Goal: Task Accomplishment & Management: Manage account settings

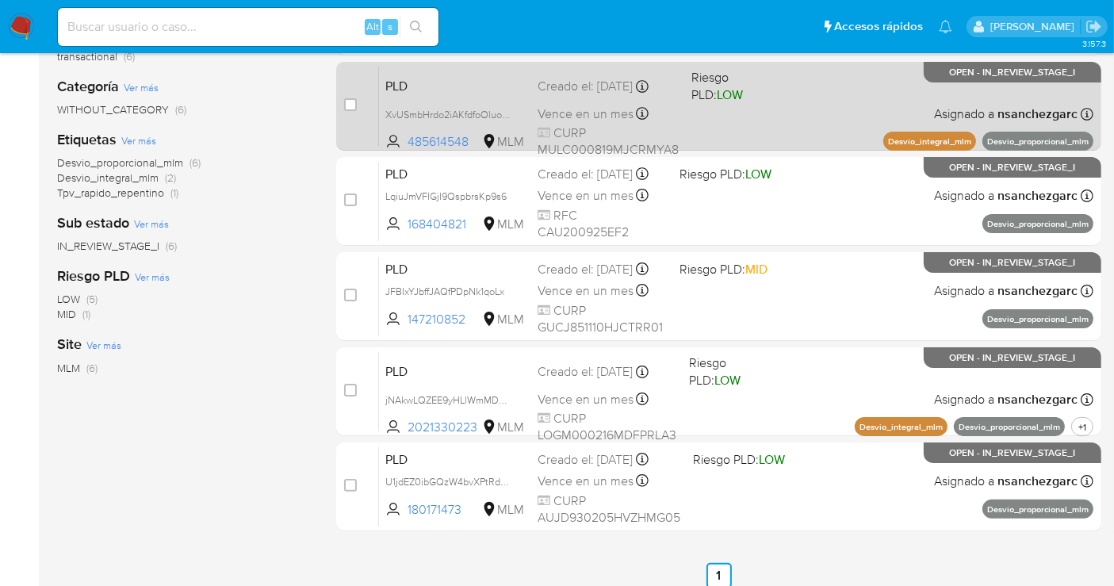
scroll to position [321, 0]
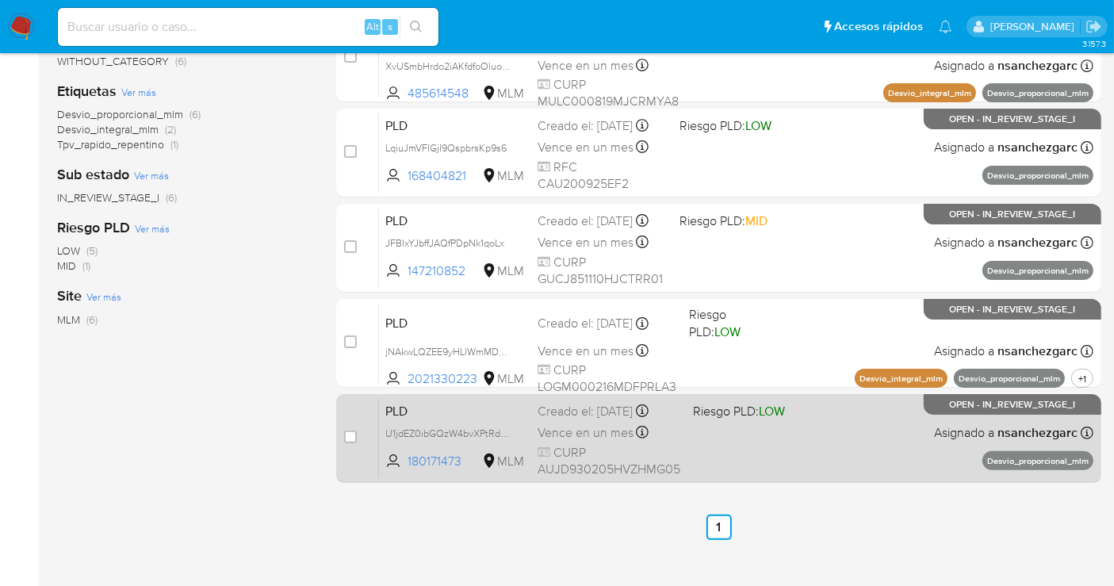
click at [595, 424] on span "Vence en un mes" at bounding box center [586, 432] width 96 height 17
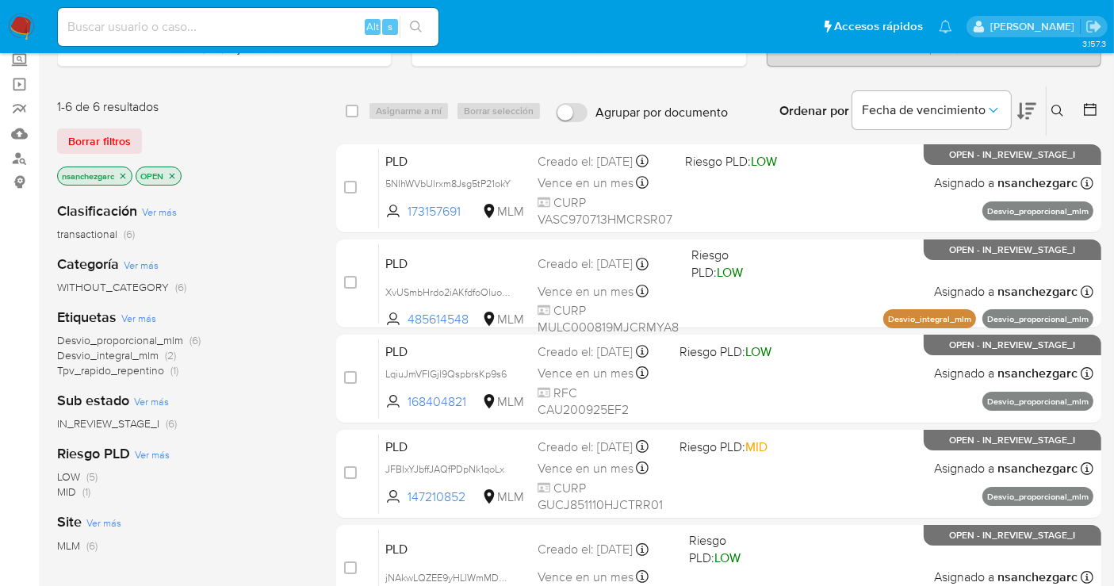
scroll to position [0, 0]
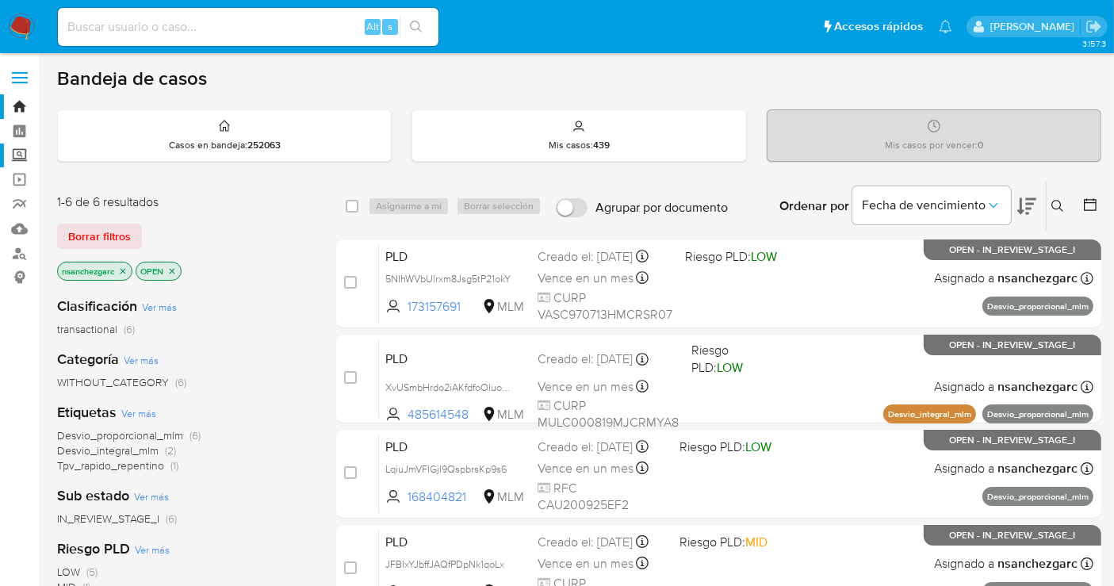
click at [16, 153] on label "Screening" at bounding box center [94, 156] width 189 height 25
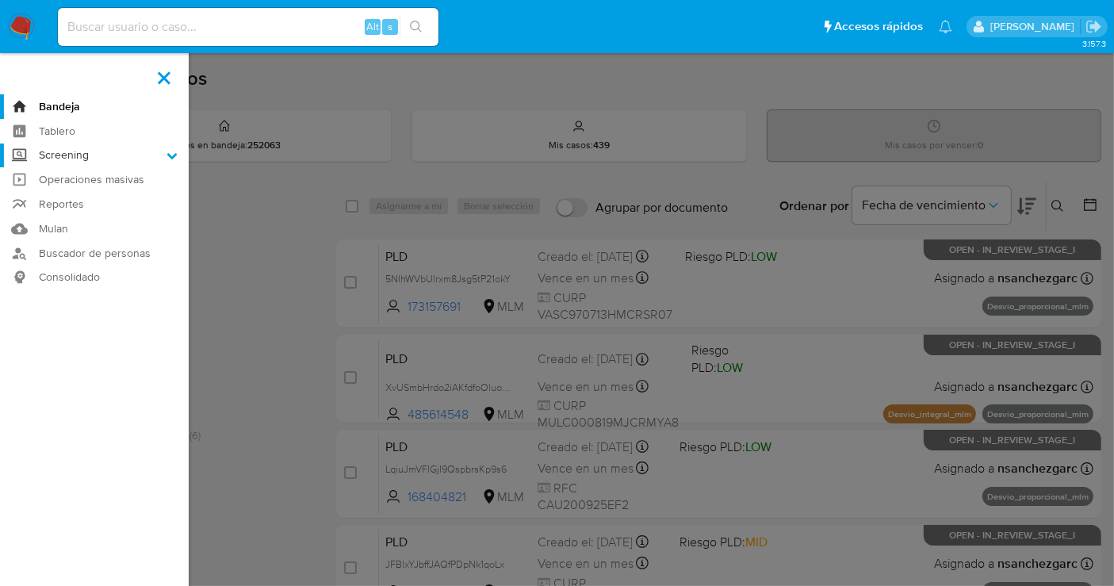
click at [0, 0] on input "Screening" at bounding box center [0, 0] width 0 height 0
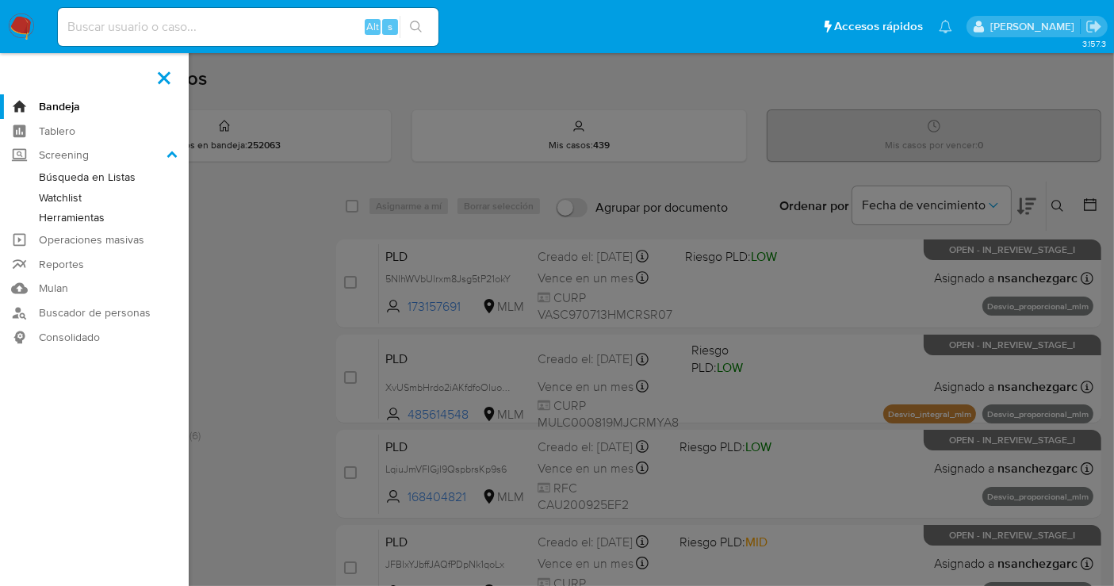
click at [74, 220] on link "Herramientas" at bounding box center [94, 218] width 189 height 20
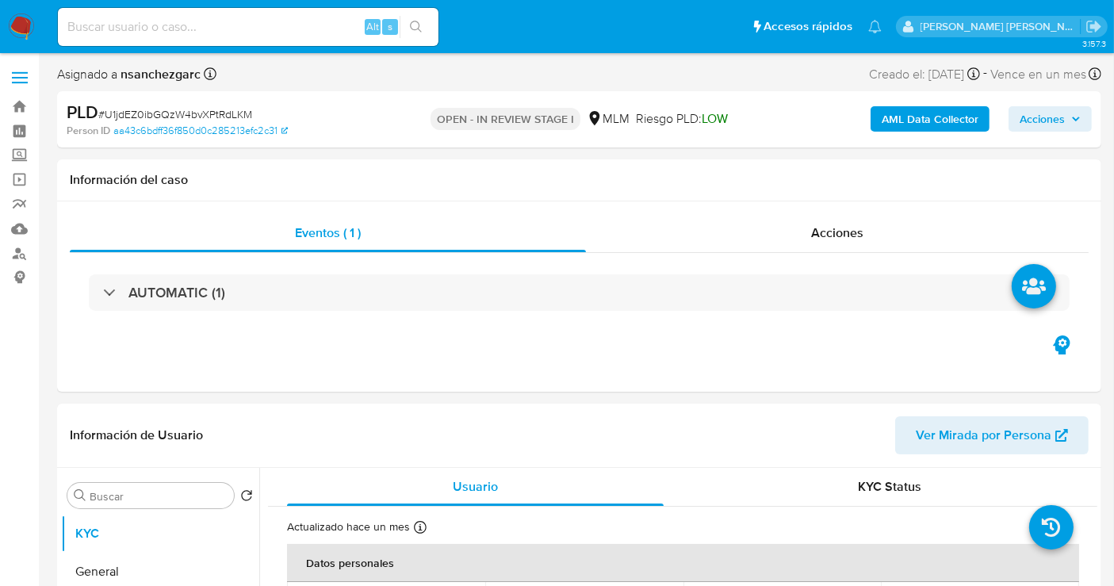
select select "10"
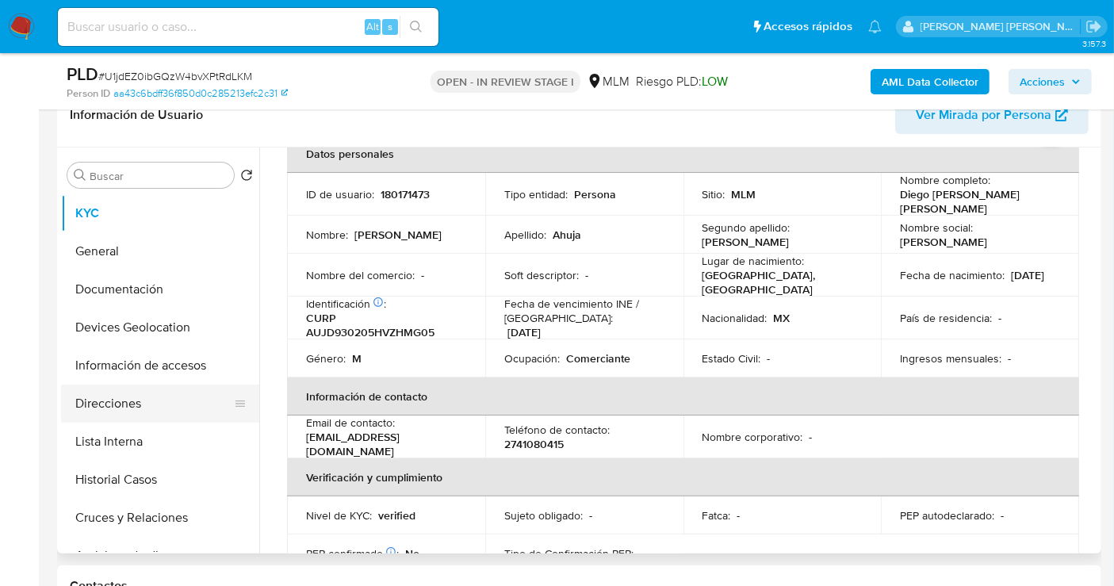
scroll to position [88, 0]
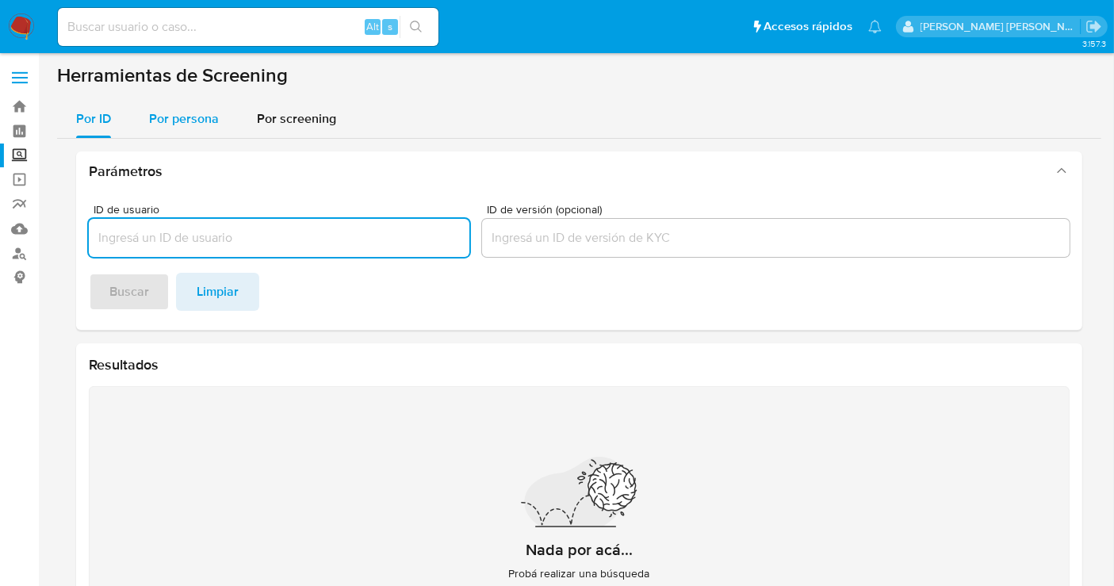
click at [186, 116] on span "Por persona" at bounding box center [184, 118] width 70 height 18
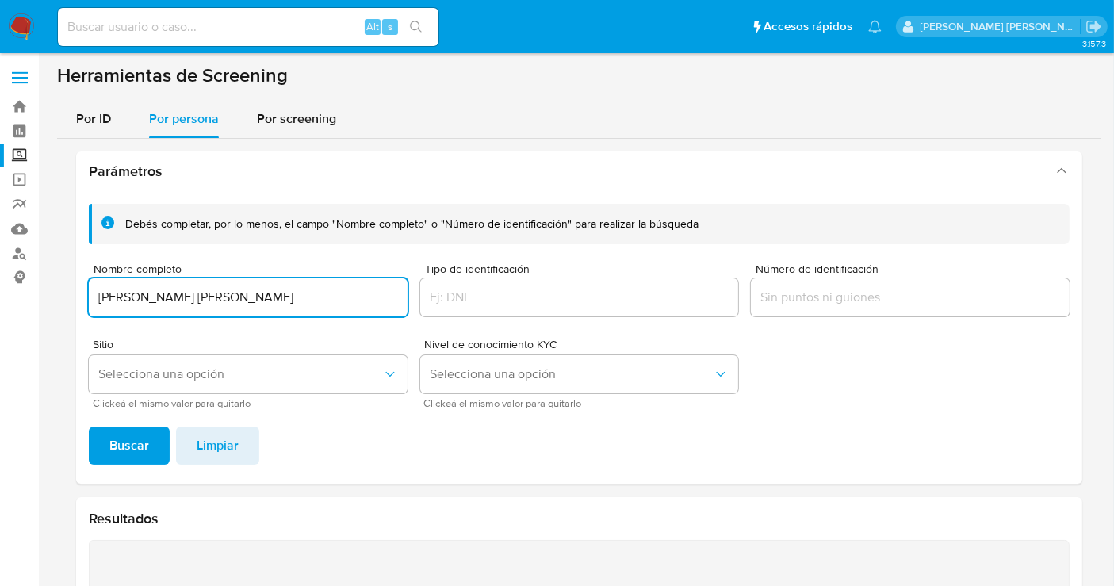
click at [322, 293] on input "MAYRA JANETH VARELA GONZALEZ" at bounding box center [248, 297] width 319 height 21
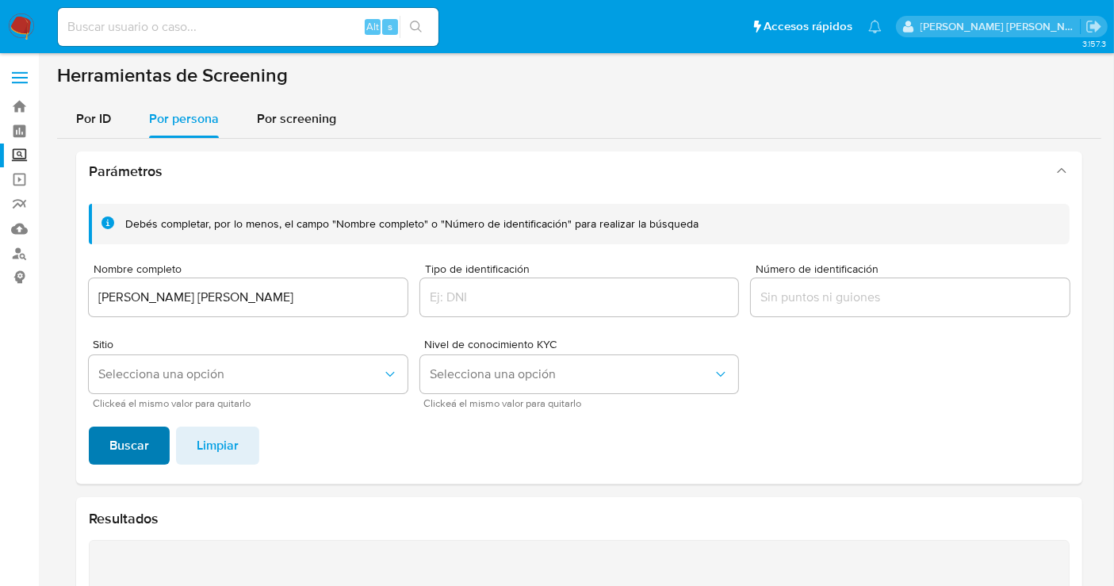
click at [138, 432] on span "Buscar" at bounding box center [129, 445] width 40 height 35
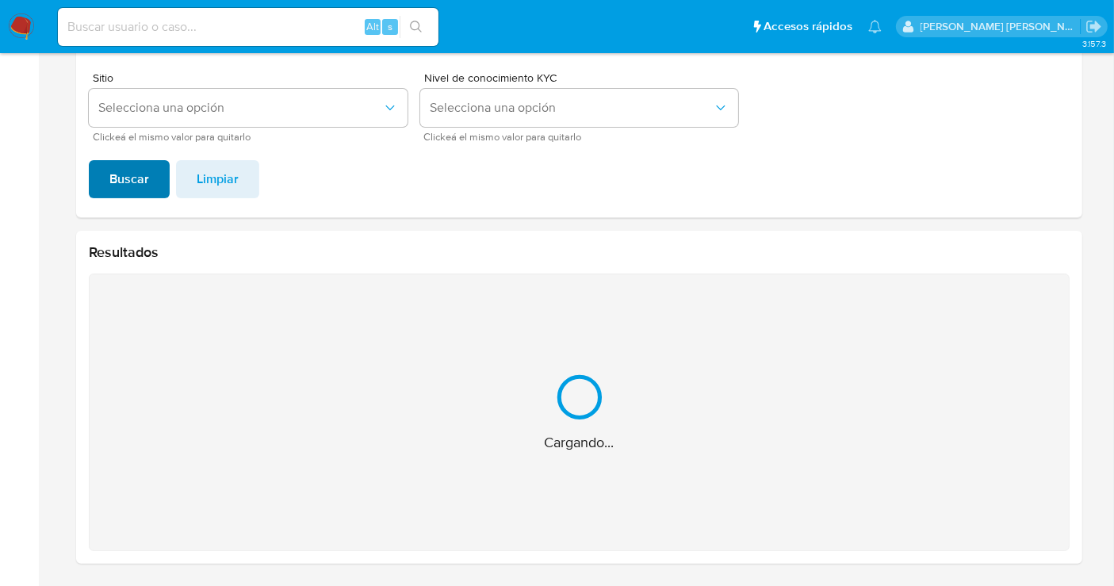
scroll to position [13, 0]
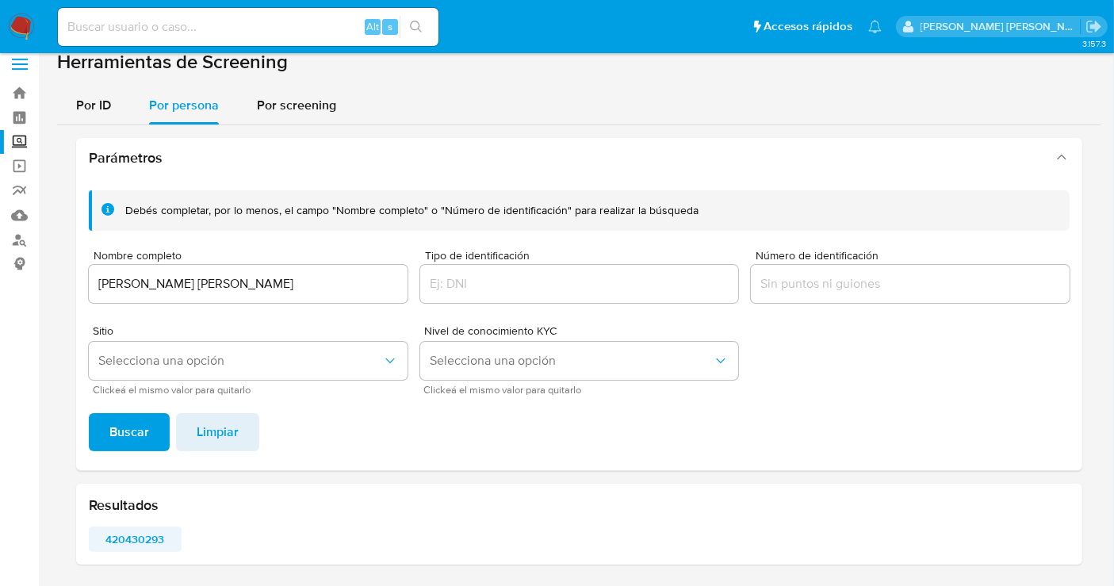
click at [133, 539] on span "420430293" at bounding box center [135, 539] width 71 height 22
click at [170, 270] on div "MAYRA JANETH VARELA GONZALEZ" at bounding box center [248, 284] width 319 height 38
click at [159, 284] on input "MAYRA JANETH VARELA GONZALEZ" at bounding box center [248, 284] width 319 height 21
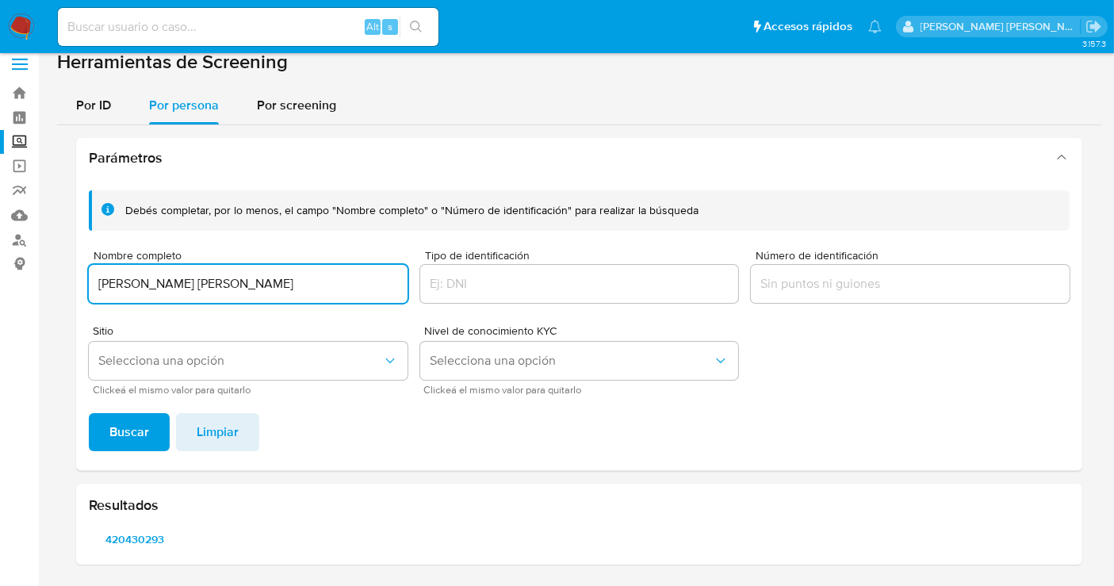
click at [159, 284] on input "MAYRA JANETH VARELA GONZALEZ" at bounding box center [248, 284] width 319 height 21
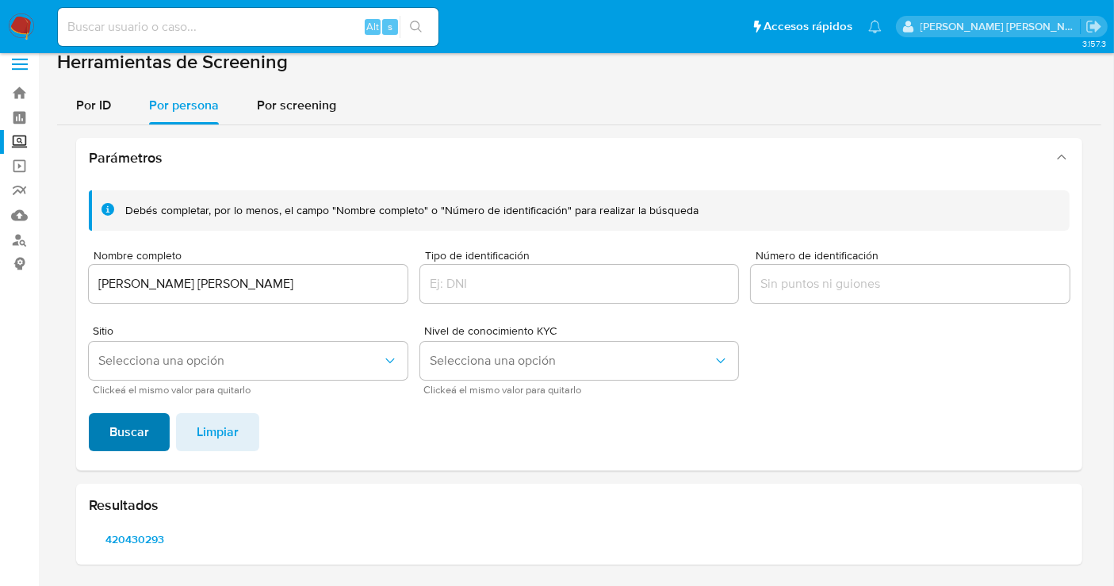
click at [127, 432] on span "Buscar" at bounding box center [129, 432] width 40 height 35
click at [124, 547] on span "2268711306" at bounding box center [135, 539] width 71 height 22
click at [244, 531] on span "461426767" at bounding box center [234, 539] width 71 height 22
click at [163, 284] on input "LUIS MARIO VARELA GONZALEZ" at bounding box center [248, 284] width 319 height 21
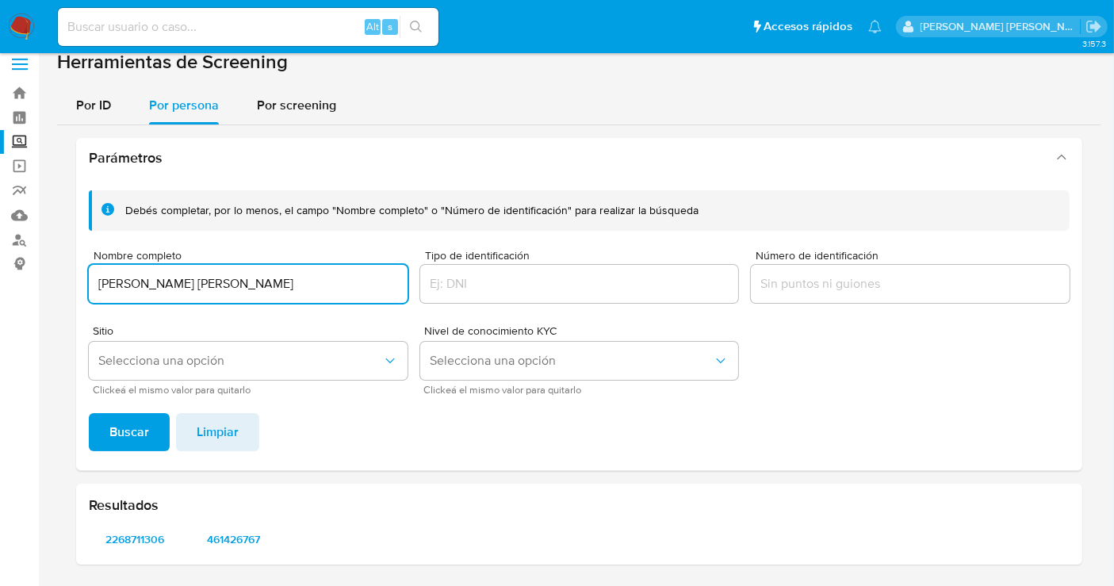
click at [163, 284] on input "LUIS MARIO VARELA GONZALEZ" at bounding box center [248, 284] width 319 height 21
type input "LUIS MARIO VARELA GONZALEZ"
click at [149, 542] on span "2268711306" at bounding box center [135, 539] width 71 height 22
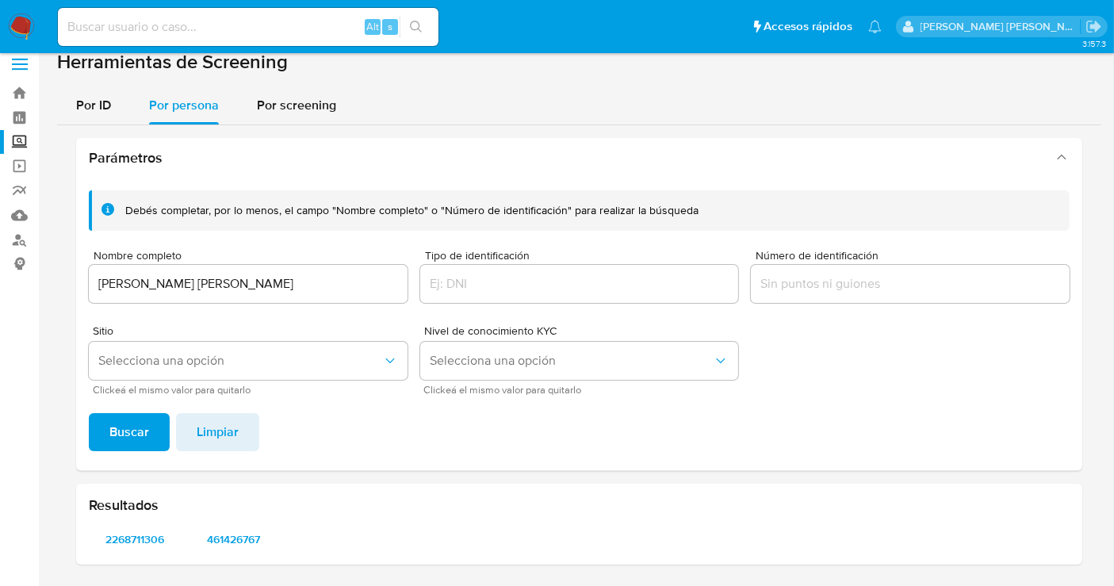
click at [21, 17] on img at bounding box center [21, 26] width 27 height 27
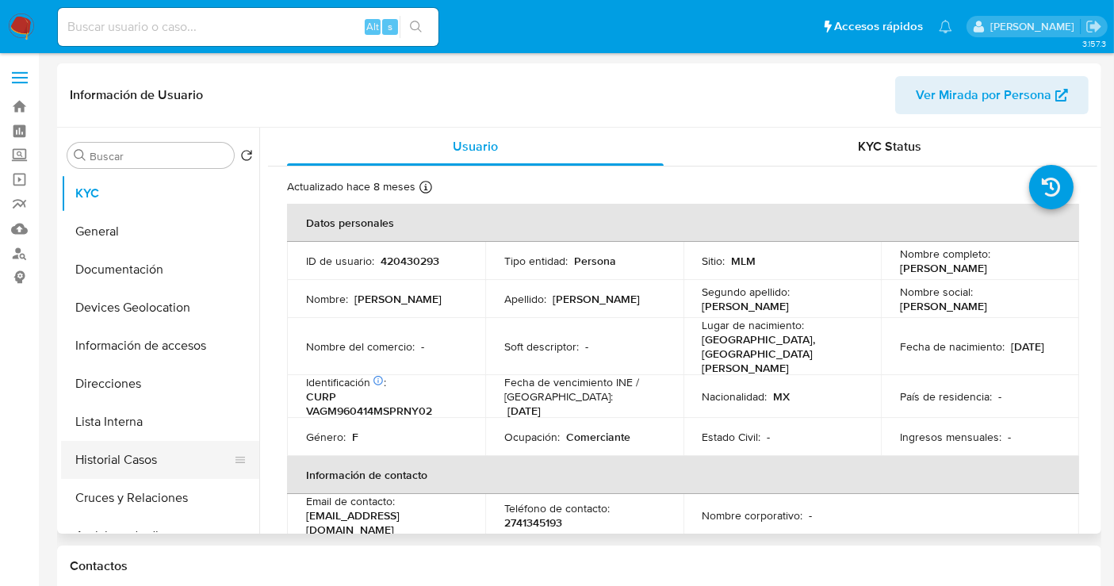
click at [126, 462] on button "Historial Casos" at bounding box center [154, 460] width 186 height 38
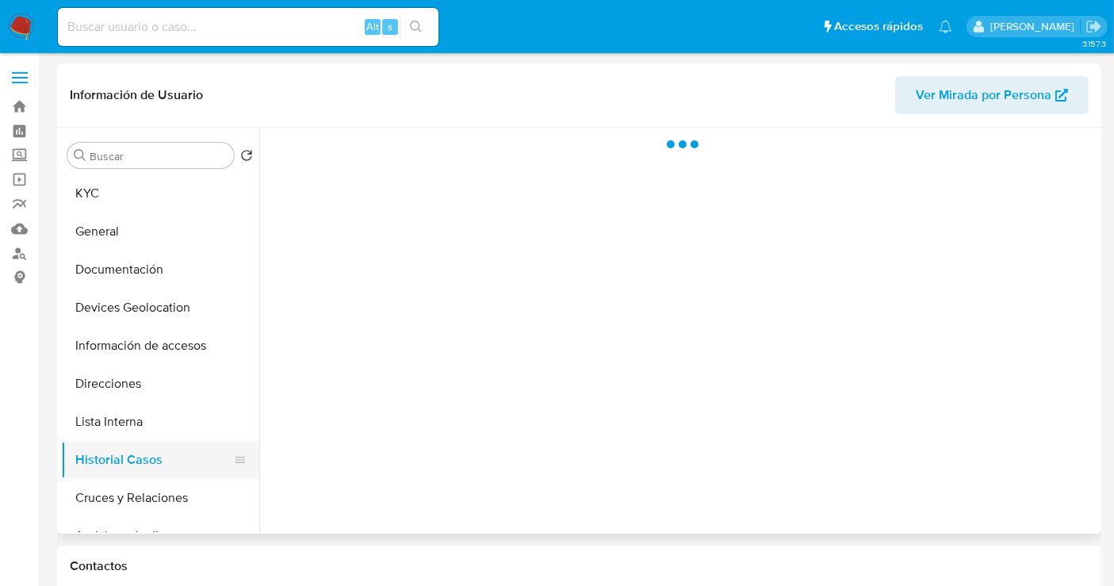
select select "10"
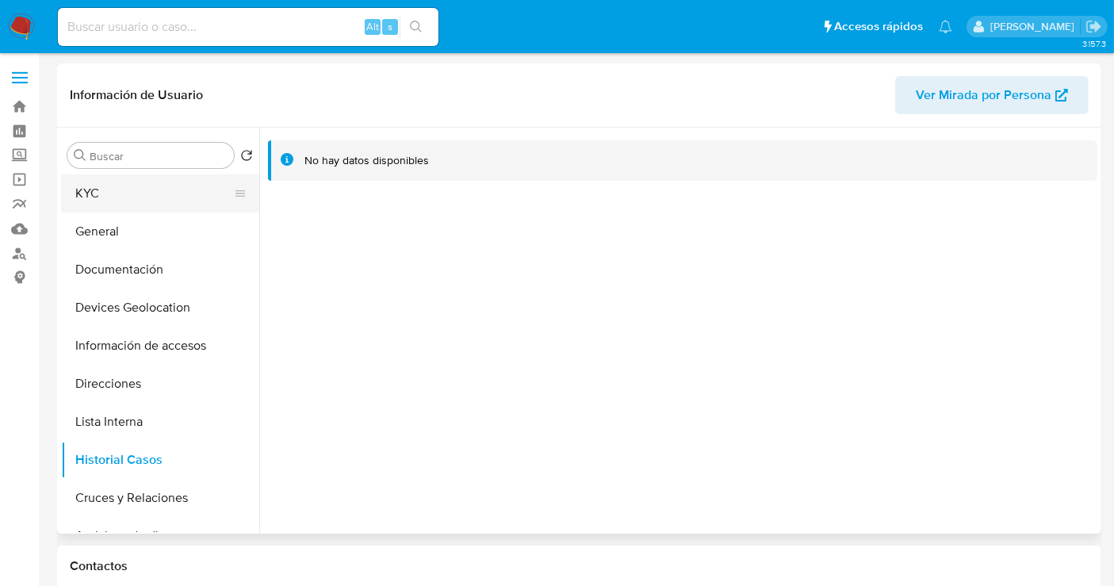
click at [99, 197] on button "KYC" at bounding box center [154, 193] width 186 height 38
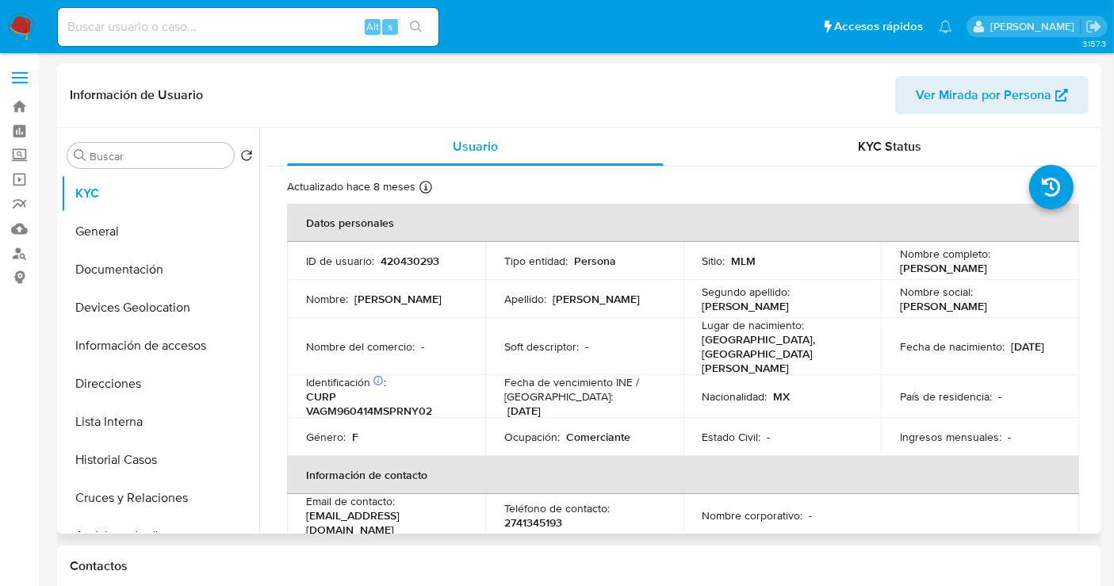
click at [410, 258] on p "420430293" at bounding box center [410, 261] width 59 height 14
copy p "420430293"
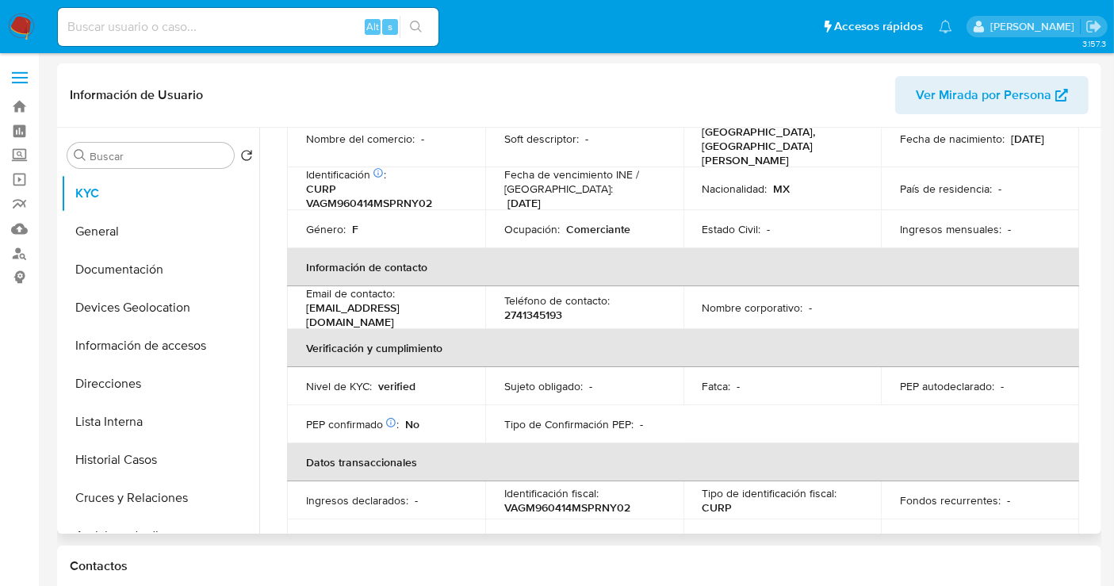
scroll to position [120, 0]
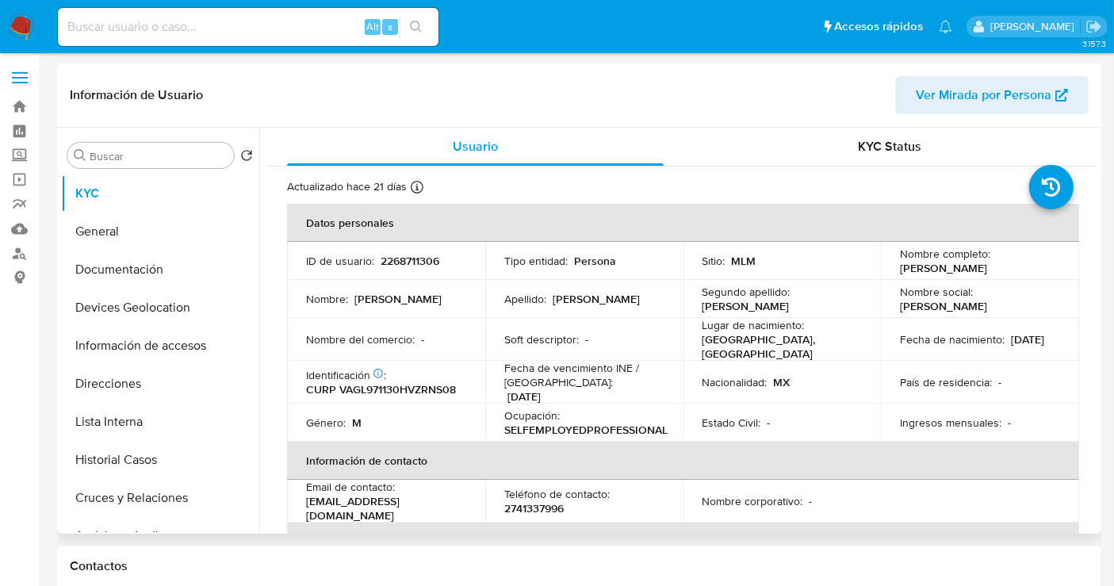
select select "10"
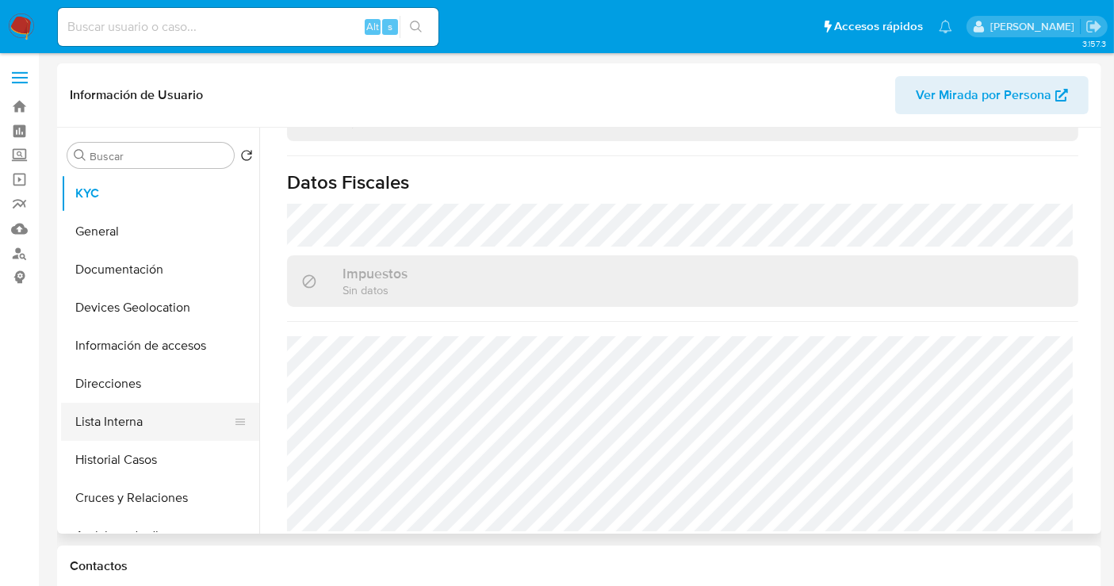
scroll to position [88, 0]
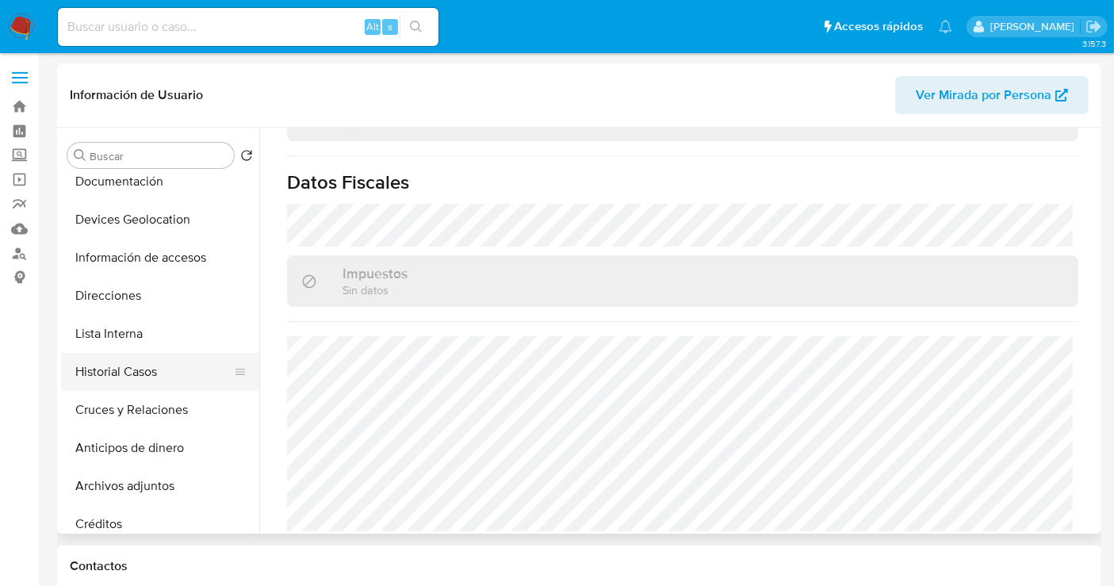
click at [111, 366] on button "Historial Casos" at bounding box center [154, 372] width 186 height 38
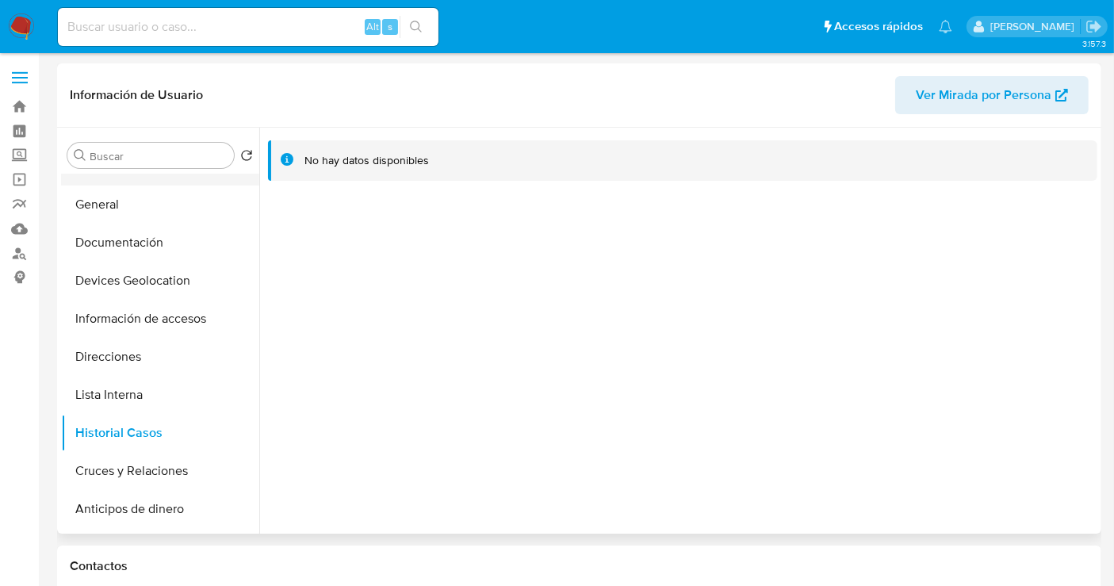
scroll to position [0, 0]
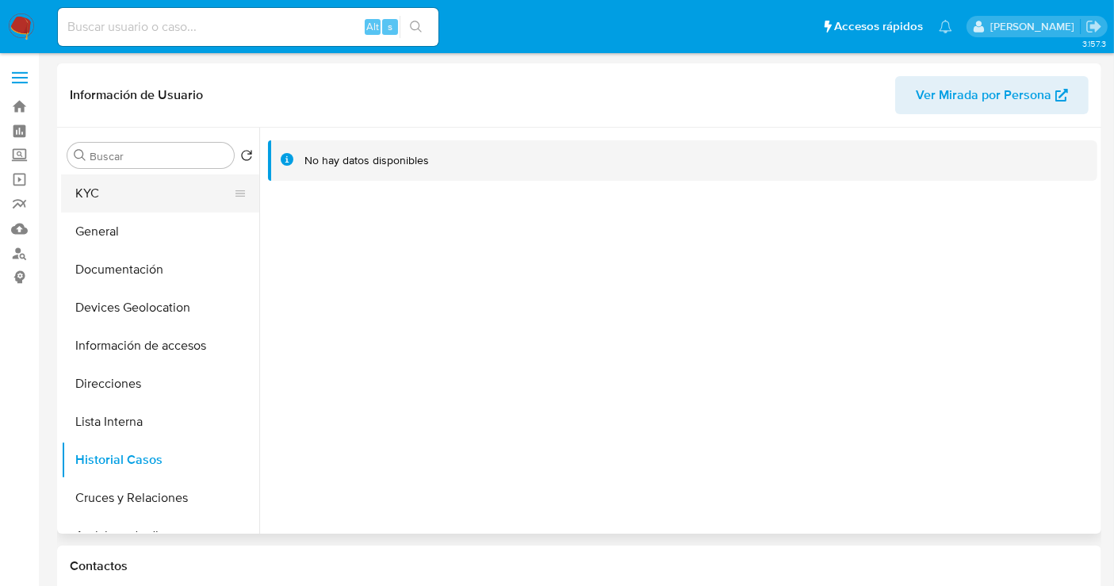
click at [95, 200] on button "KYC" at bounding box center [154, 193] width 186 height 38
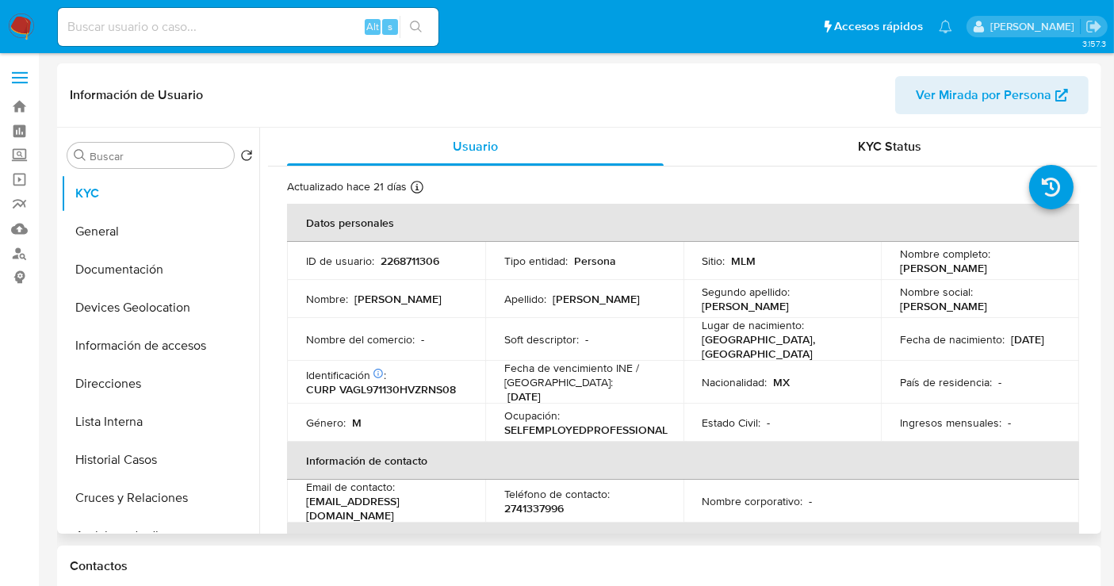
click at [389, 255] on p "2268711306" at bounding box center [410, 261] width 59 height 14
copy p "2268711306"
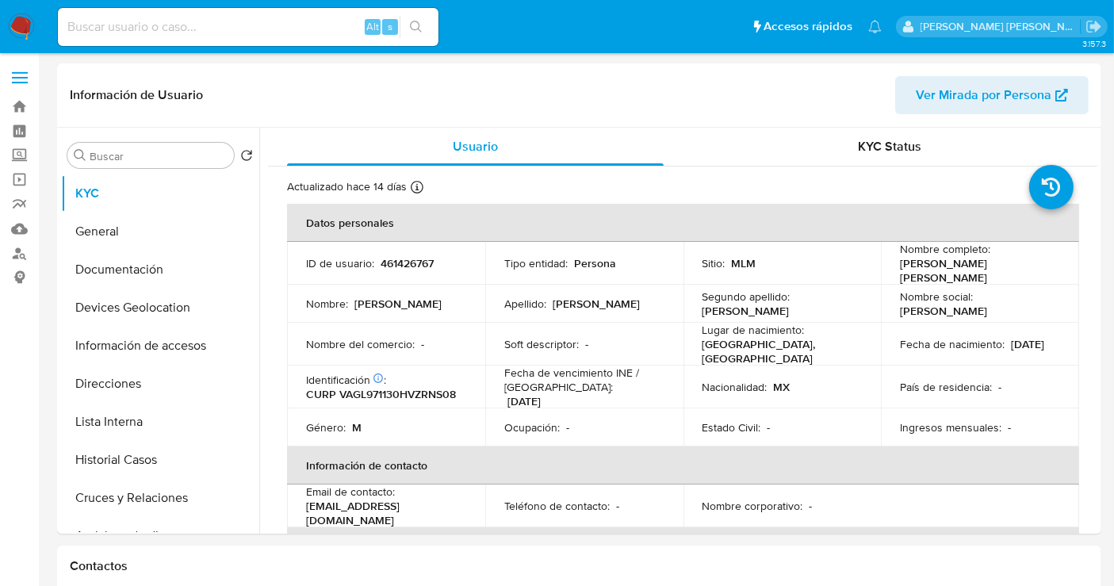
select select "10"
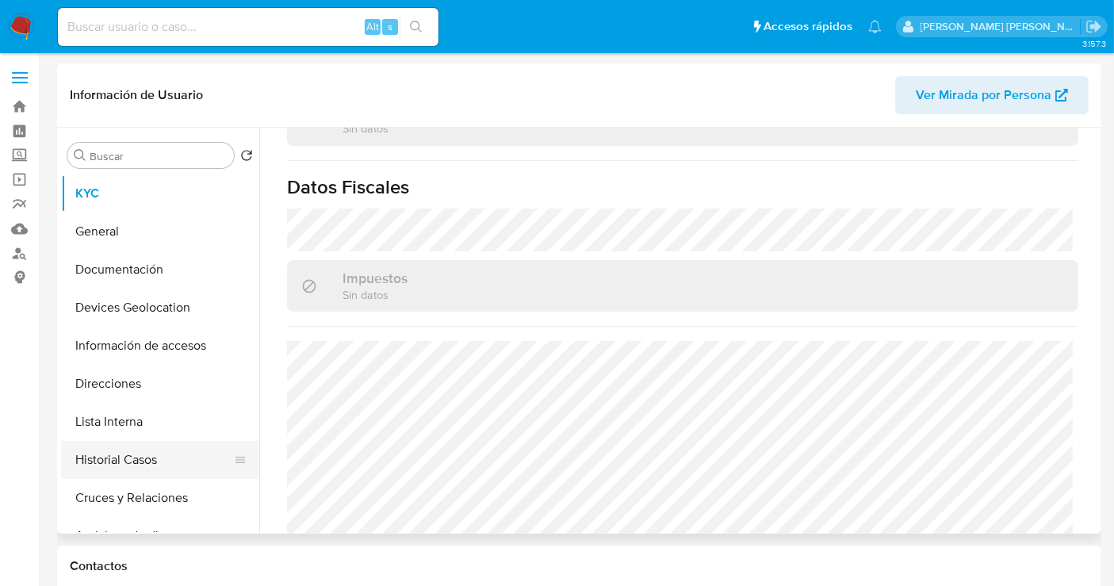
click at [117, 454] on button "Historial Casos" at bounding box center [154, 460] width 186 height 38
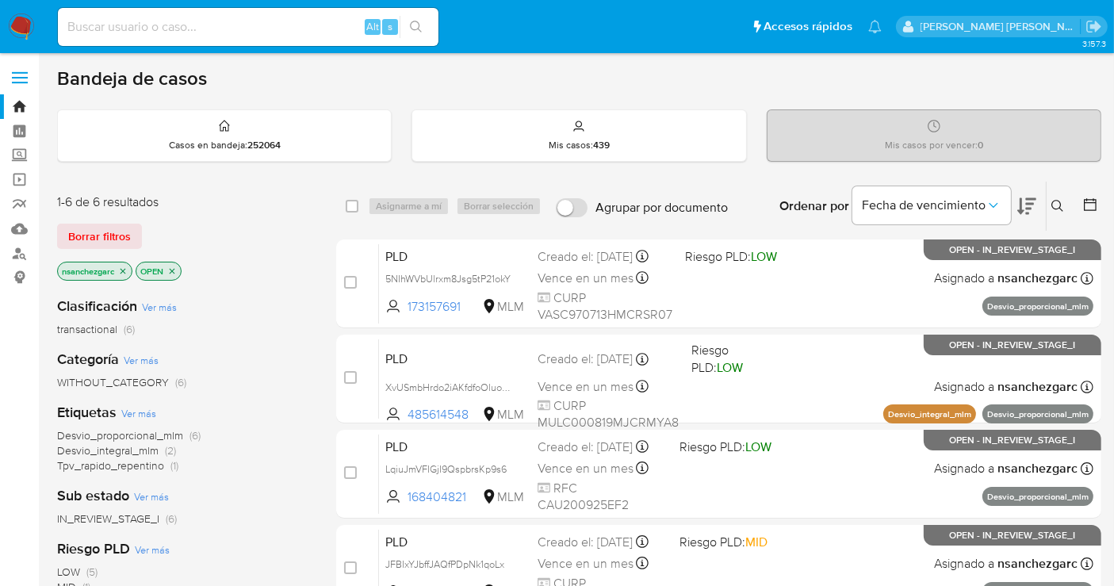
click at [1056, 207] on icon at bounding box center [1058, 206] width 13 height 13
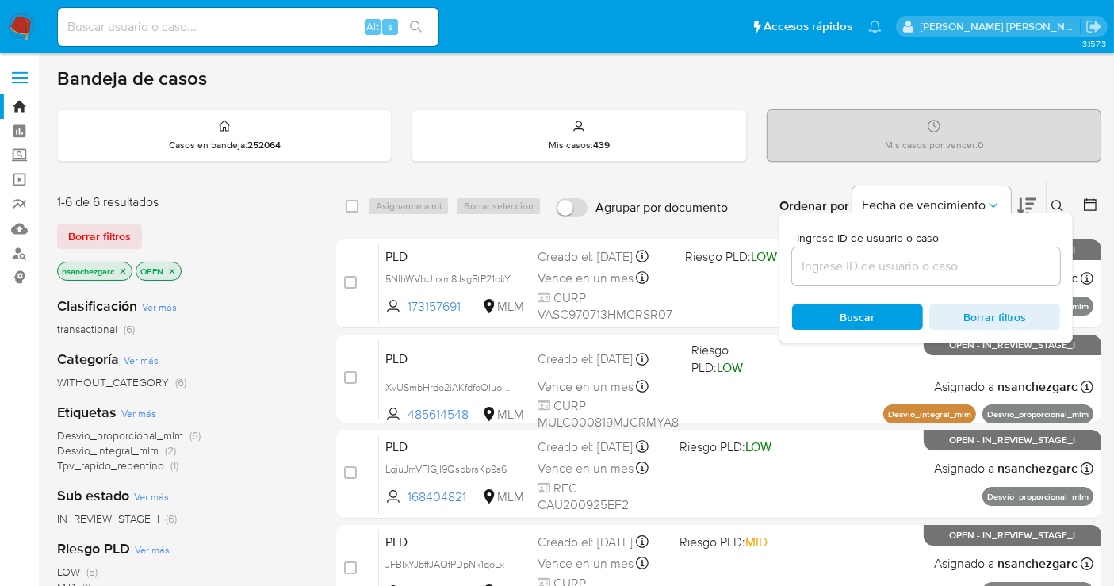
click at [915, 273] on input at bounding box center [926, 266] width 268 height 21
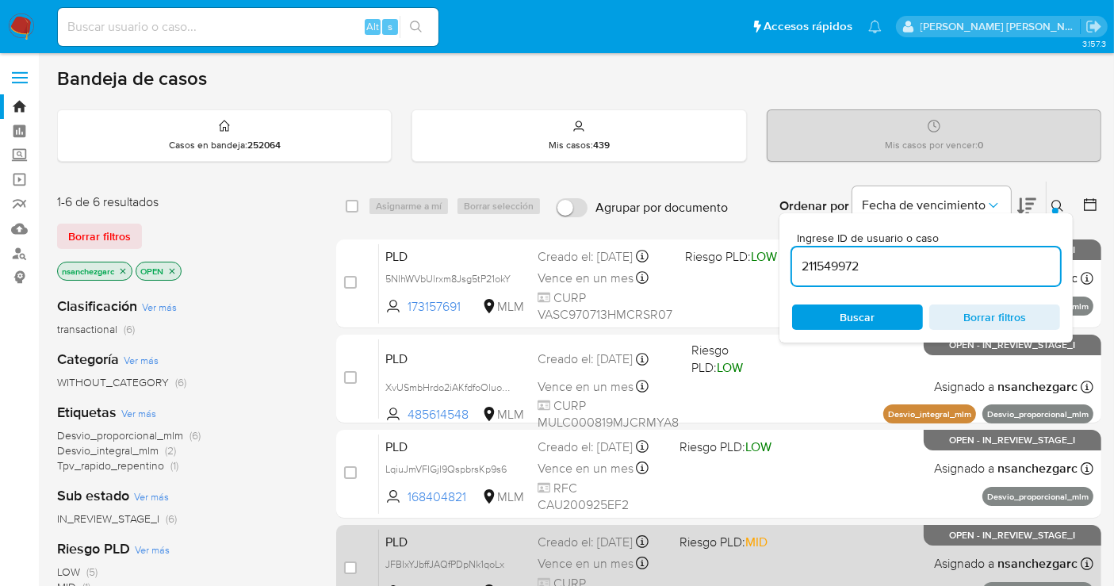
type input "211549972"
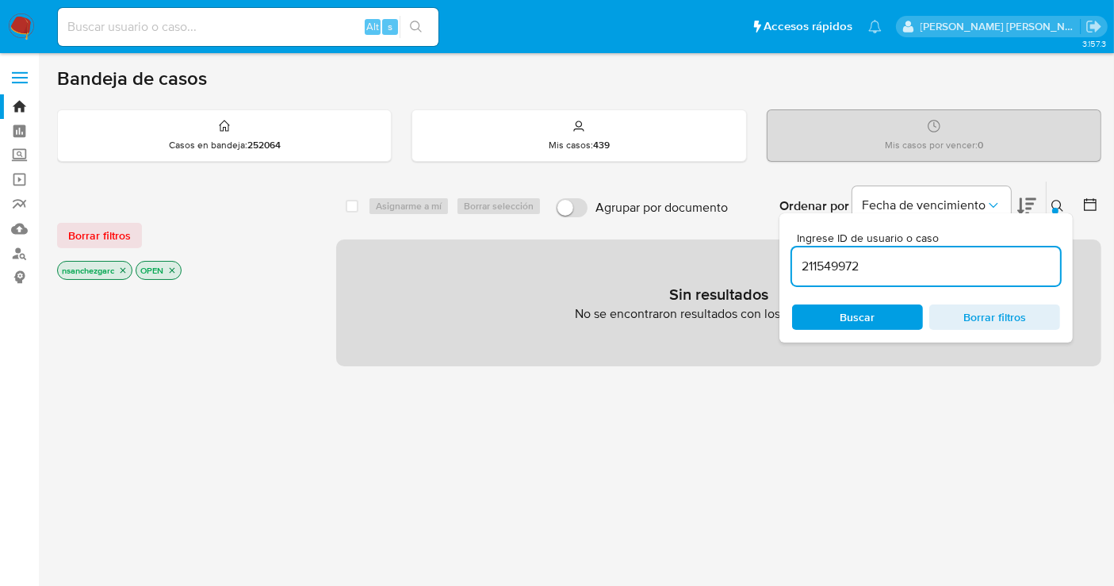
click at [128, 267] on icon "close-filter" at bounding box center [123, 271] width 10 height 10
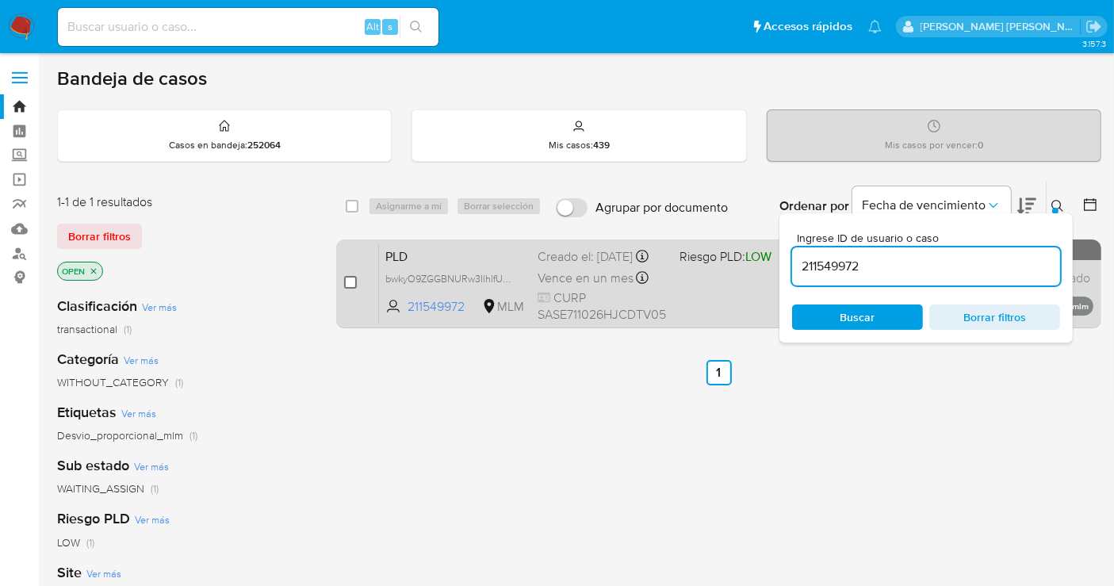
click at [354, 278] on input "checkbox" at bounding box center [350, 282] width 13 height 13
checkbox input "true"
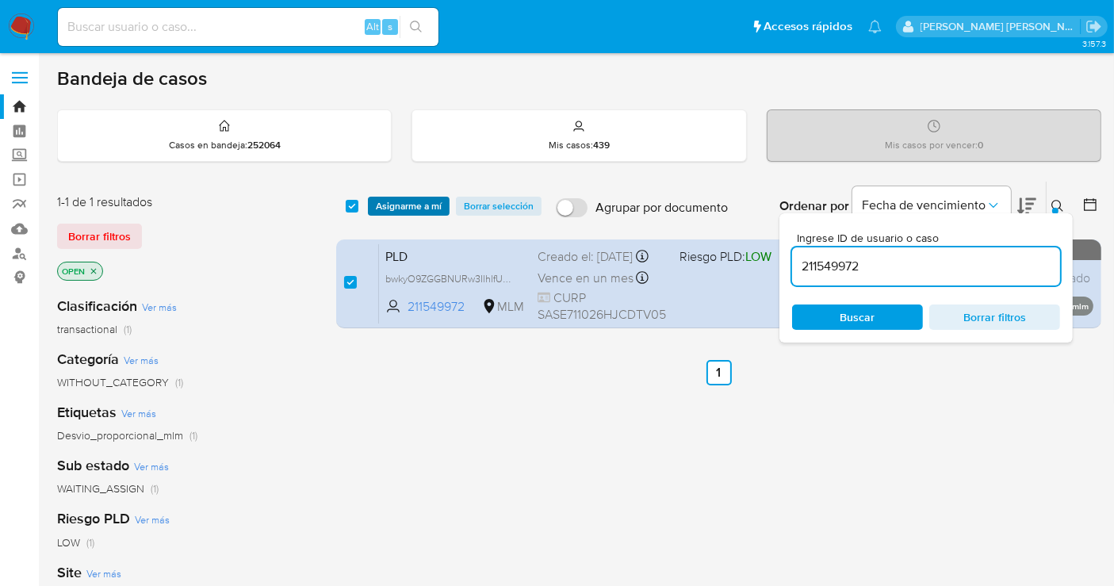
click at [397, 213] on span "Asignarme a mí" at bounding box center [409, 206] width 66 height 16
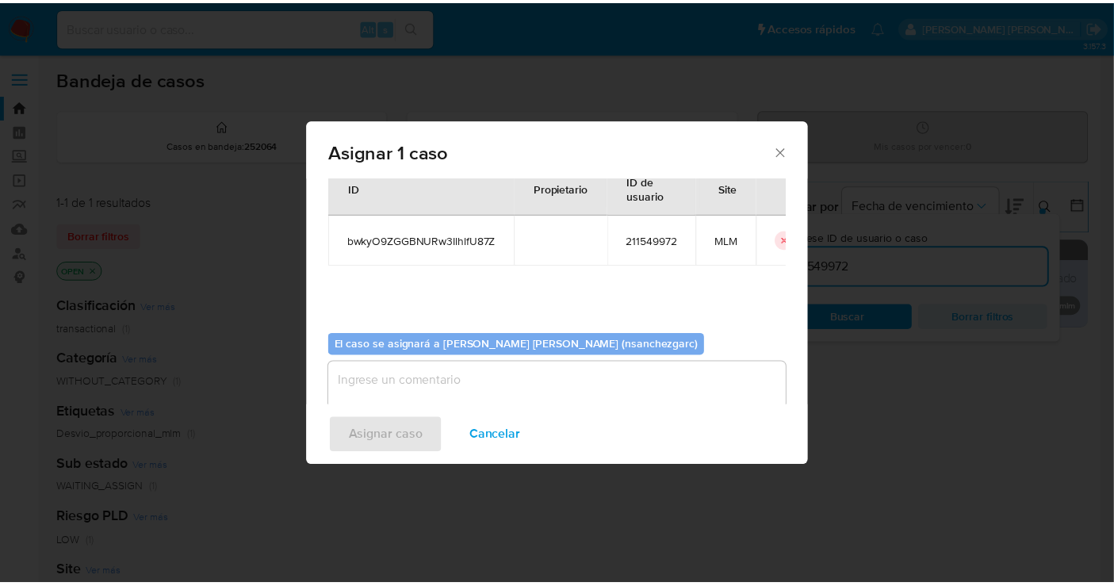
scroll to position [81, 0]
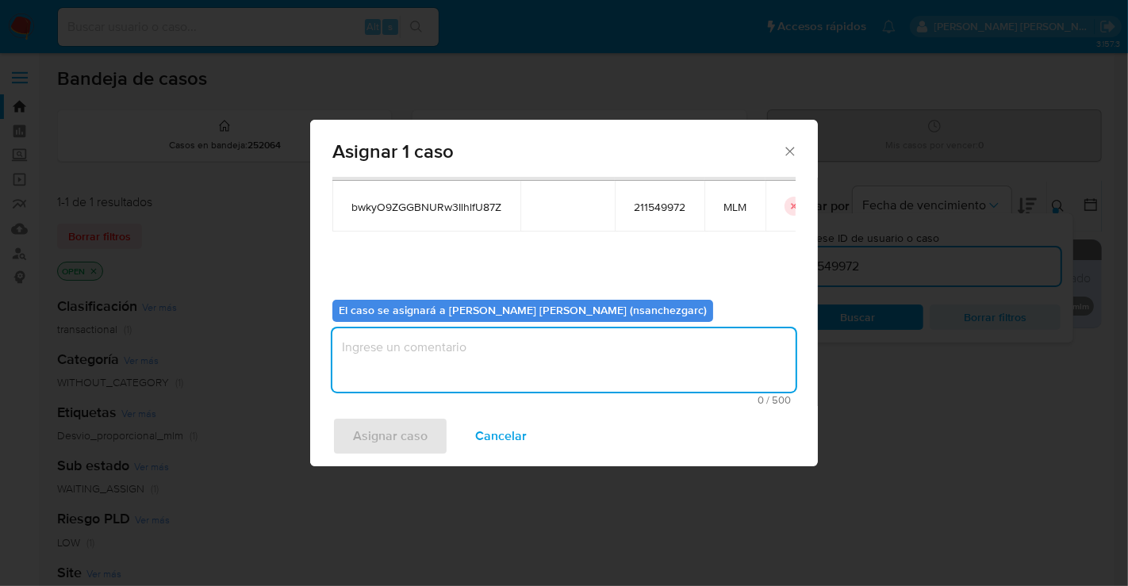
click at [374, 351] on textarea "assign-modal" at bounding box center [563, 359] width 463 height 63
type textarea "nesg"
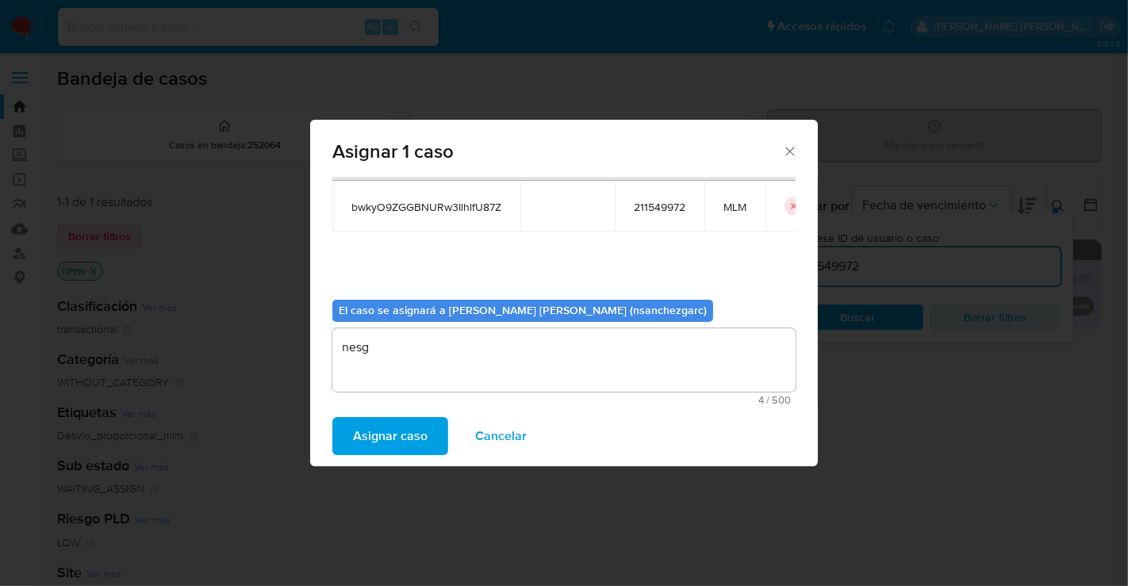
click at [384, 430] on span "Asignar caso" at bounding box center [390, 436] width 75 height 35
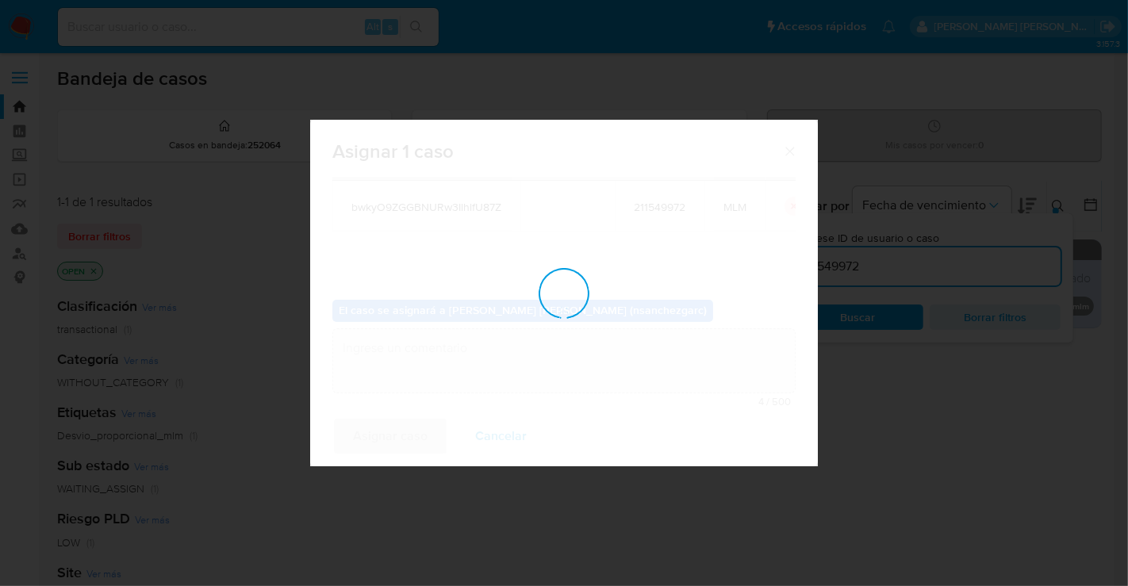
checkbox input "false"
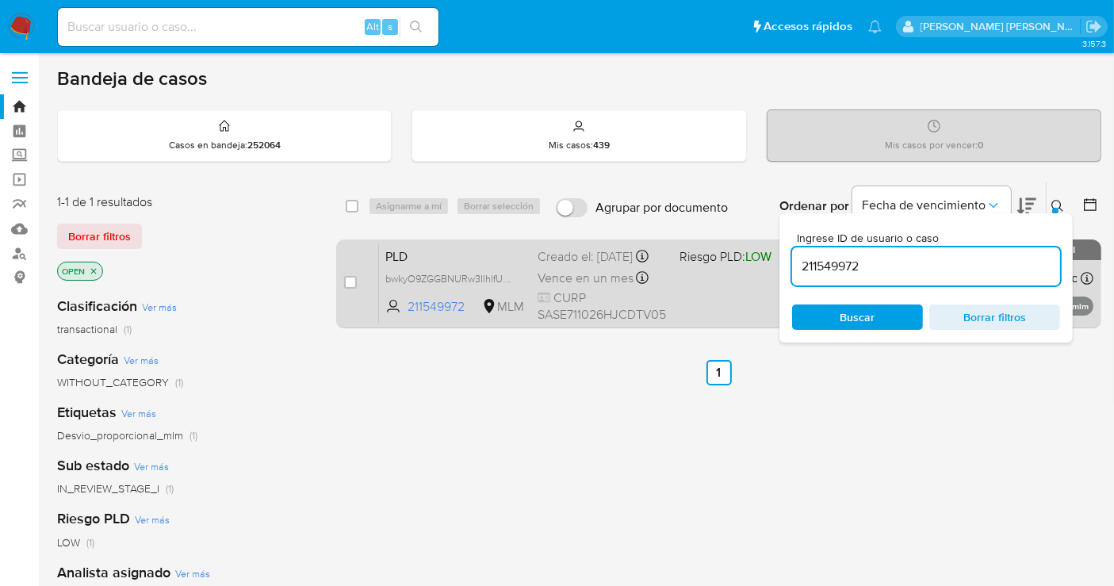
click at [561, 262] on div "Creado el: 12/08/2025 Creado el: 12/08/2025 02:07:10" at bounding box center [602, 256] width 129 height 17
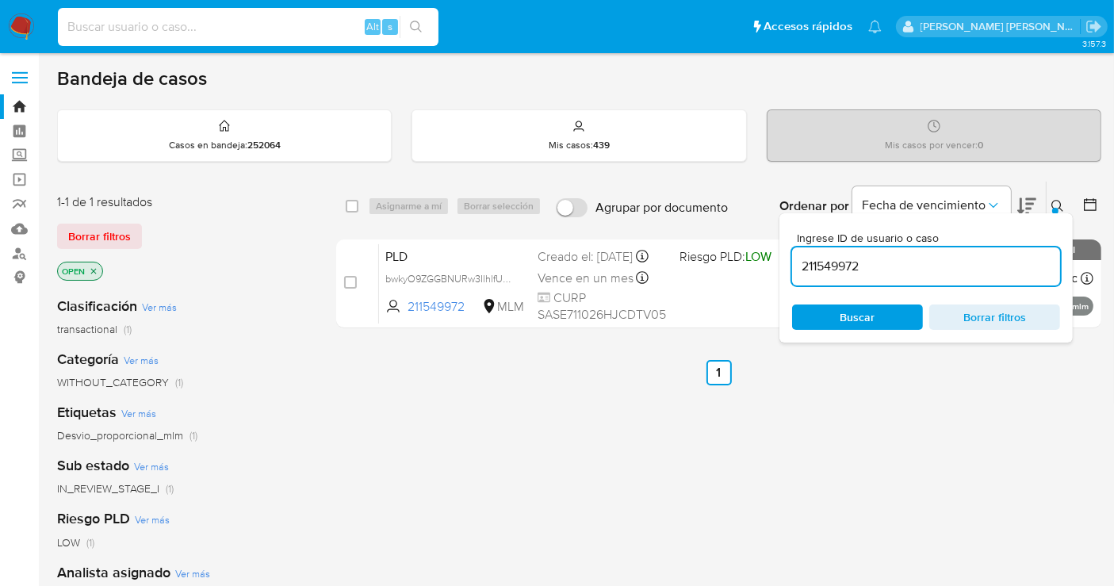
click at [157, 22] on input at bounding box center [248, 27] width 381 height 21
paste input "2473235488"
type input "2473235488"
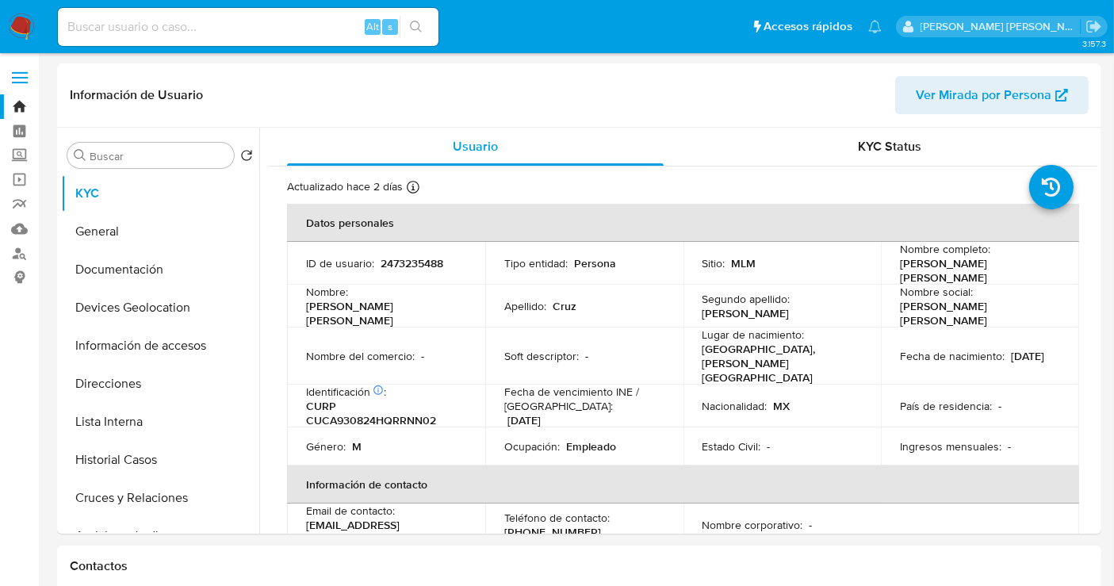
select select "10"
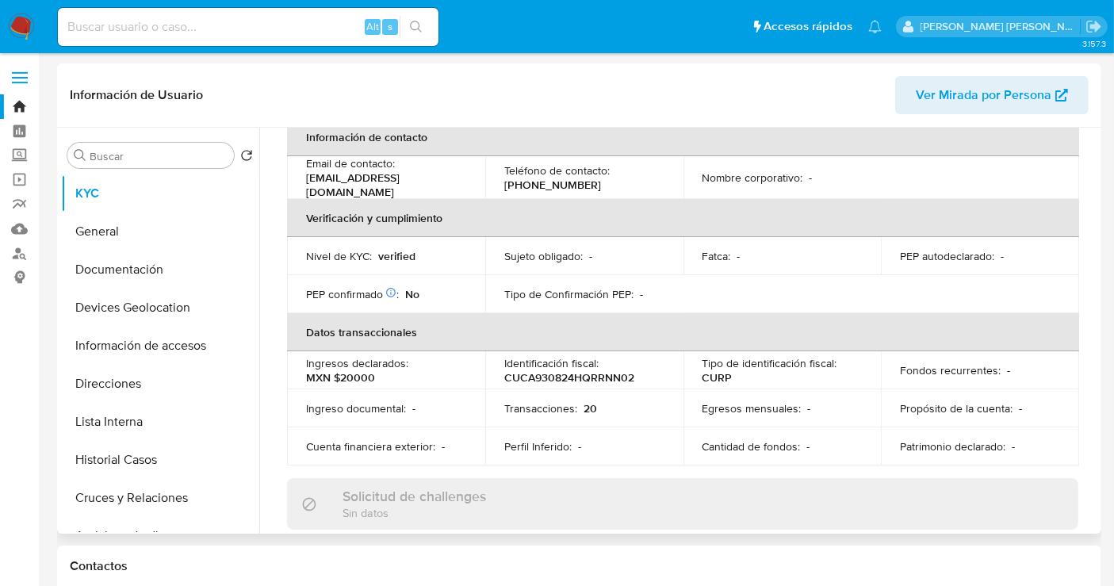
scroll to position [352, 0]
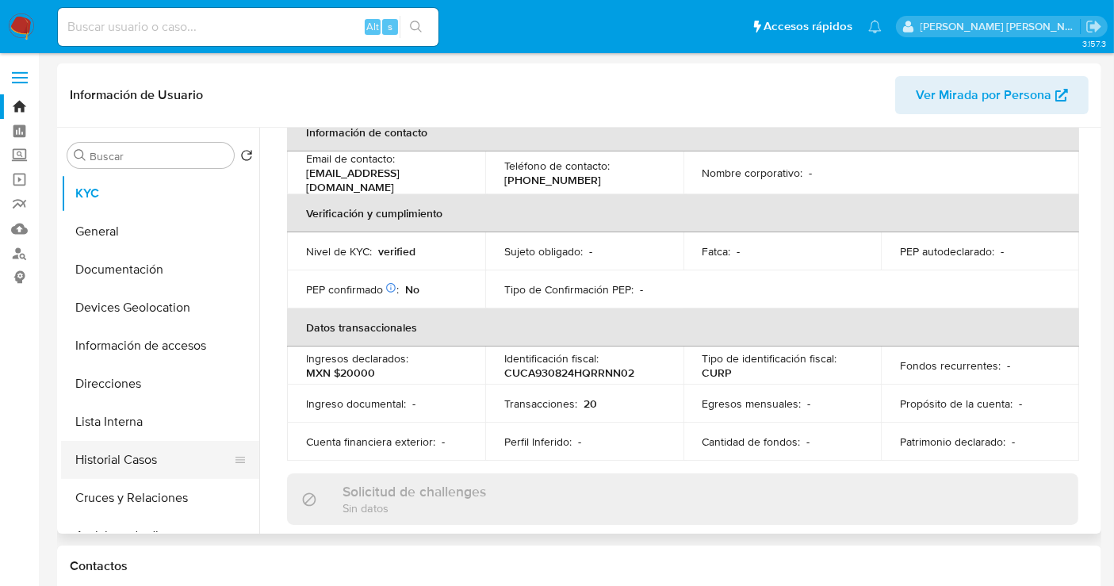
click at [149, 463] on button "Historial Casos" at bounding box center [154, 460] width 186 height 38
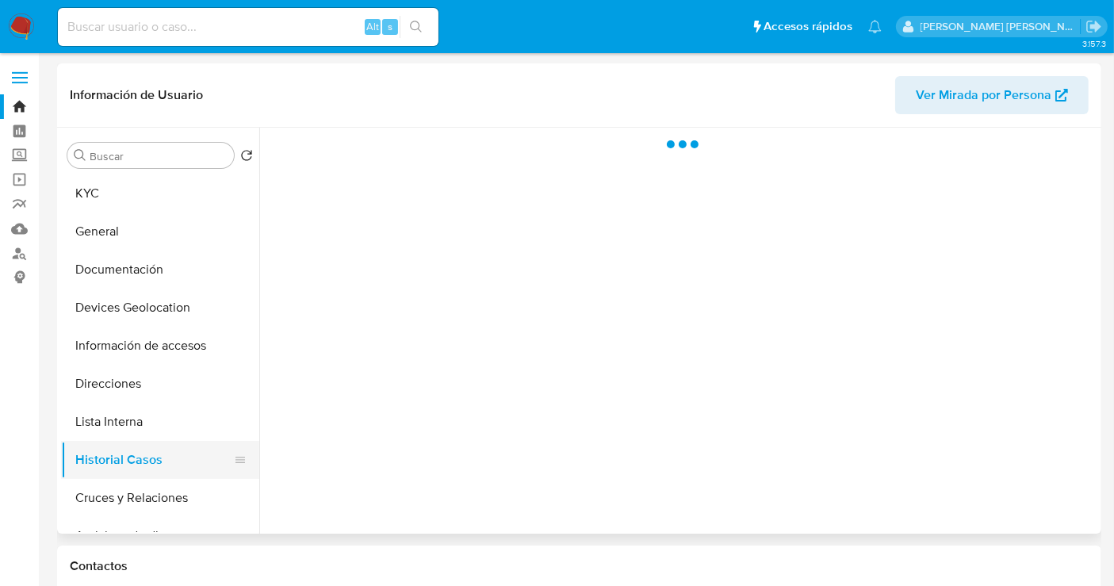
scroll to position [0, 0]
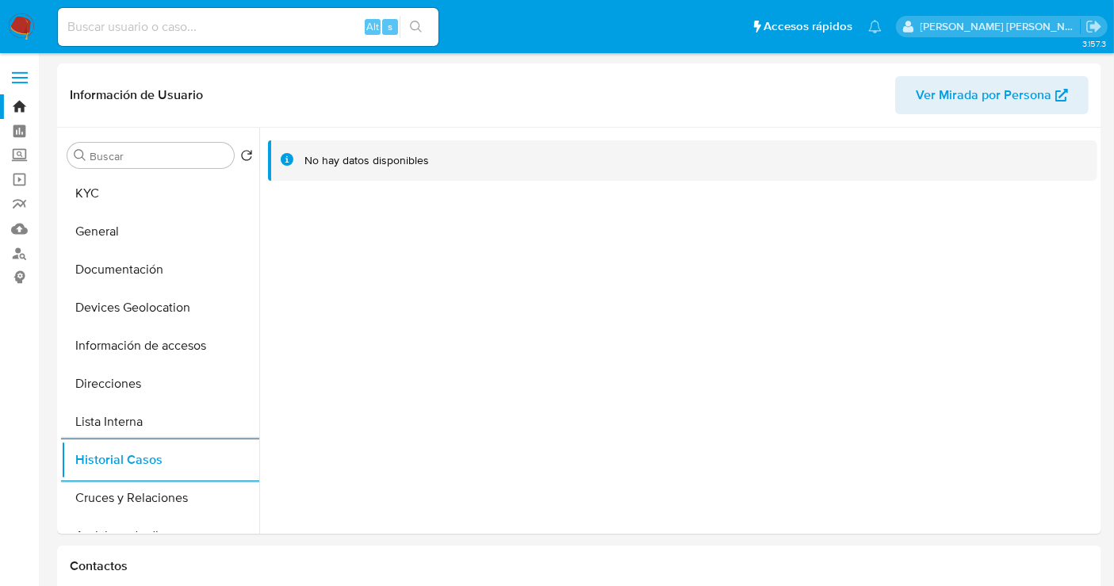
click at [117, 25] on input at bounding box center [248, 27] width 381 height 21
paste input "2028271615"
type input "2028271615"
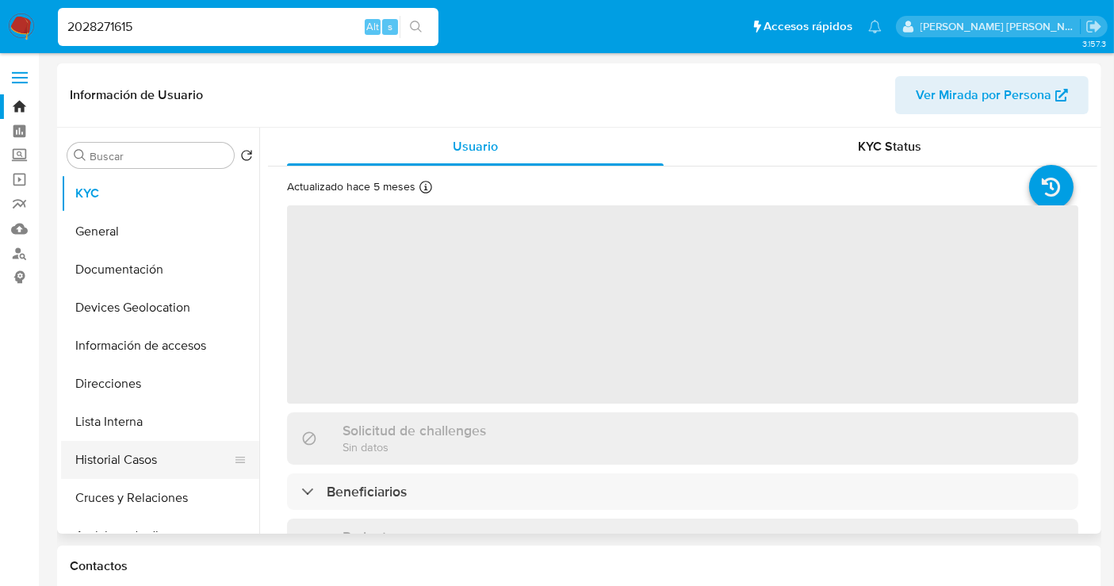
click at [115, 463] on button "Historial Casos" at bounding box center [154, 460] width 186 height 38
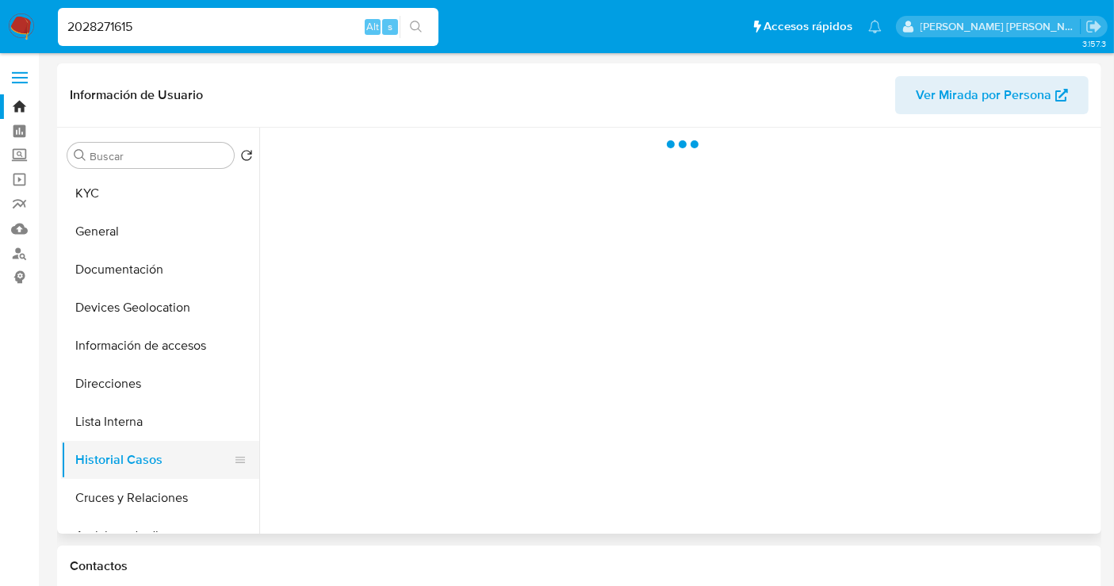
select select "10"
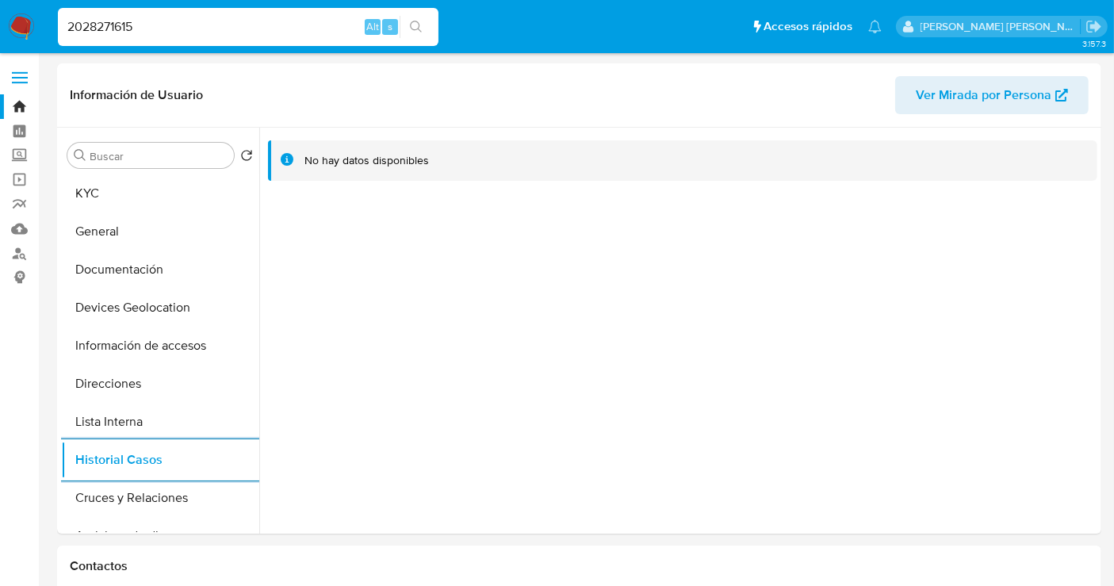
click at [114, 24] on input "2028271615" at bounding box center [248, 27] width 381 height 21
paste input "502979691"
type input "2502979691"
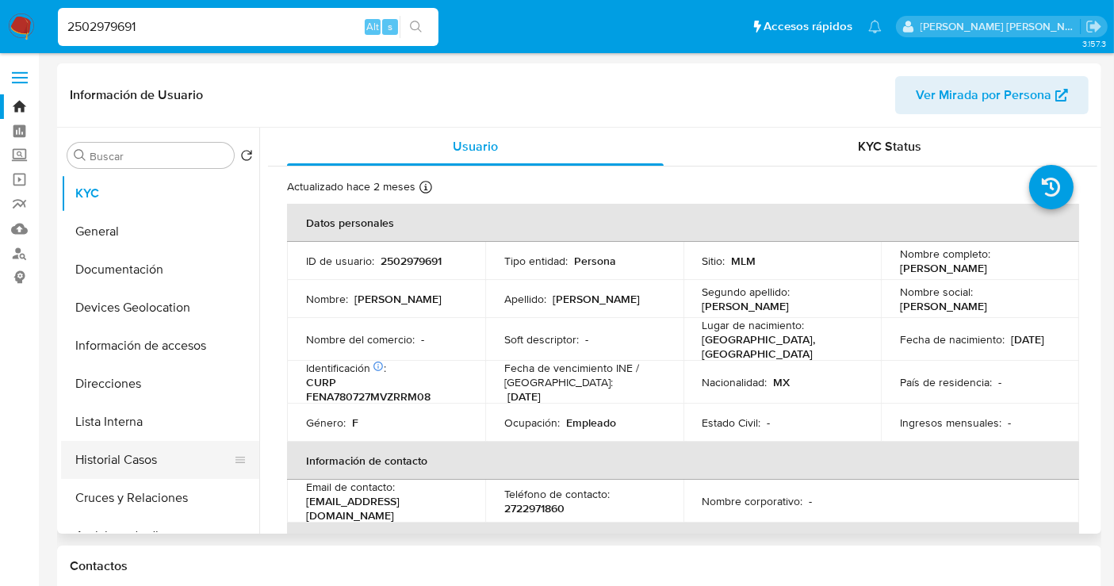
select select "10"
click at [109, 445] on button "Historial Casos" at bounding box center [154, 460] width 186 height 38
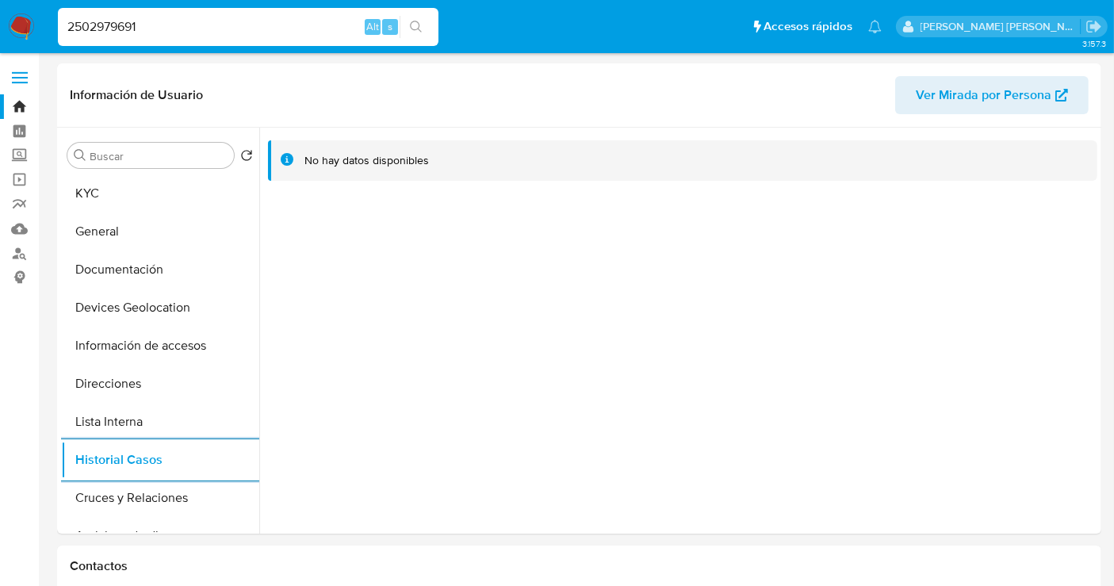
click at [98, 25] on input "2502979691" at bounding box center [248, 27] width 381 height 21
paste input "1730879346"
type input "1730879346"
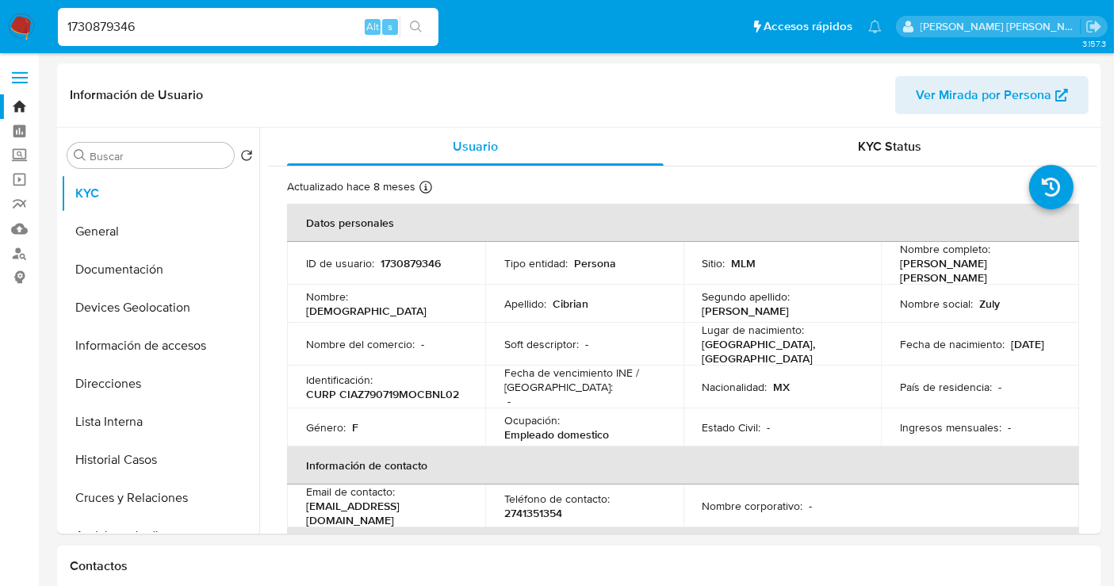
select select "10"
click at [106, 450] on button "Historial Casos" at bounding box center [154, 460] width 186 height 38
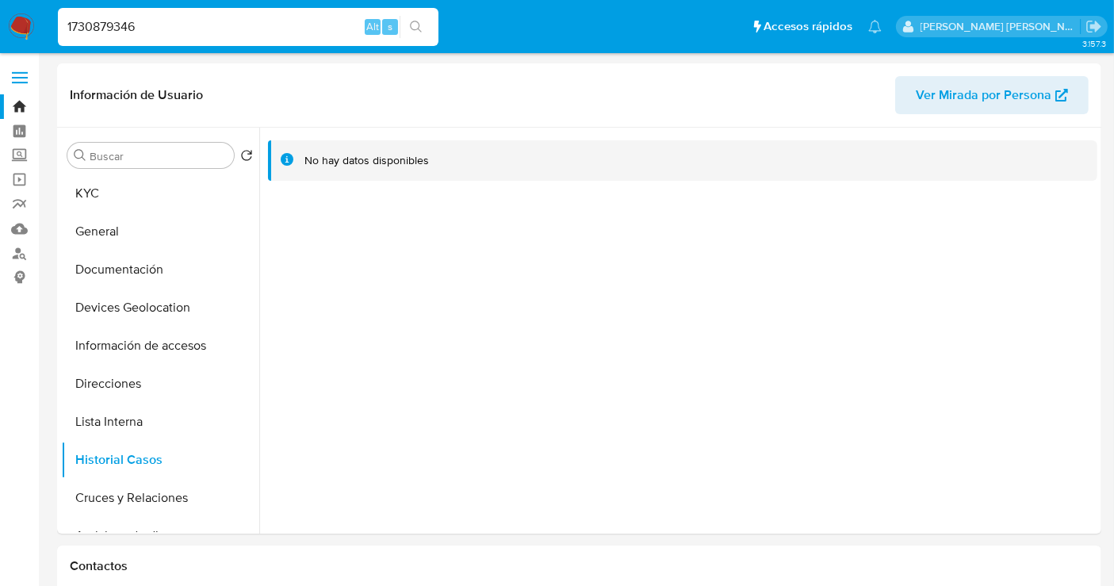
click at [76, 23] on input "1730879346" at bounding box center [248, 27] width 381 height 21
paste input "2270551120"
type input "2270551120"
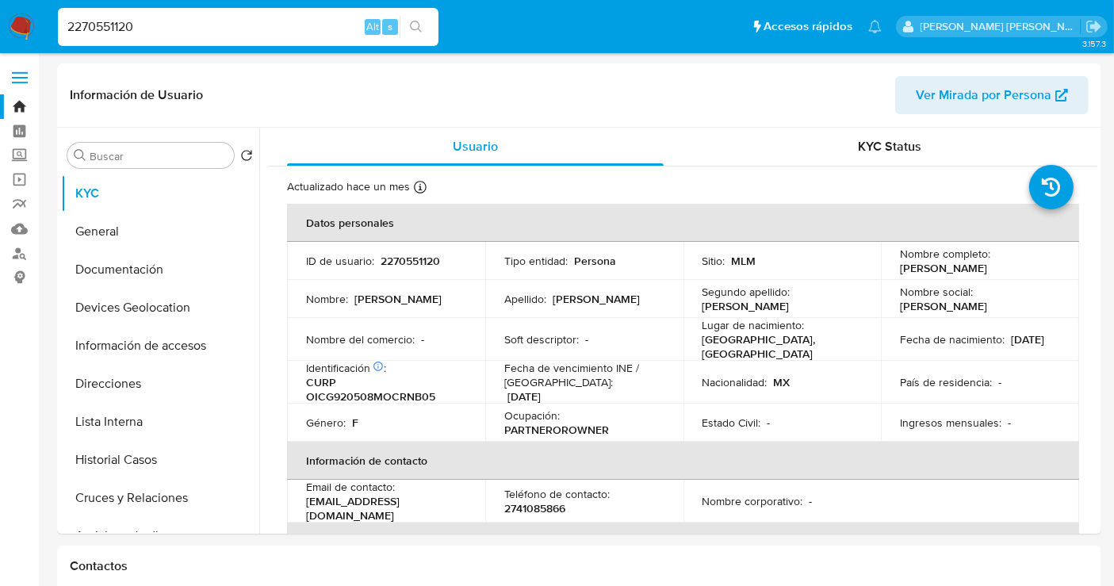
select select "10"
click at [130, 463] on button "Historial Casos" at bounding box center [154, 460] width 186 height 38
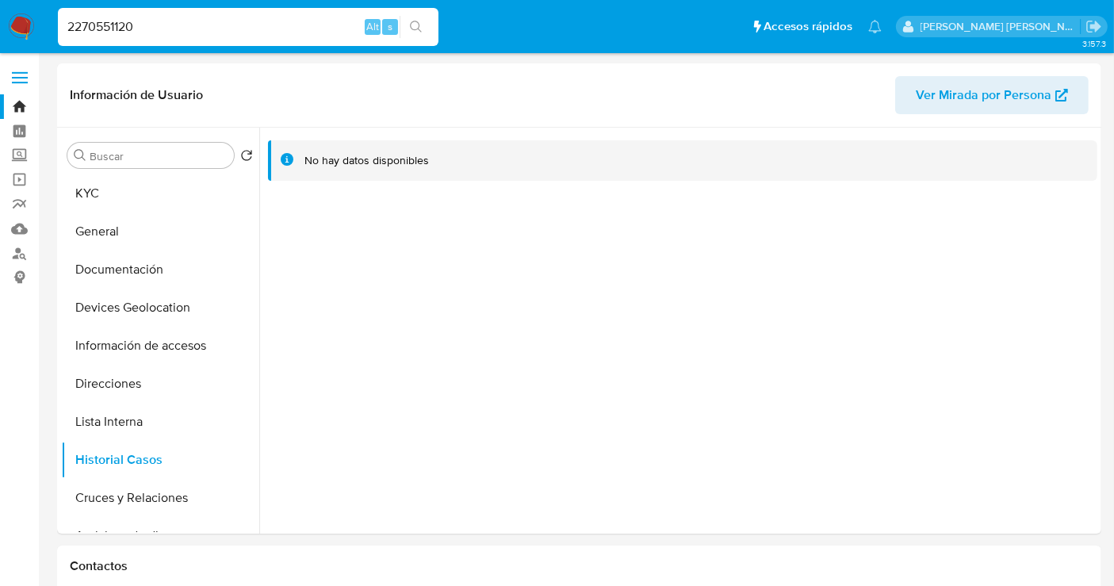
click at [17, 21] on img at bounding box center [21, 26] width 27 height 27
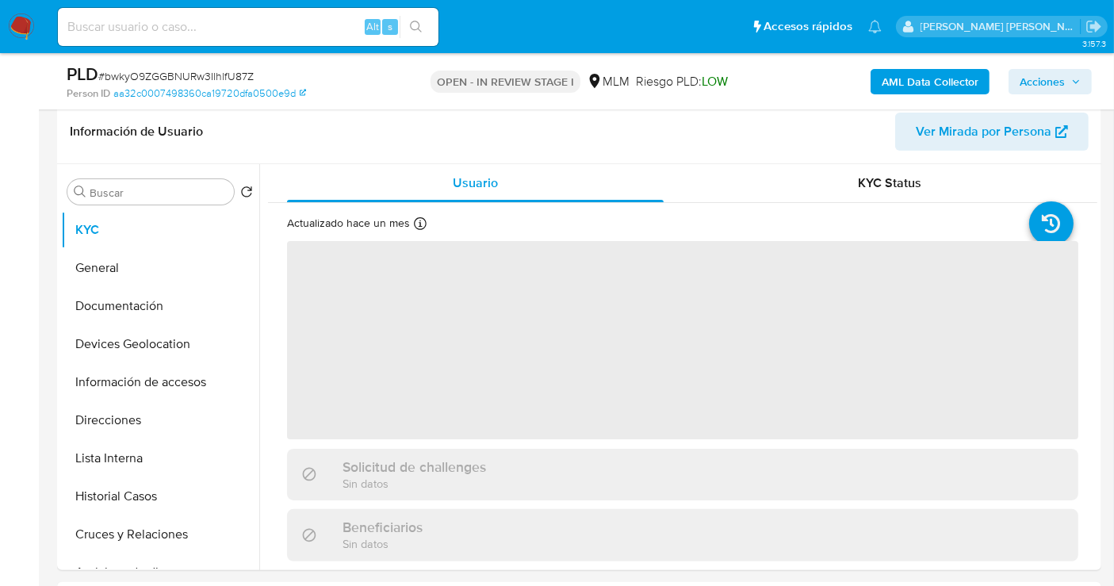
scroll to position [264, 0]
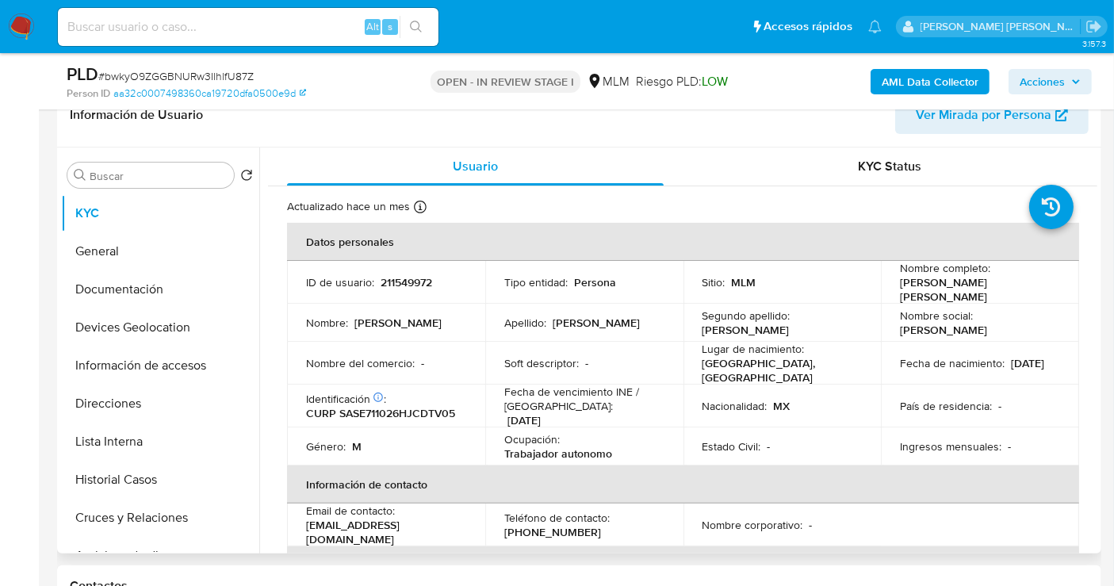
select select "10"
click at [106, 252] on button "General" at bounding box center [154, 251] width 186 height 38
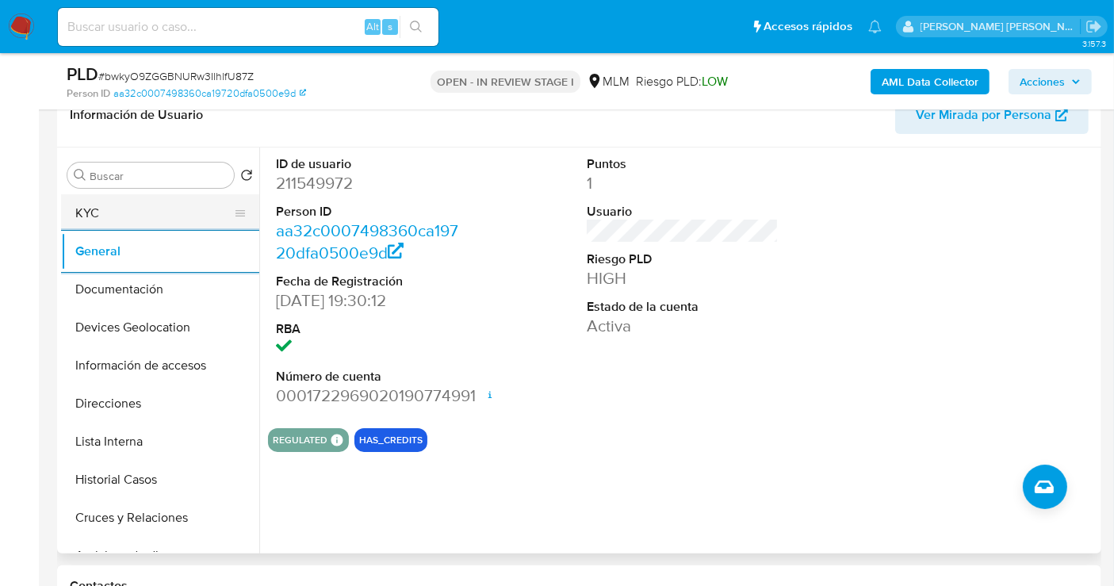
click at [141, 213] on button "KYC" at bounding box center [154, 213] width 186 height 38
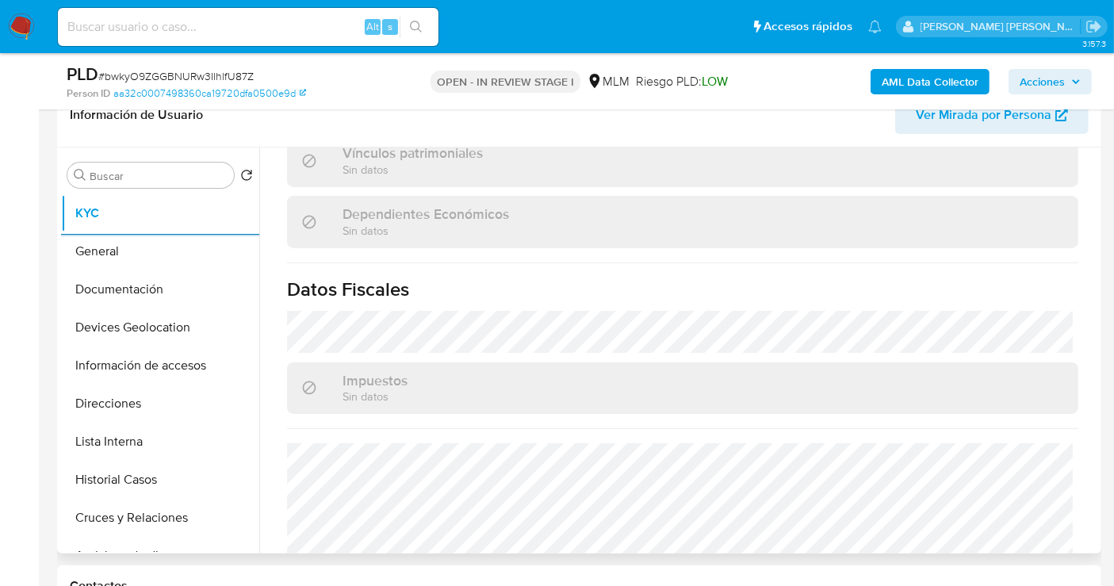
scroll to position [1001, 0]
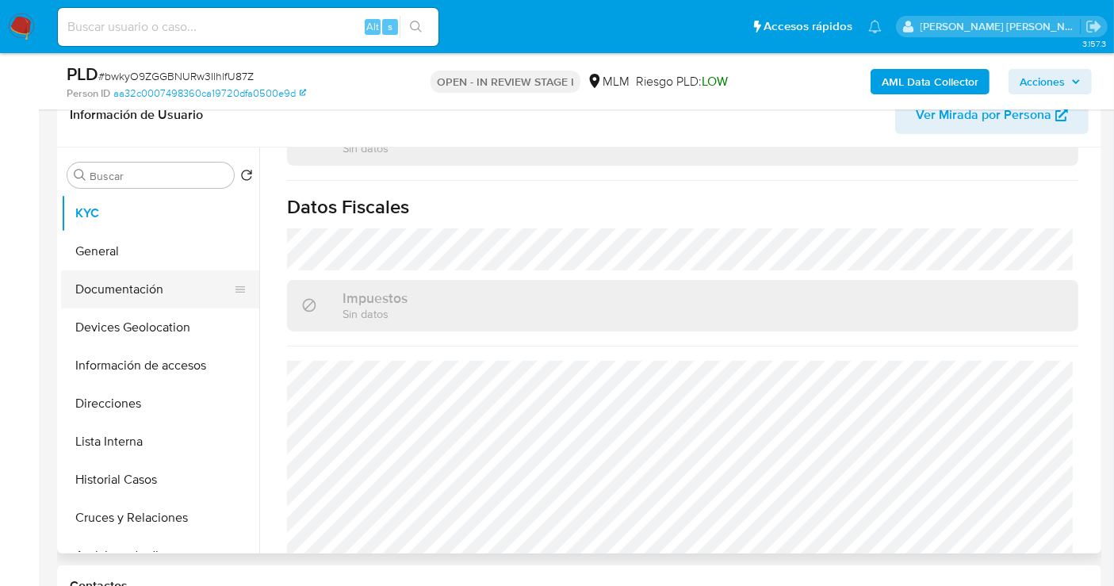
click at [117, 282] on button "Documentación" at bounding box center [154, 289] width 186 height 38
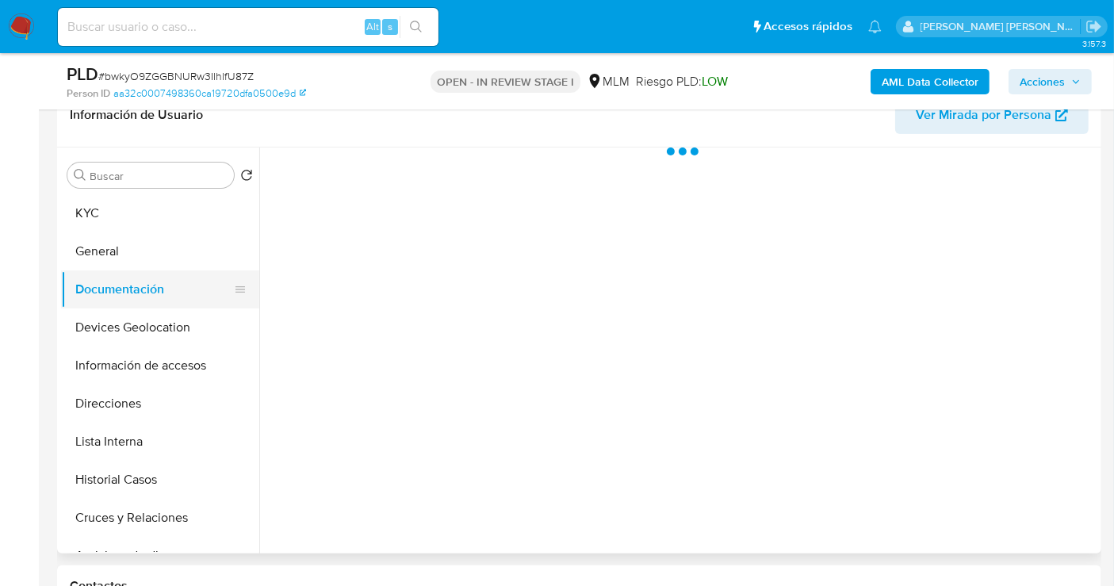
scroll to position [0, 0]
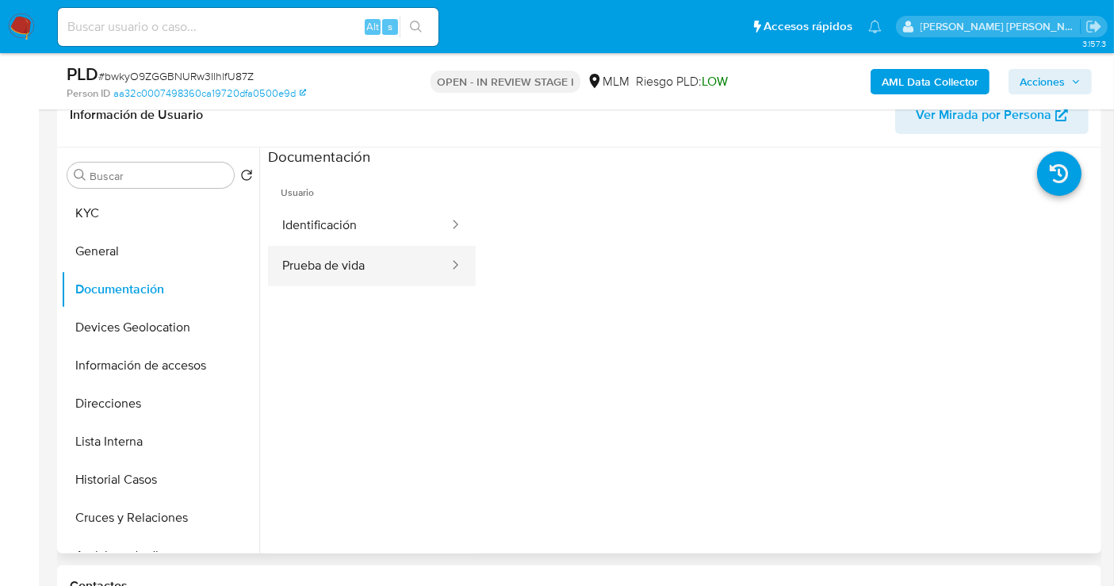
click at [385, 261] on button "Prueba de vida" at bounding box center [359, 266] width 182 height 40
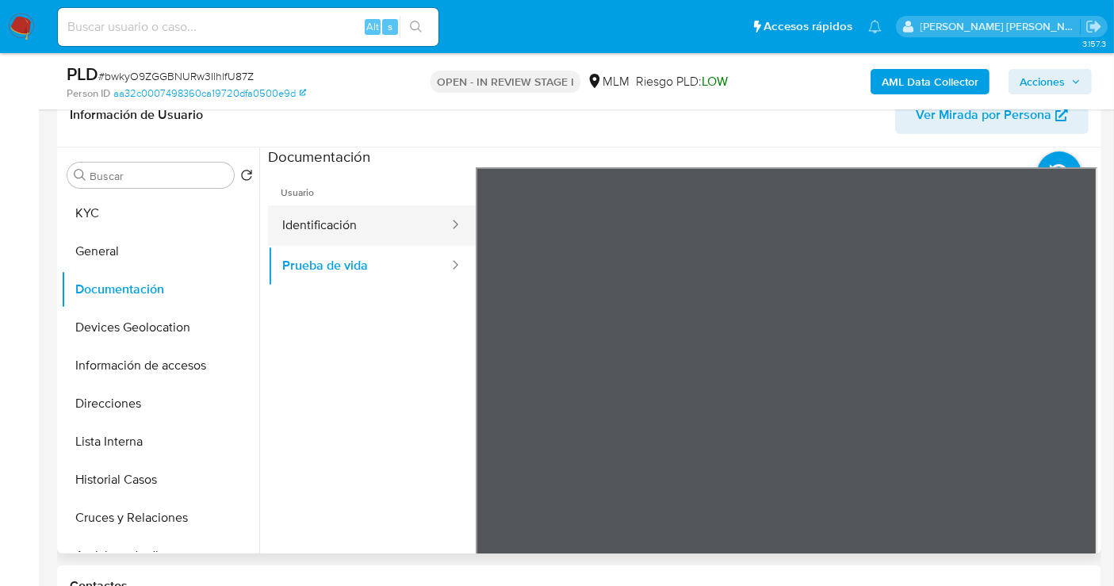
click at [370, 212] on button "Identificación" at bounding box center [359, 225] width 182 height 40
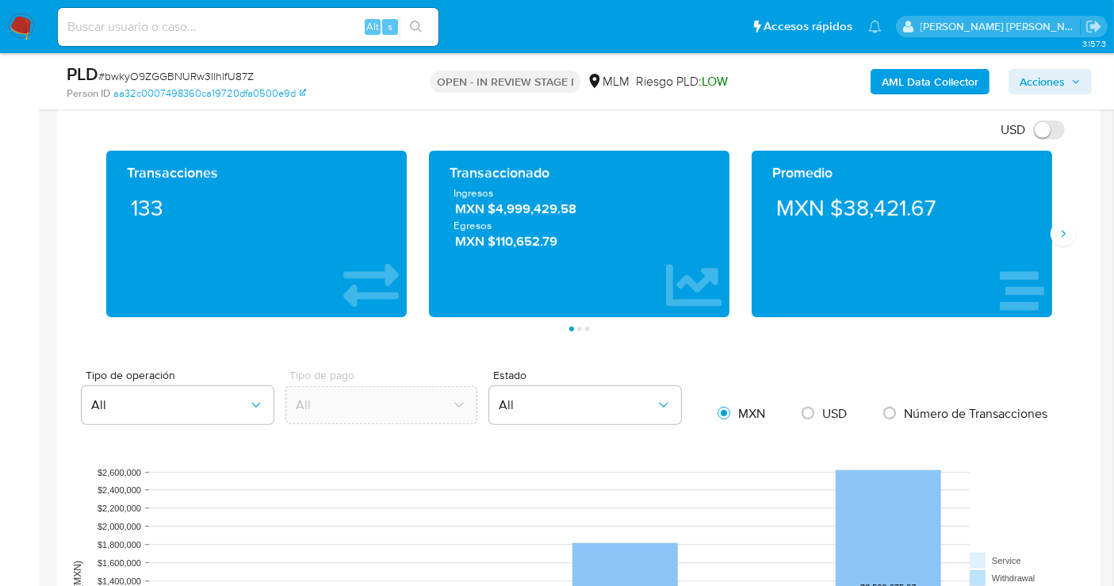
scroll to position [1057, 0]
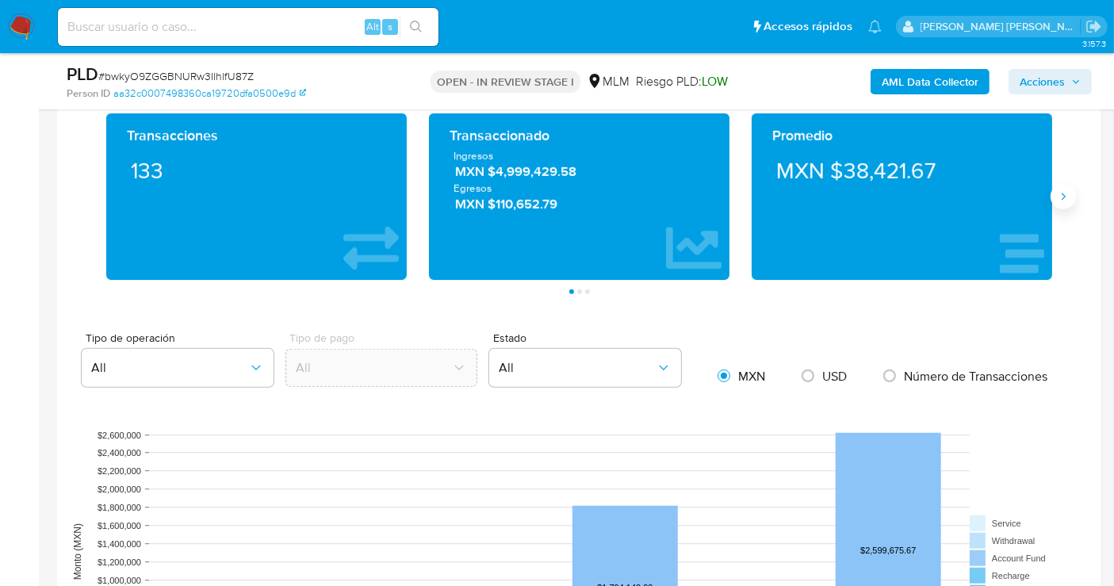
click at [1063, 200] on icon "Siguiente" at bounding box center [1063, 196] width 13 height 13
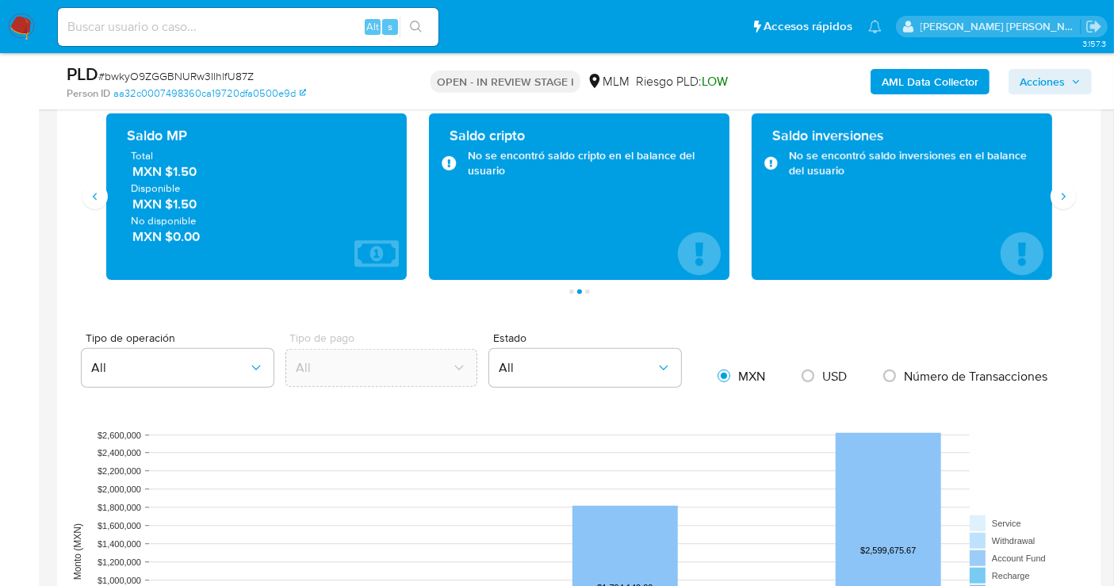
scroll to position [969, 0]
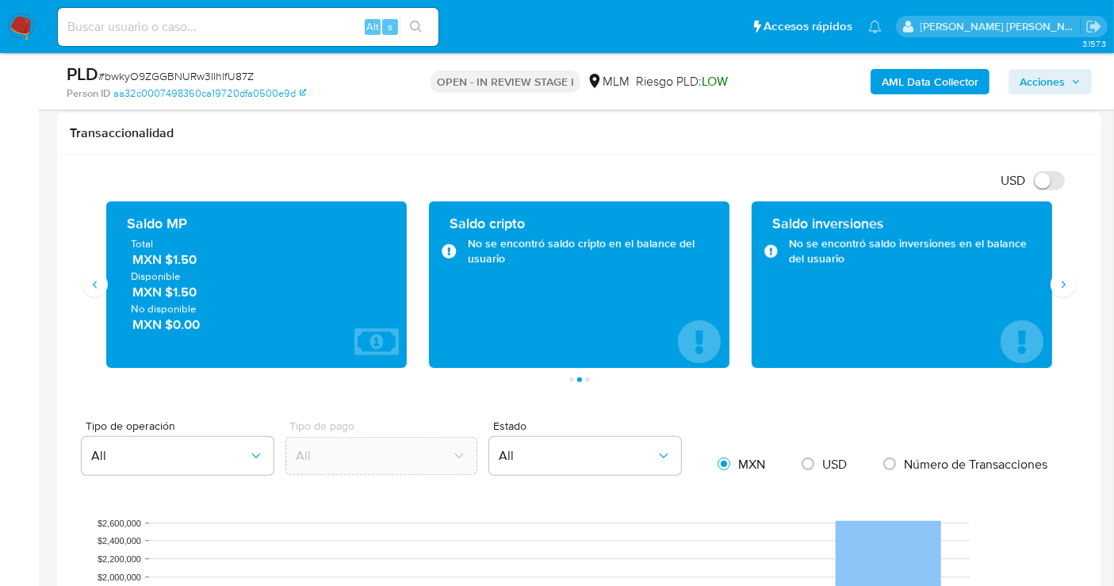
click at [178, 258] on span "MXN $1.50" at bounding box center [257, 260] width 250 height 18
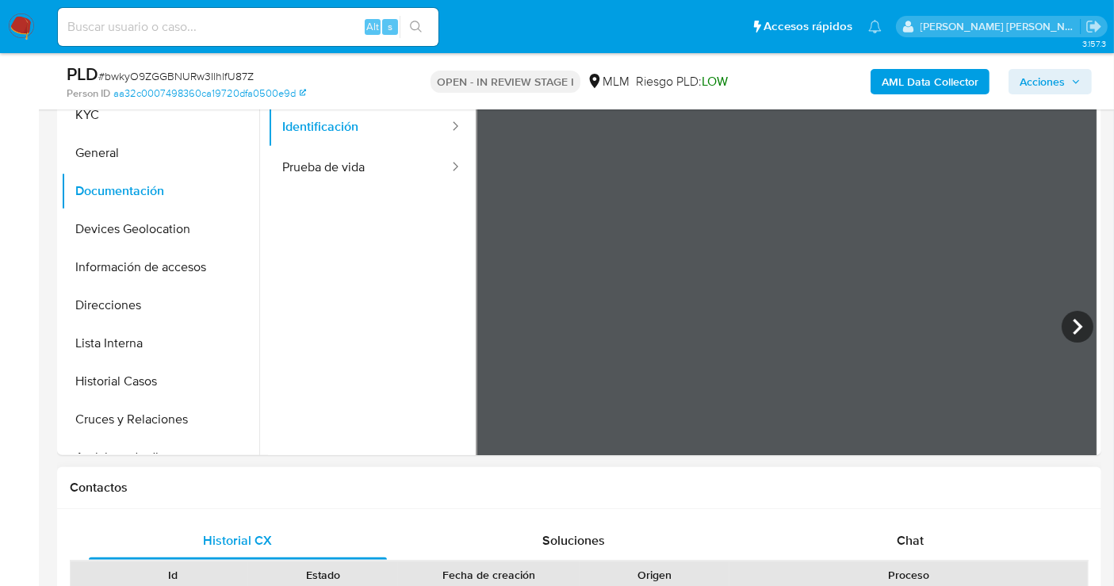
scroll to position [176, 0]
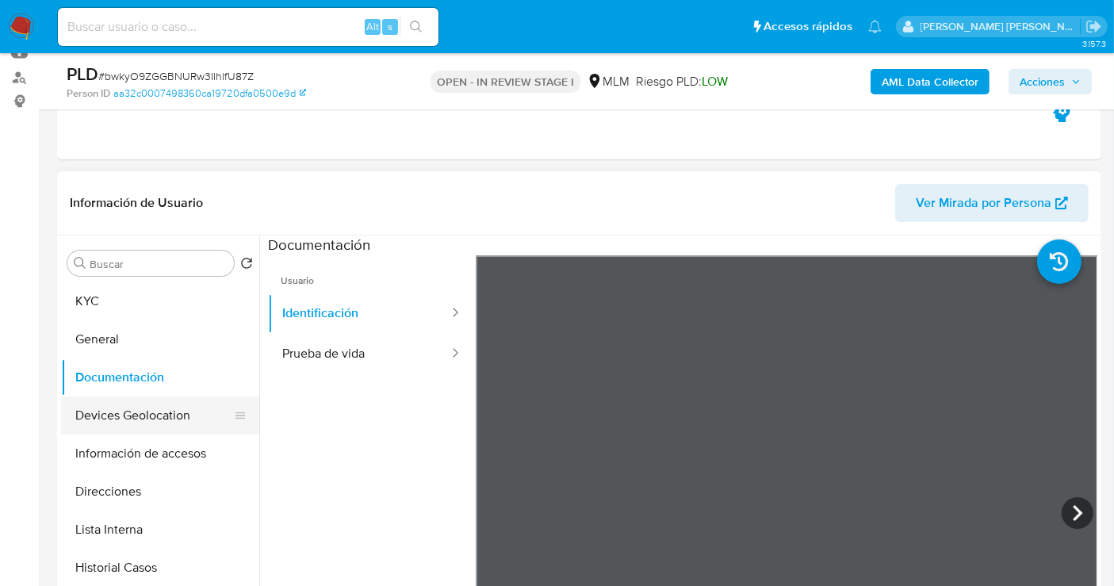
click at [141, 424] on button "Devices Geolocation" at bounding box center [154, 416] width 186 height 38
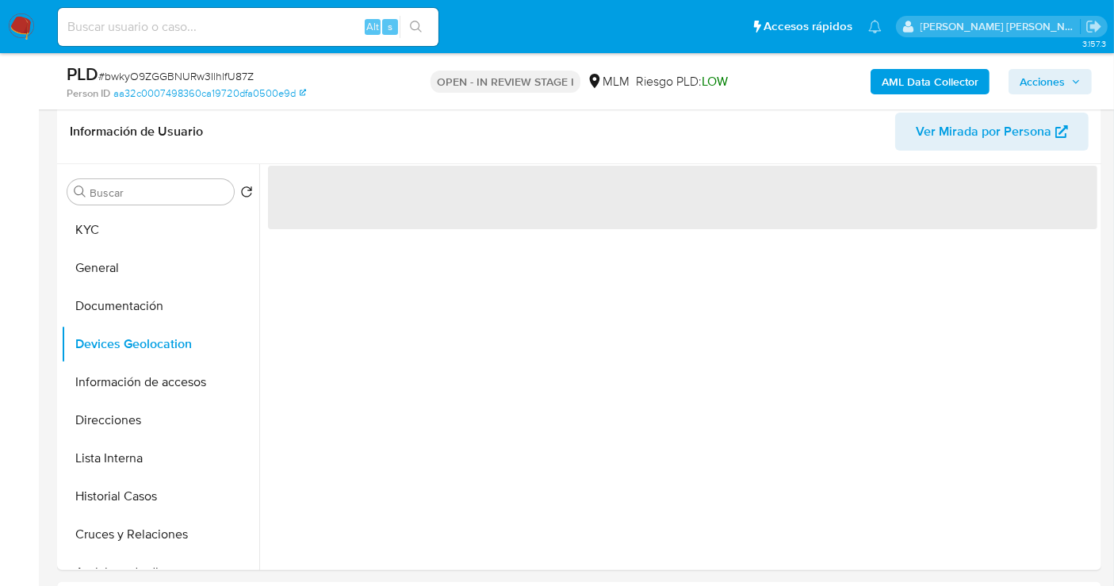
scroll to position [264, 0]
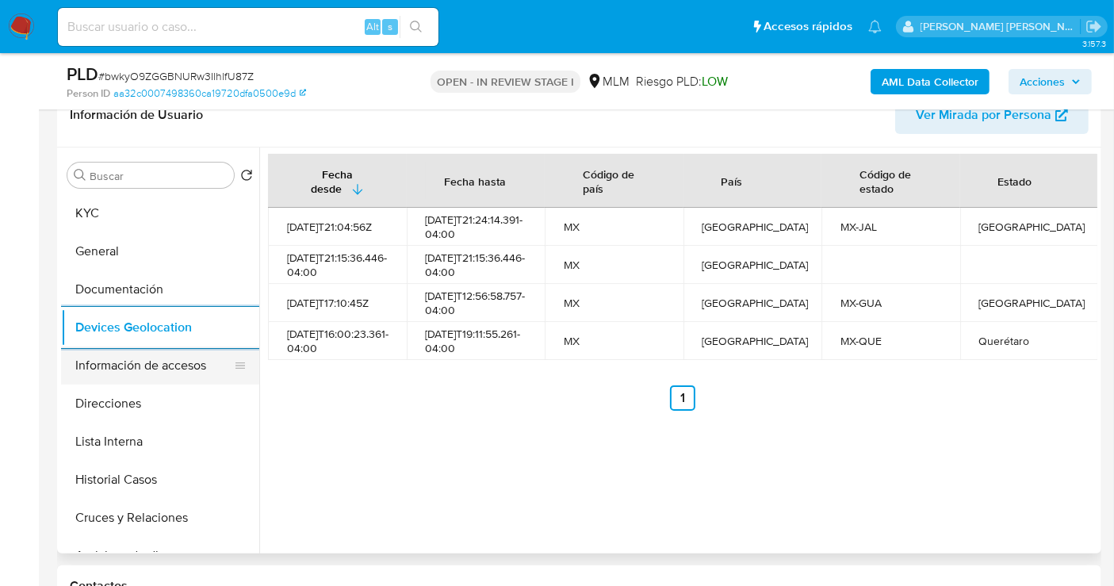
click at [165, 370] on button "Información de accesos" at bounding box center [154, 366] width 186 height 38
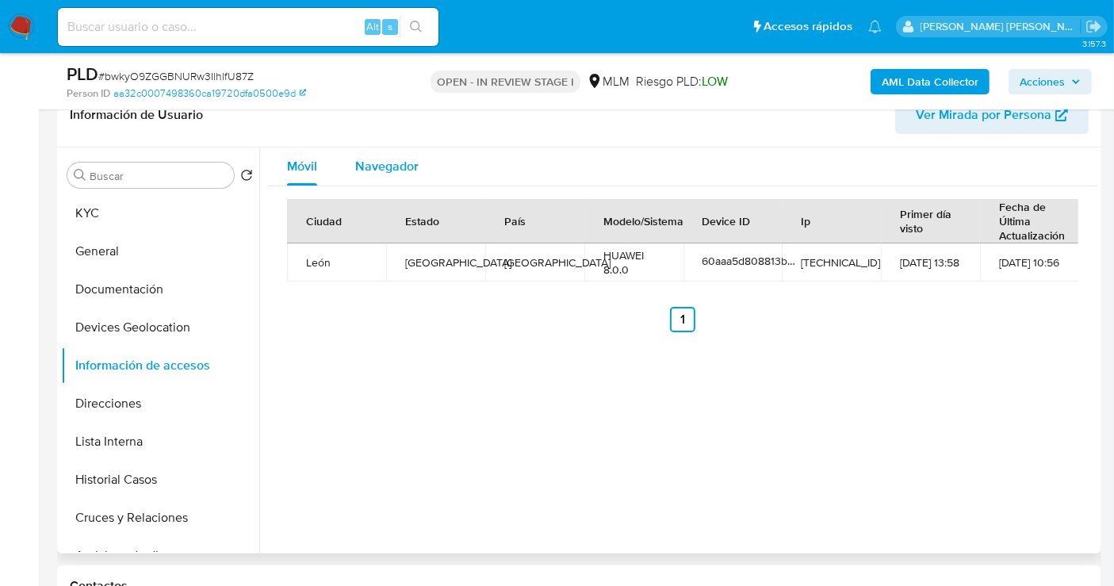
click at [389, 177] on div "Navegador" at bounding box center [386, 167] width 63 height 38
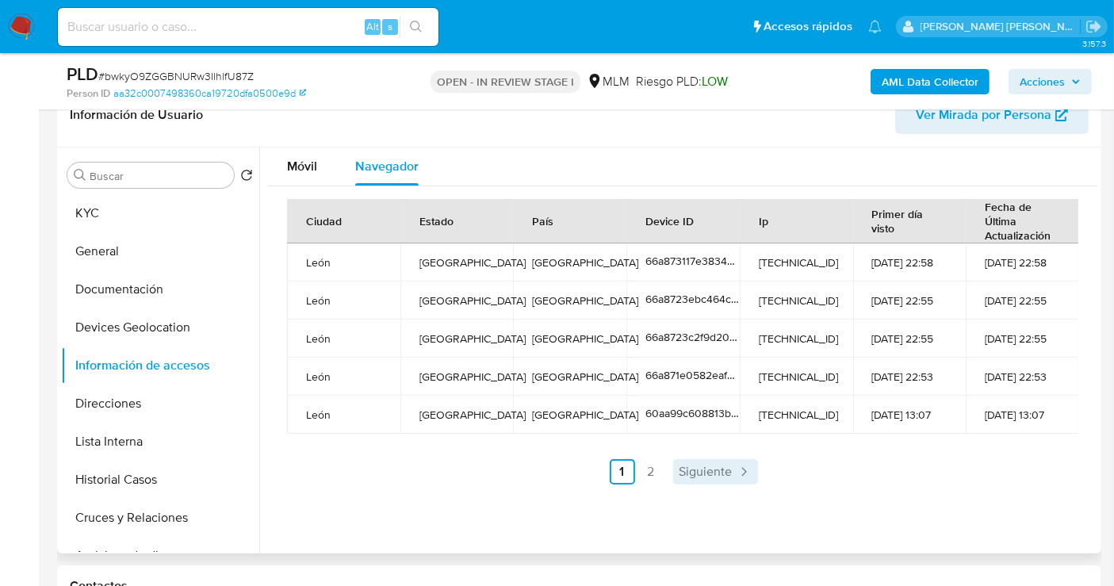
click at [703, 466] on span "Siguiente" at bounding box center [706, 472] width 53 height 13
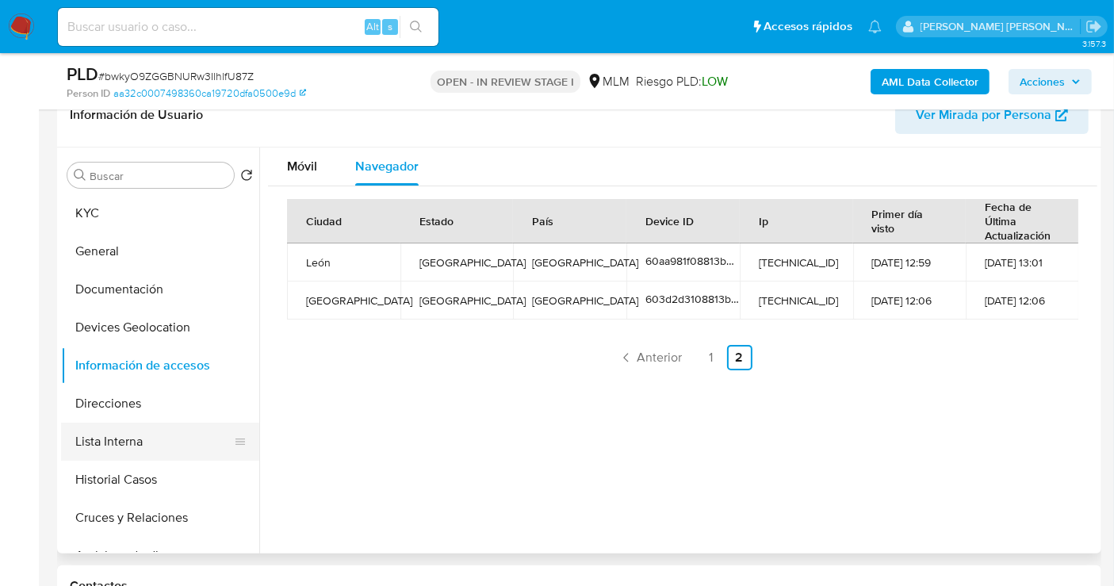
click at [117, 447] on button "Lista Interna" at bounding box center [154, 442] width 186 height 38
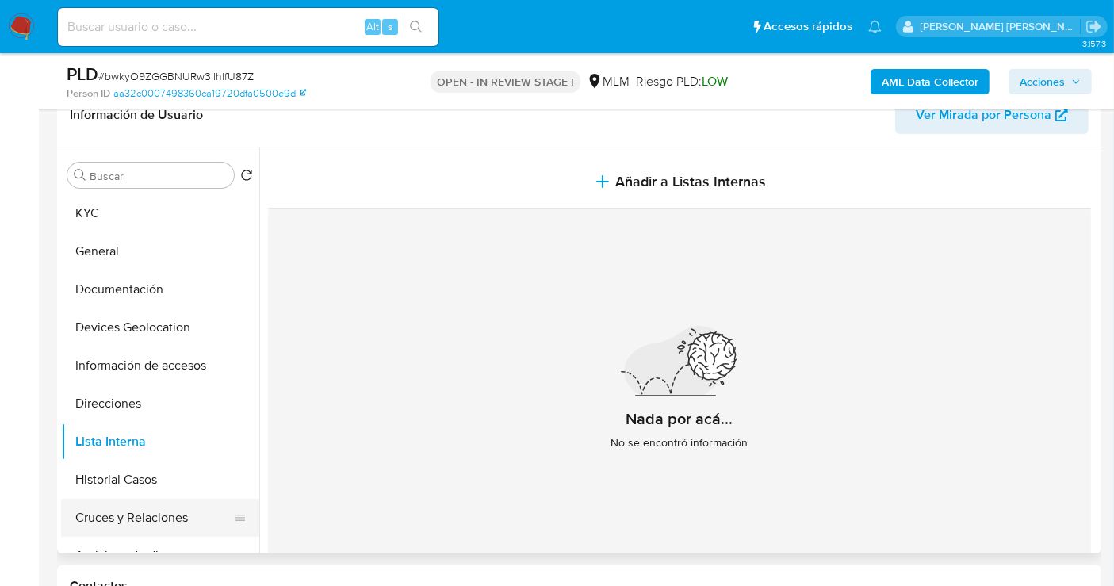
click at [165, 517] on button "Cruces y Relaciones" at bounding box center [154, 518] width 186 height 38
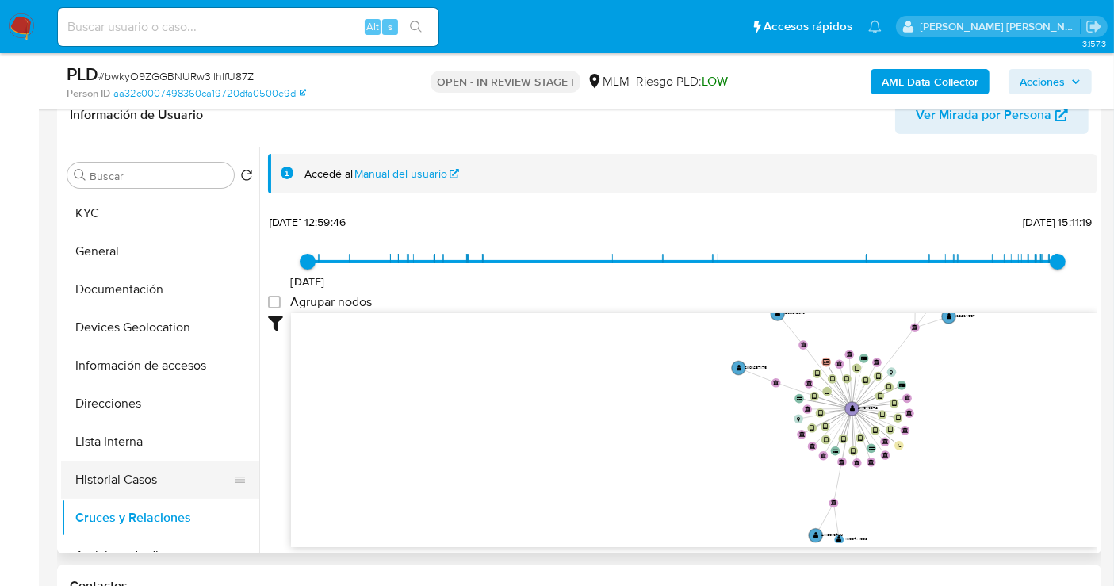
click at [148, 479] on button "Historial Casos" at bounding box center [154, 480] width 186 height 38
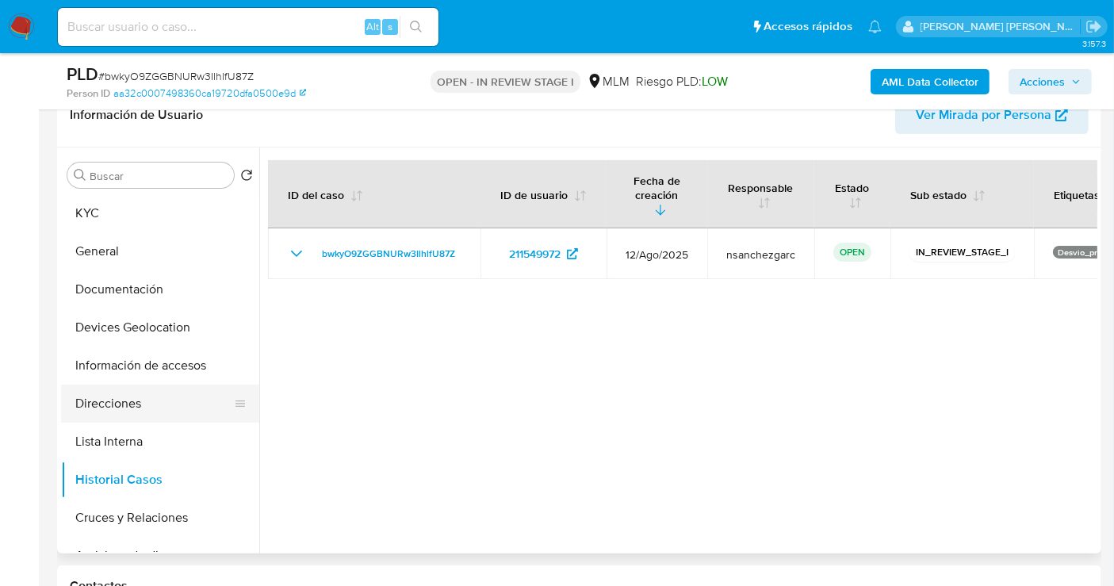
click at [127, 406] on button "Direcciones" at bounding box center [154, 404] width 186 height 38
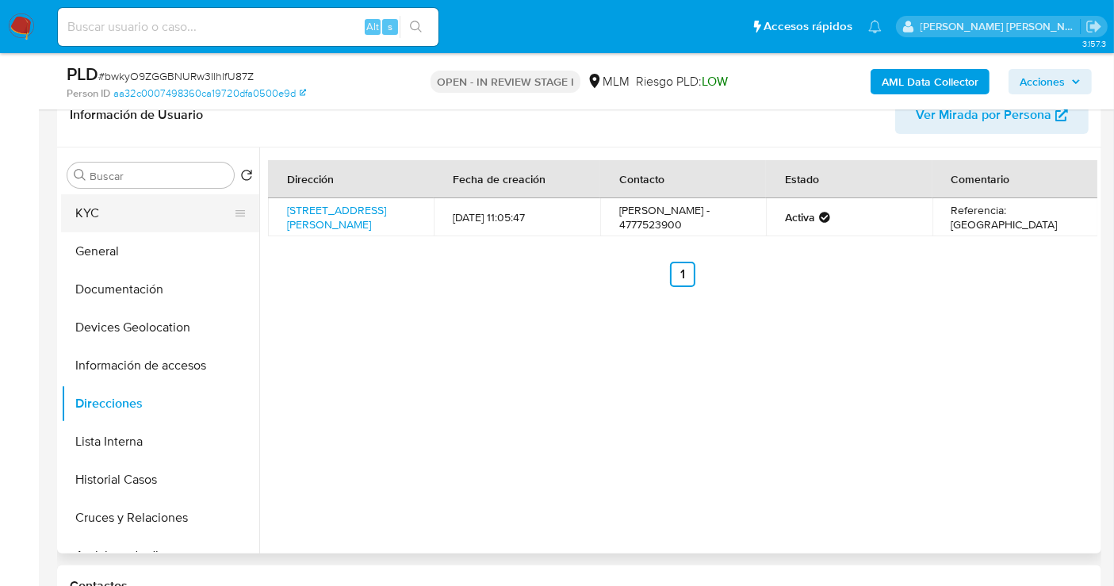
click at [102, 213] on button "KYC" at bounding box center [154, 213] width 186 height 38
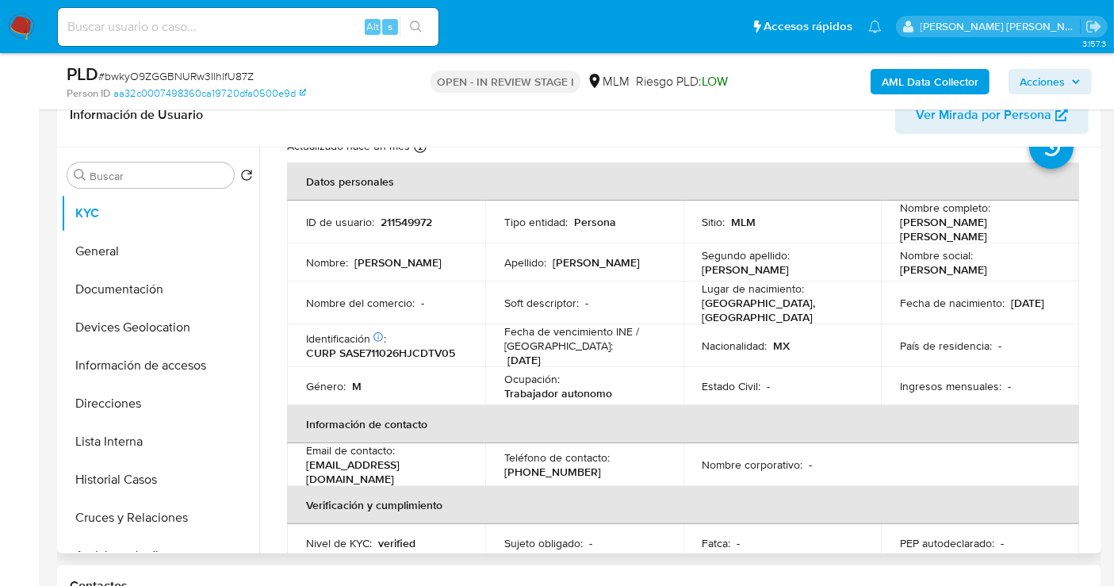
scroll to position [88, 0]
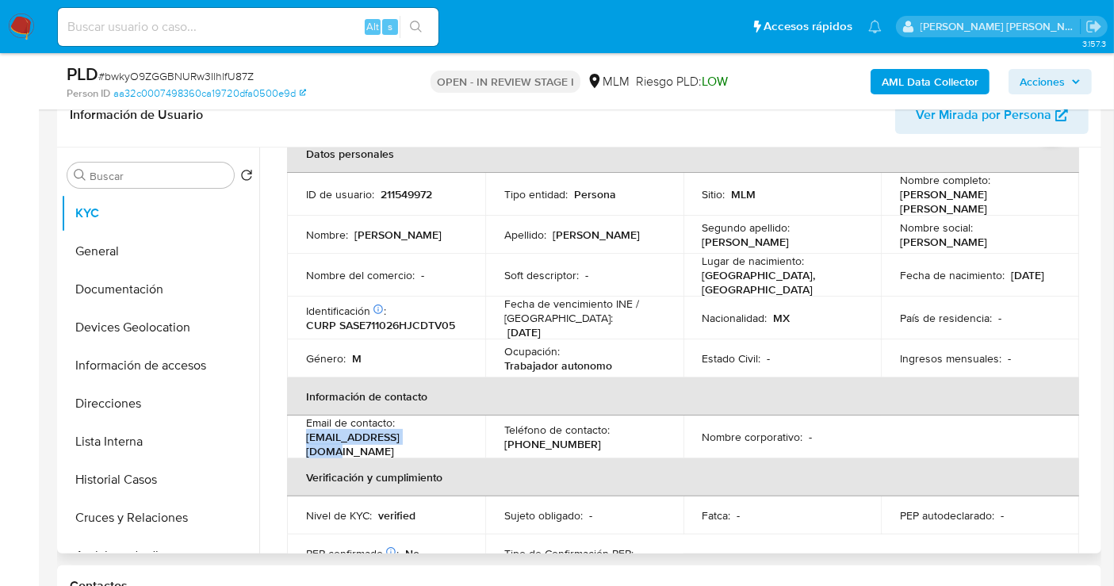
drag, startPoint x: 428, startPoint y: 438, endPoint x: 299, endPoint y: 440, distance: 129.3
click at [299, 440] on td "Email de contacto : ejsada1@yahoo.com.mx" at bounding box center [386, 437] width 198 height 43
copy p "ejsada1@yahoo.com.mx"
drag, startPoint x: 555, startPoint y: 432, endPoint x: 498, endPoint y: 431, distance: 57.1
click at [498, 431] on td "Teléfono de contacto : (477) 7523900" at bounding box center [584, 437] width 198 height 43
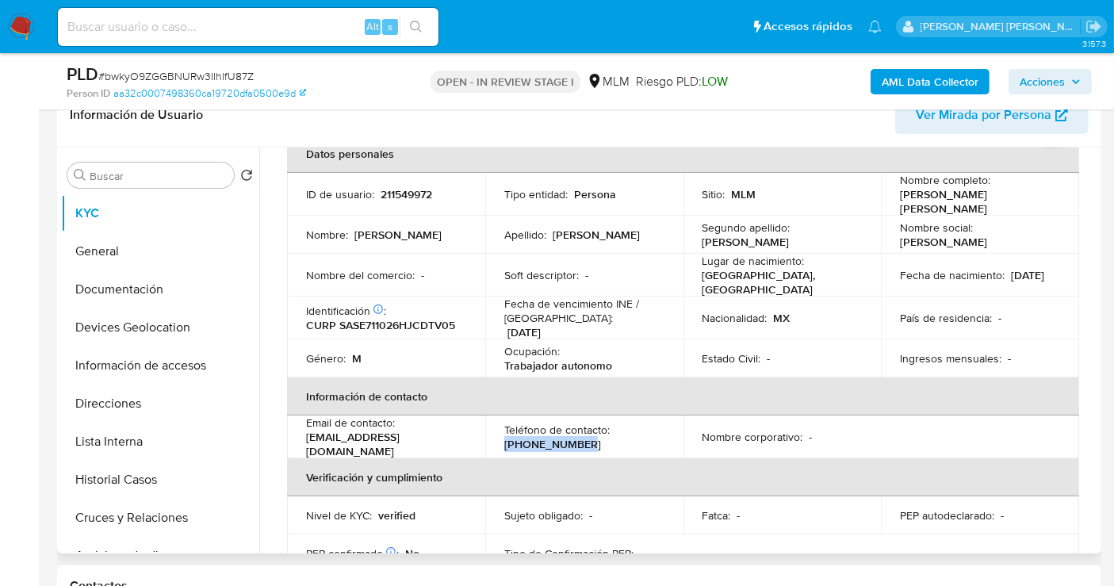
copy p "(477) 7523900"
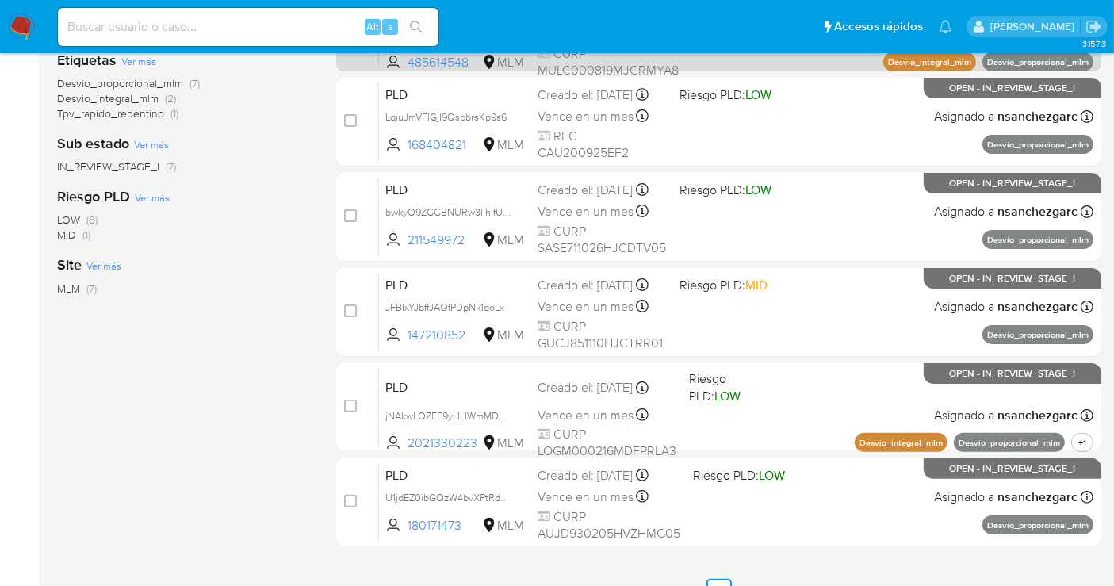
scroll to position [378, 0]
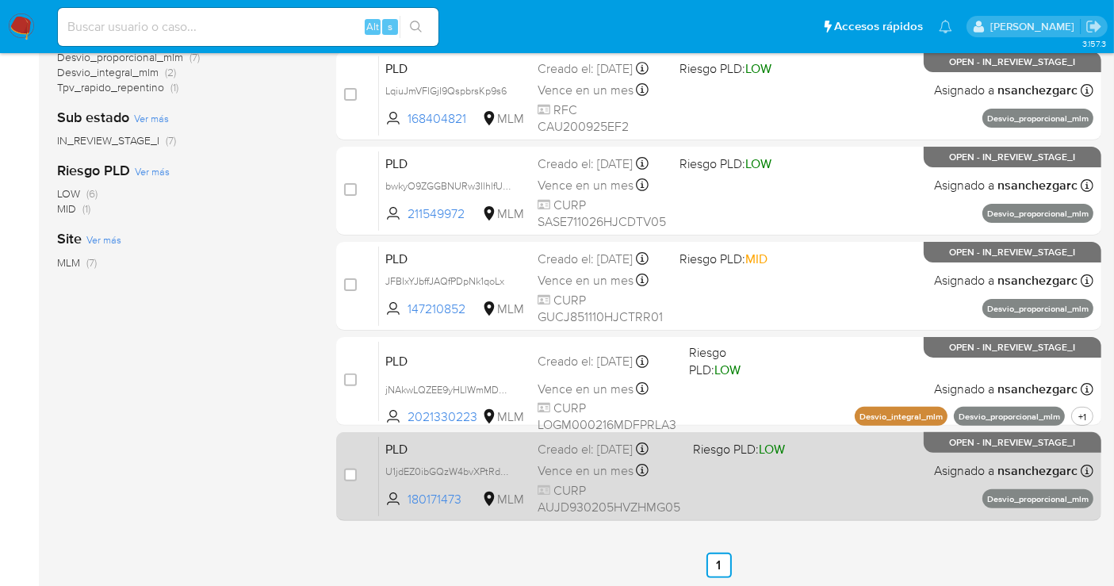
click at [564, 482] on span "CURP AUJD930205HVZHMG05" at bounding box center [609, 499] width 143 height 34
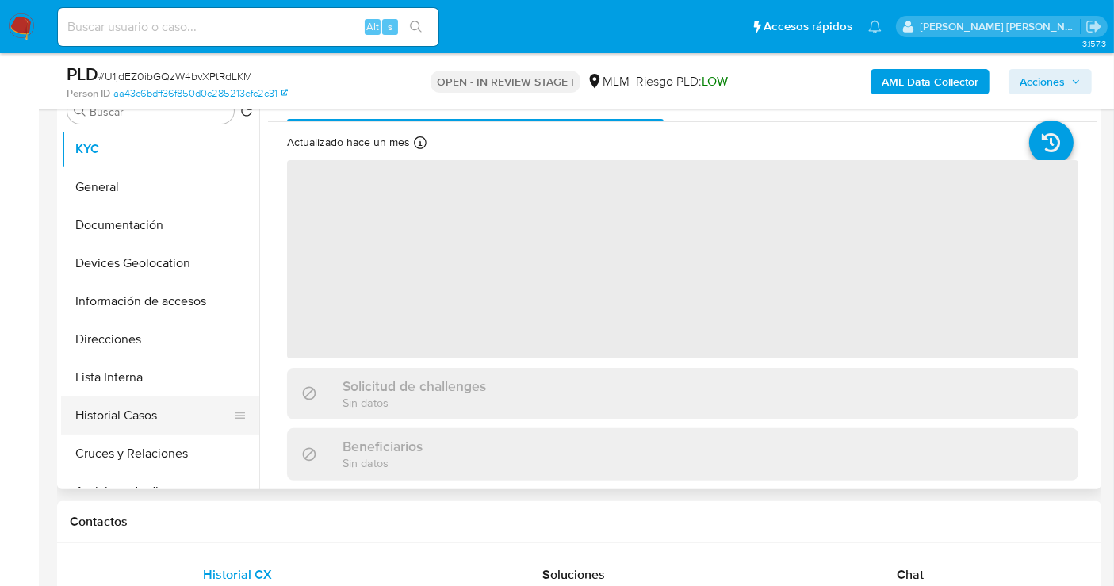
scroll to position [352, 0]
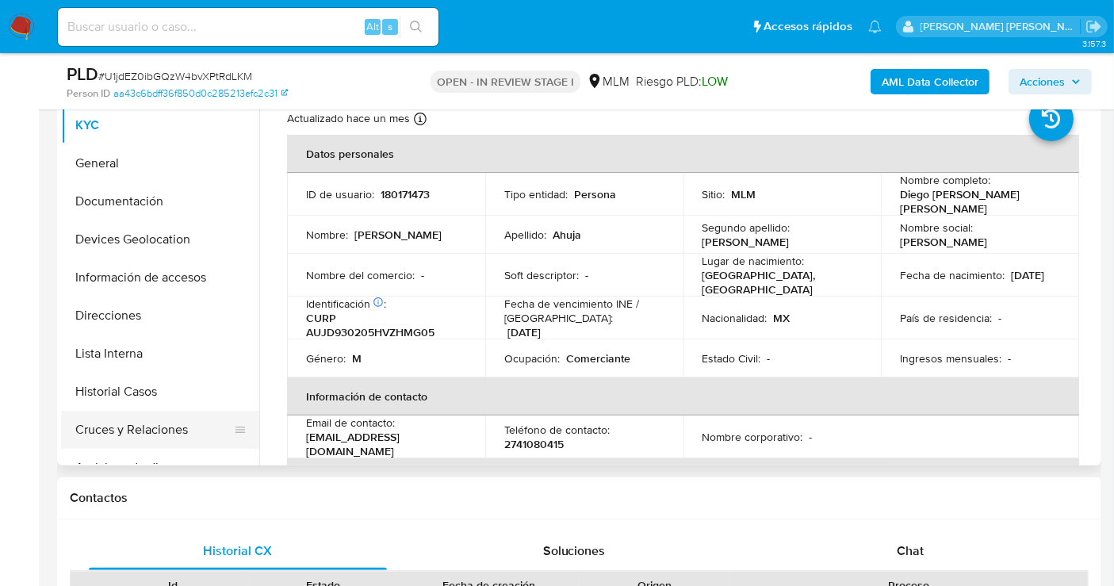
click at [148, 417] on button "Cruces y Relaciones" at bounding box center [154, 430] width 186 height 38
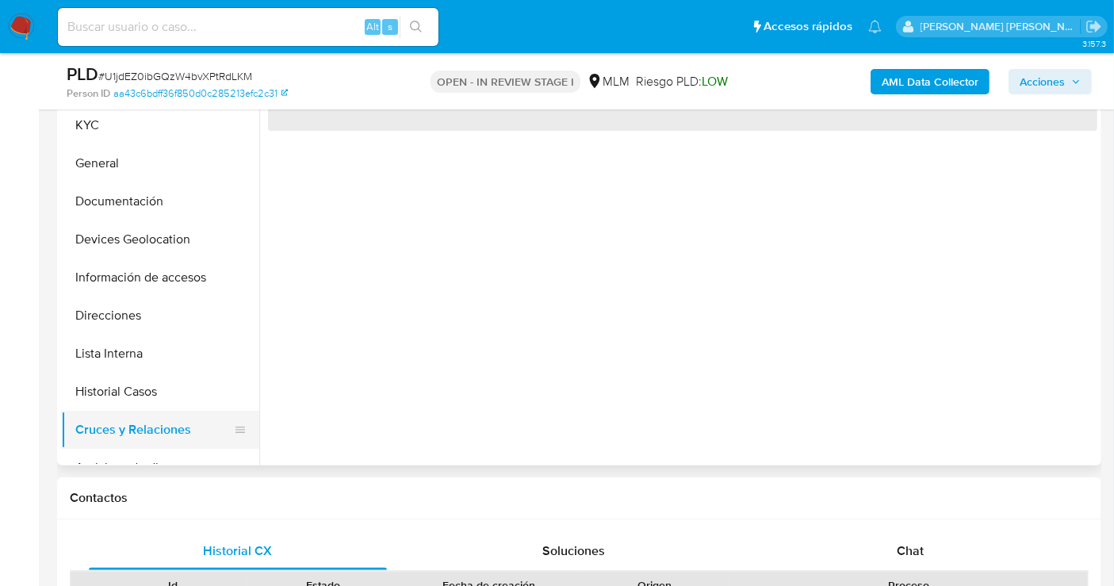
select select "10"
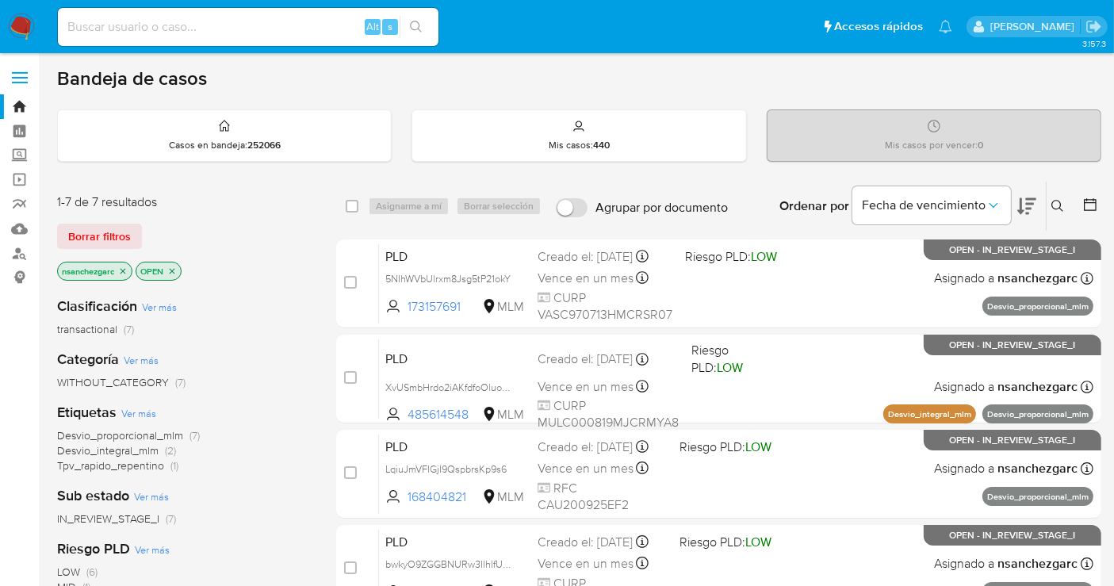
click at [1055, 204] on icon at bounding box center [1058, 206] width 13 height 13
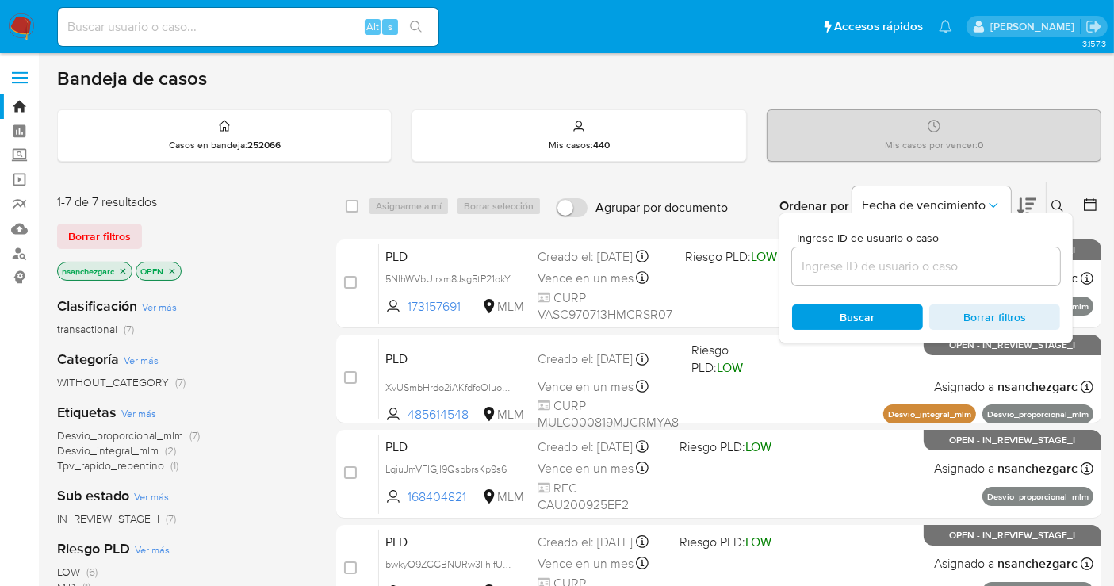
click at [858, 260] on input at bounding box center [926, 266] width 268 height 21
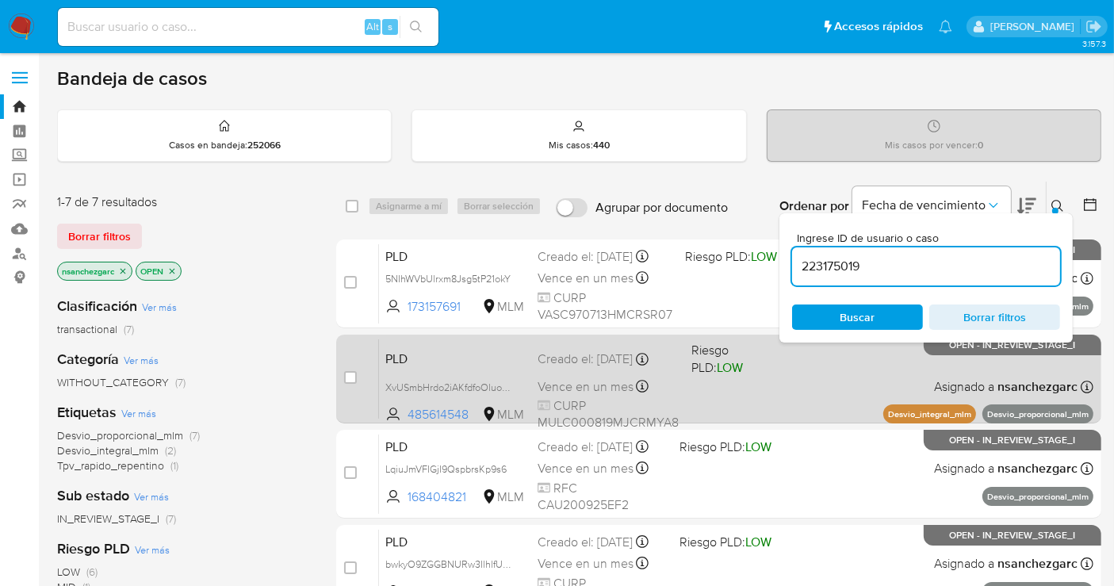
type input "223175019"
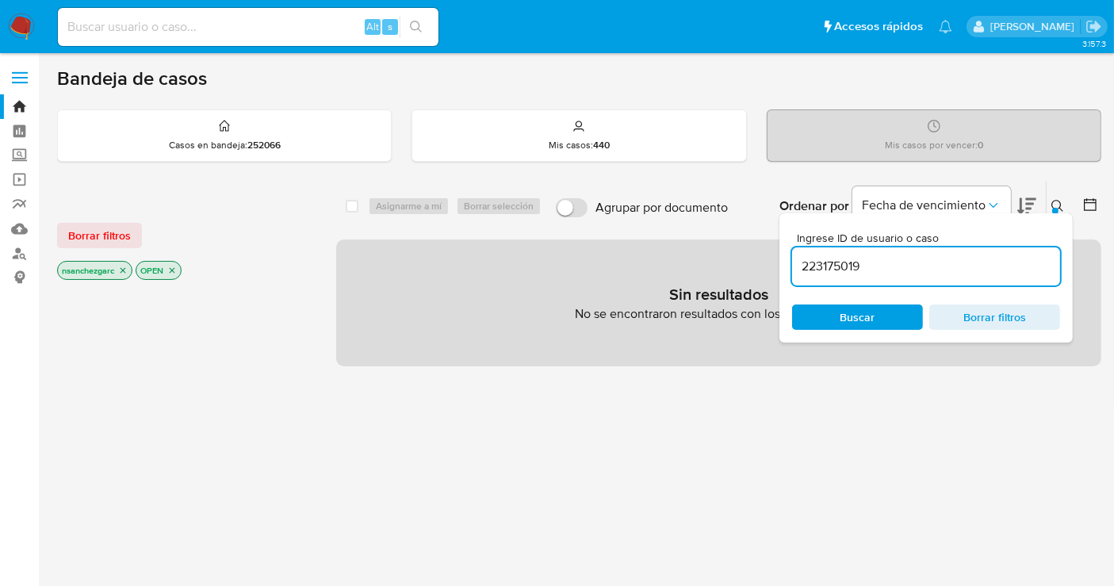
click at [1002, 318] on span "Borrar filtros" at bounding box center [995, 317] width 109 height 22
click at [1063, 202] on icon at bounding box center [1058, 206] width 13 height 13
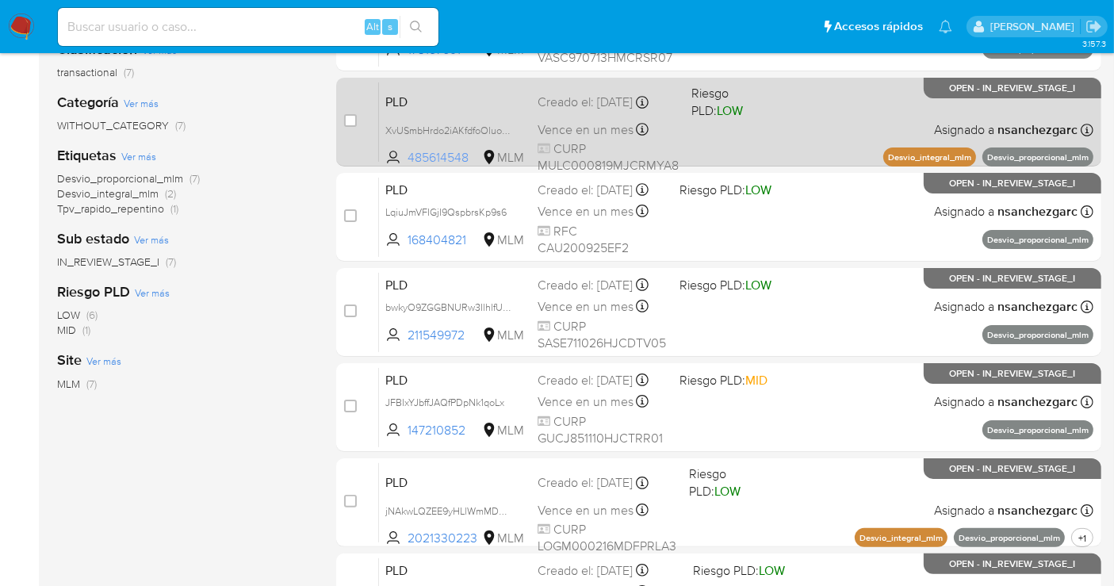
scroll to position [264, 0]
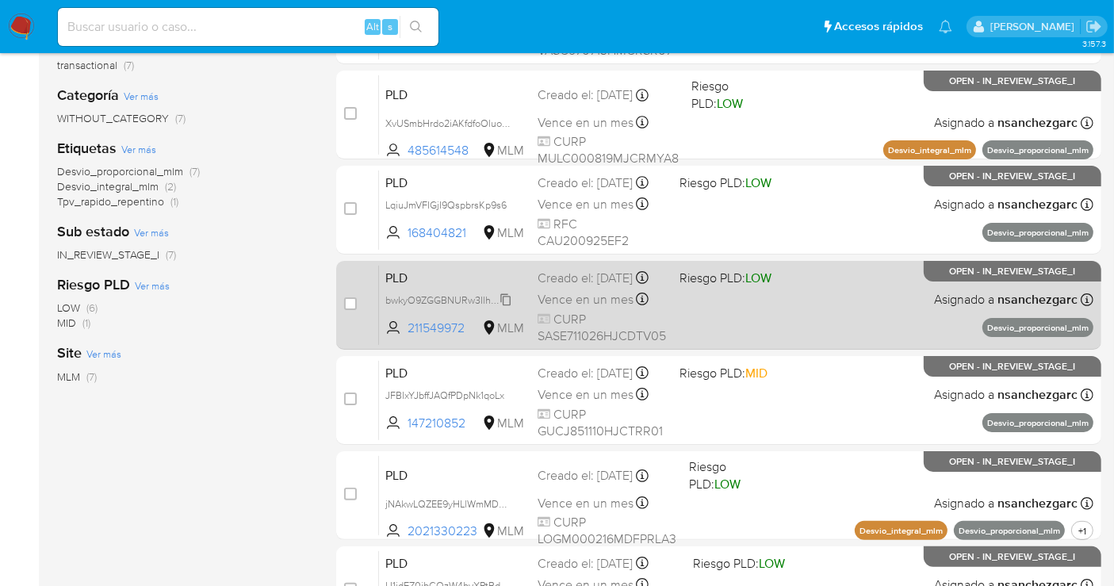
click at [504, 308] on span "bwkyO9ZGGBNURw3IlhlfU87Z" at bounding box center [451, 298] width 133 height 17
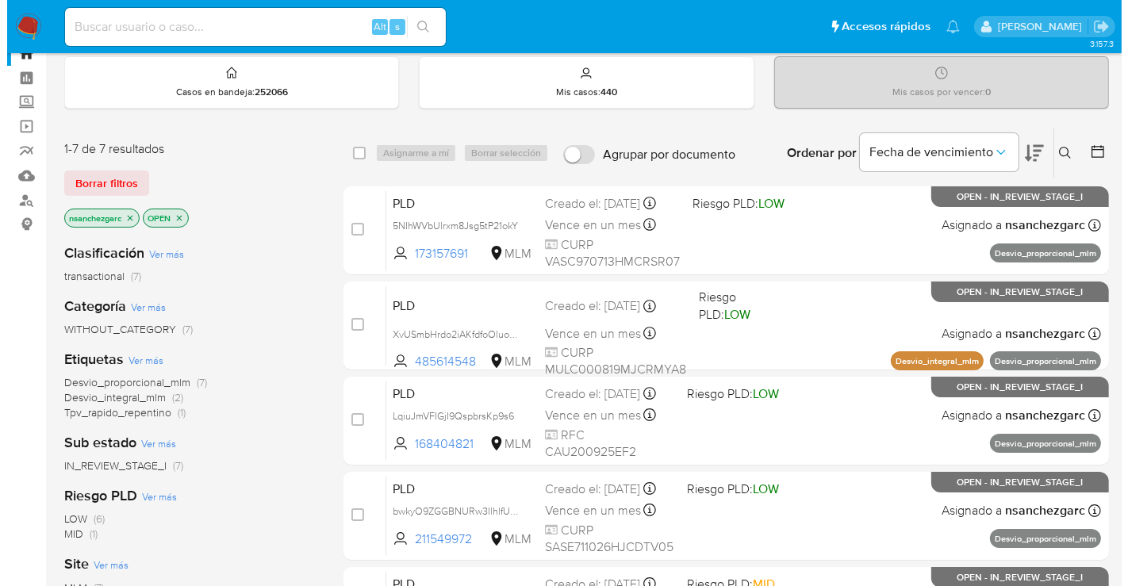
scroll to position [0, 0]
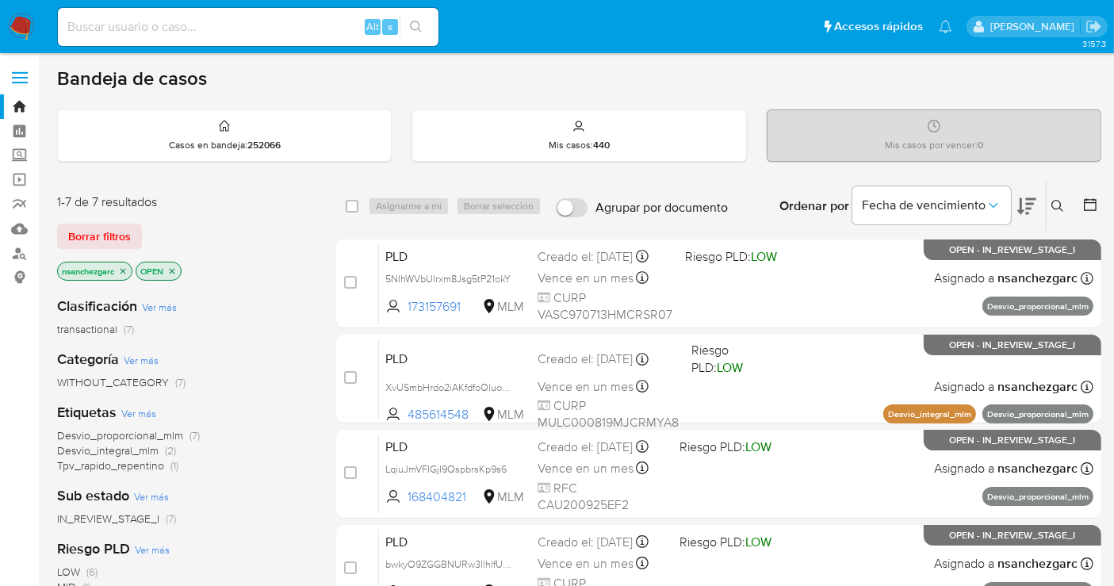
click at [1056, 202] on icon at bounding box center [1058, 206] width 13 height 13
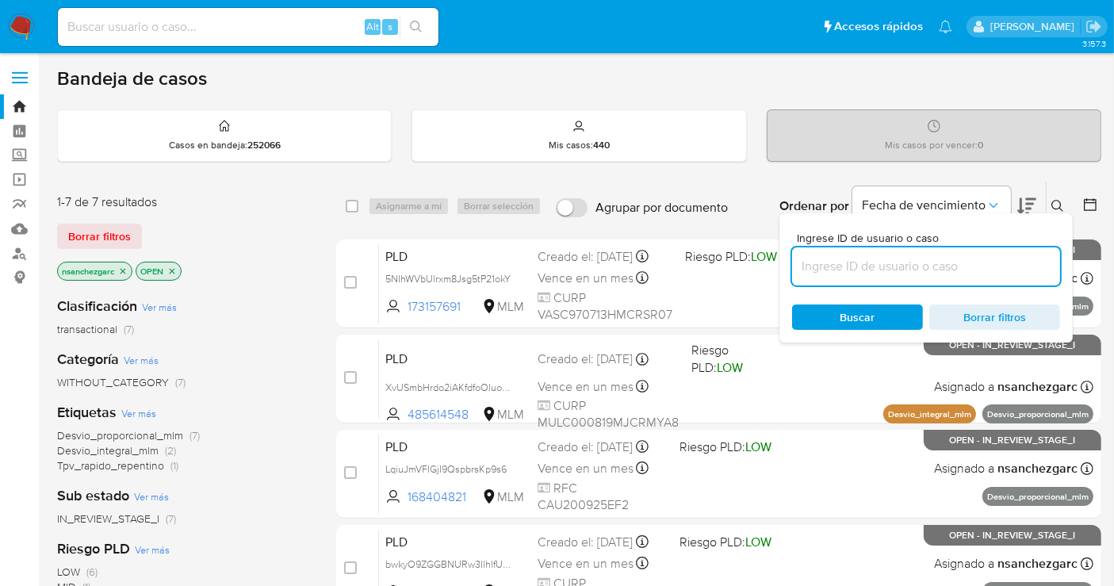
click at [868, 263] on input at bounding box center [926, 266] width 268 height 21
type input "223175019"
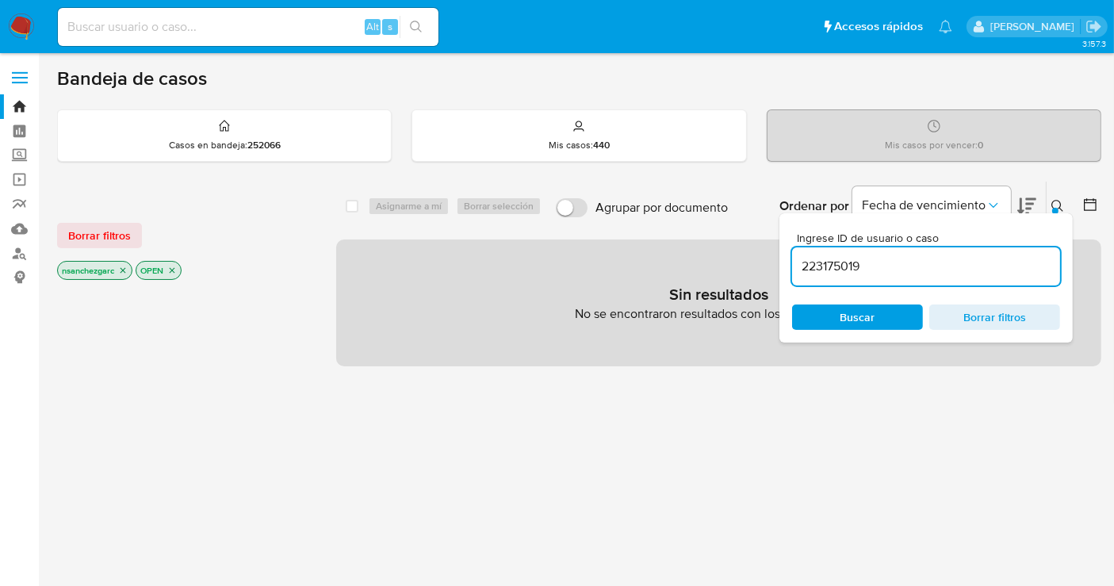
click at [123, 270] on icon "close-filter" at bounding box center [124, 271] width 6 height 6
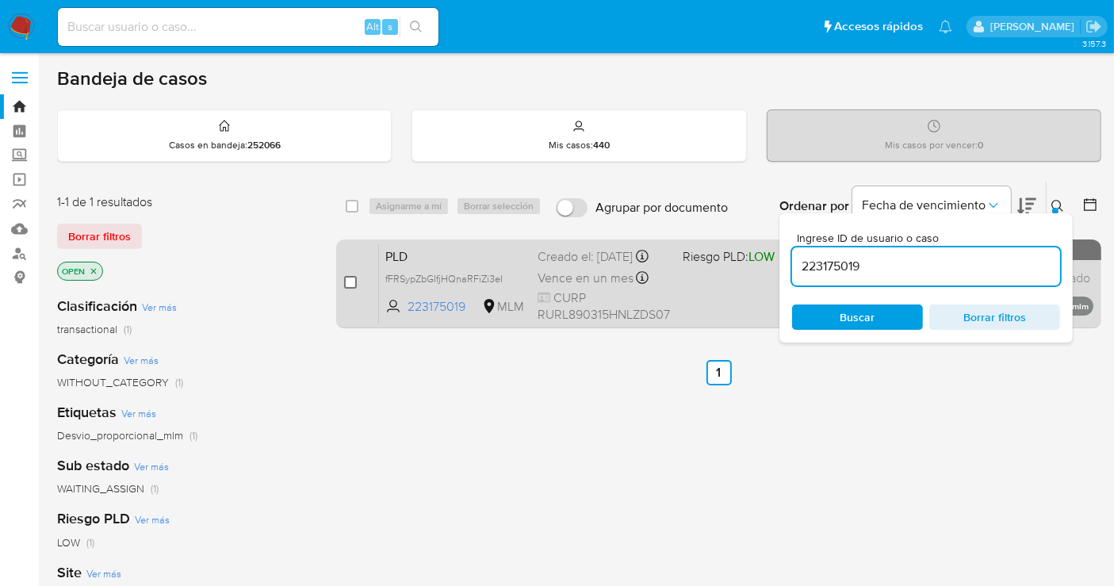
click at [346, 282] on input "checkbox" at bounding box center [350, 282] width 13 height 13
checkbox input "true"
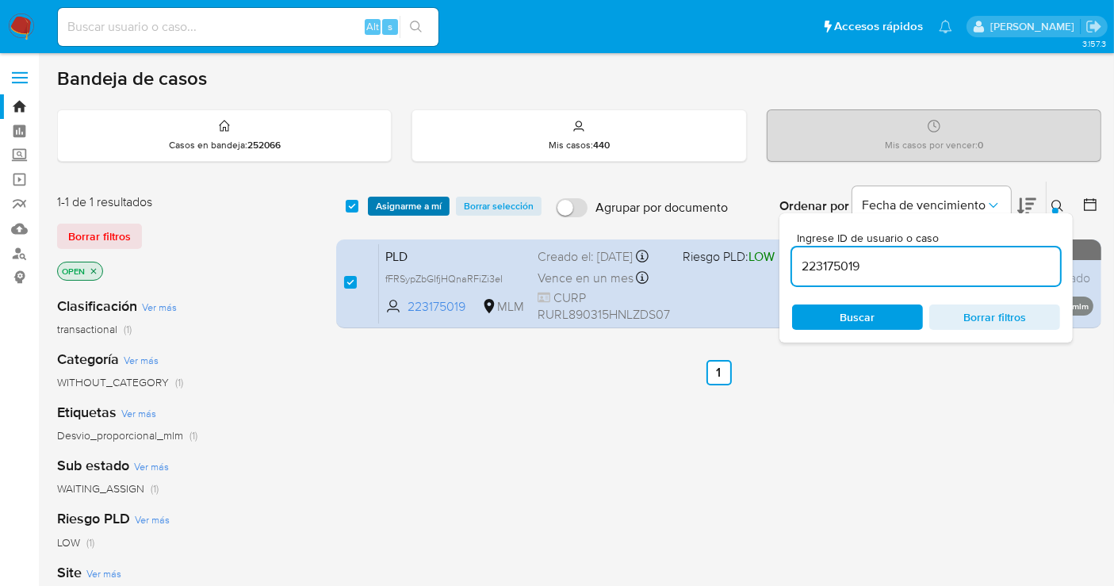
click at [410, 200] on span "Asignarme a mí" at bounding box center [409, 206] width 66 height 16
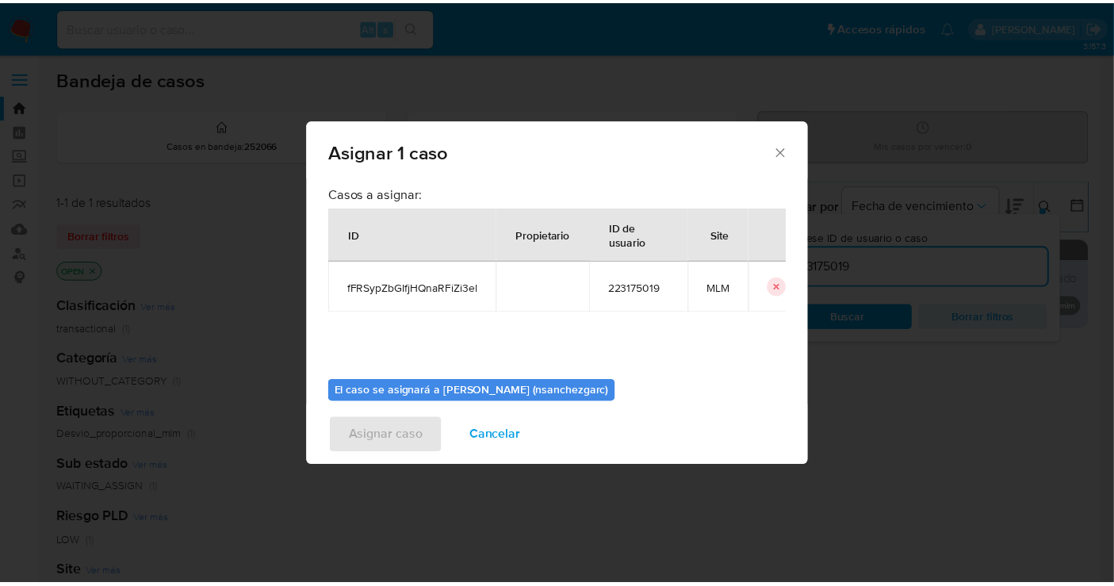
scroll to position [81, 0]
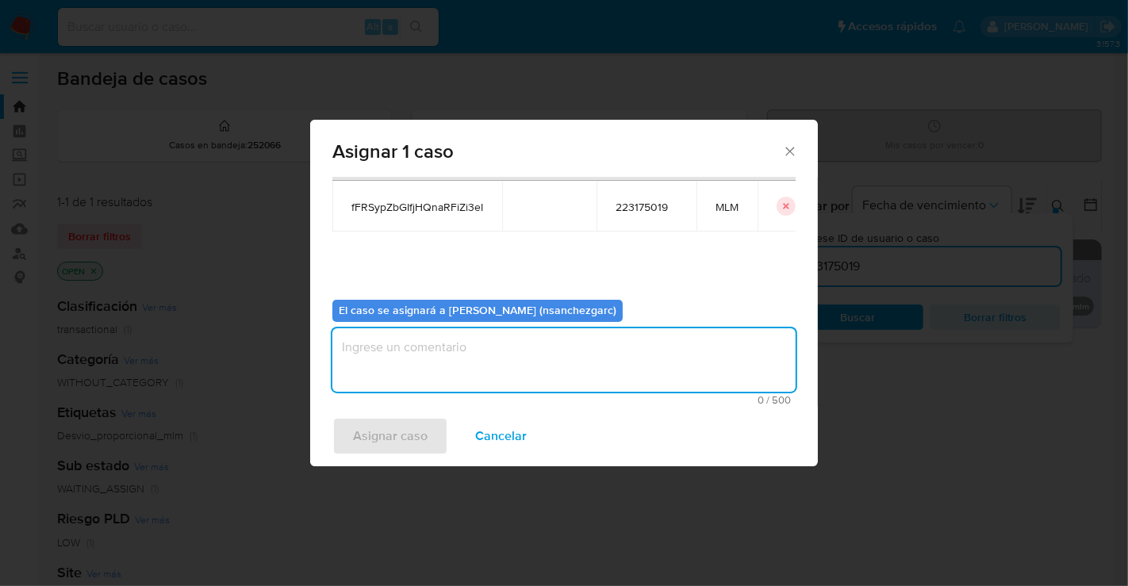
drag, startPoint x: 389, startPoint y: 351, endPoint x: 380, endPoint y: 397, distance: 47.7
click at [389, 368] on textarea "assign-modal" at bounding box center [563, 359] width 463 height 63
type textarea "nesg"
click at [389, 438] on span "Asignar caso" at bounding box center [390, 436] width 75 height 35
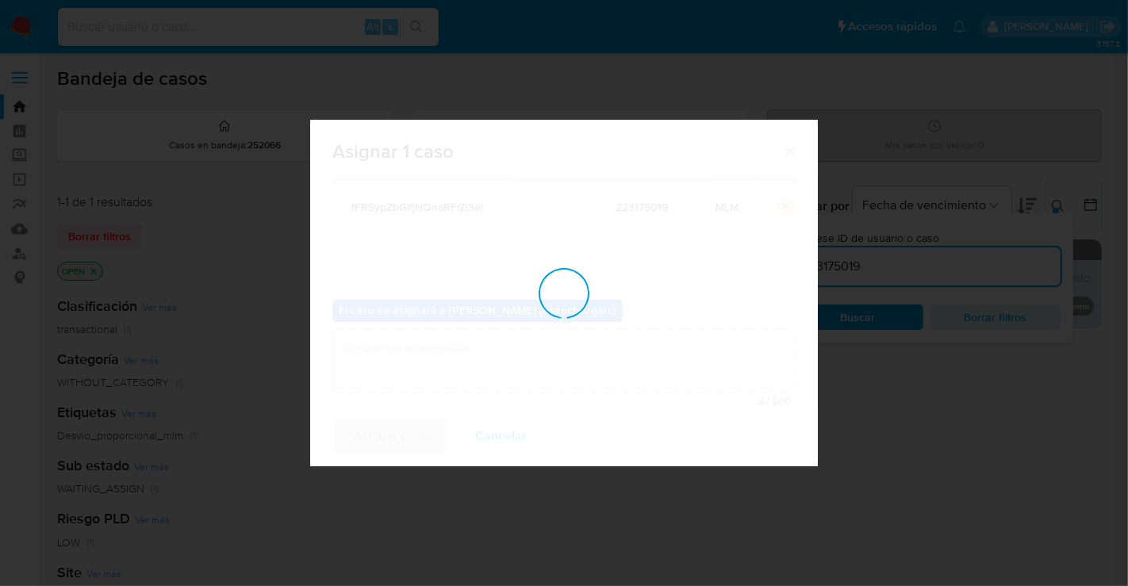
checkbox input "false"
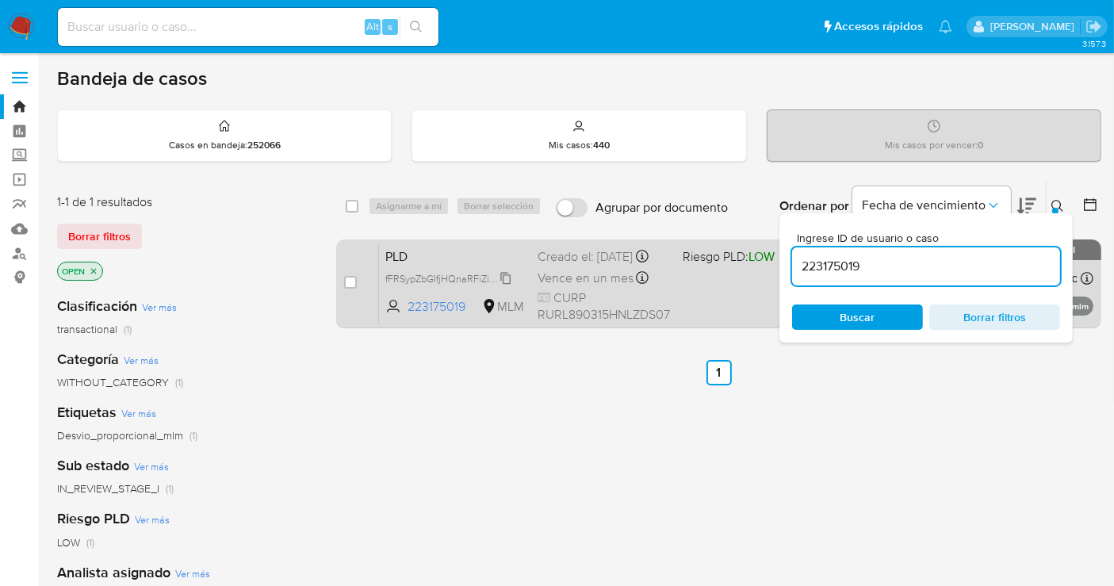
click at [503, 284] on icon at bounding box center [506, 278] width 10 height 12
click at [592, 265] on div "Creado el: 12/08/2025 Creado el: 12/08/2025 02:02:50" at bounding box center [604, 256] width 132 height 17
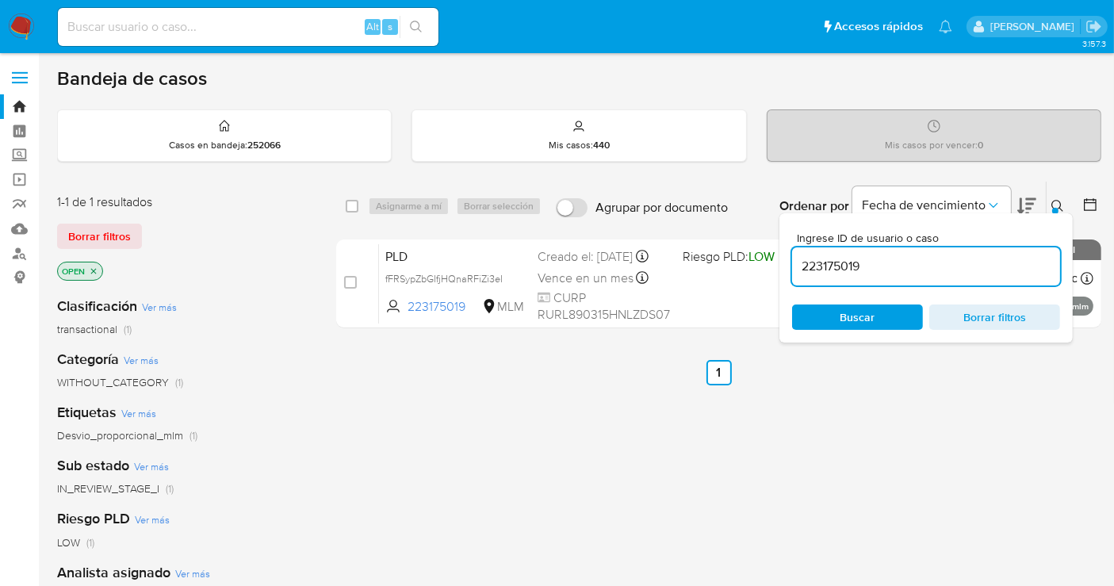
click at [23, 21] on img at bounding box center [21, 26] width 27 height 27
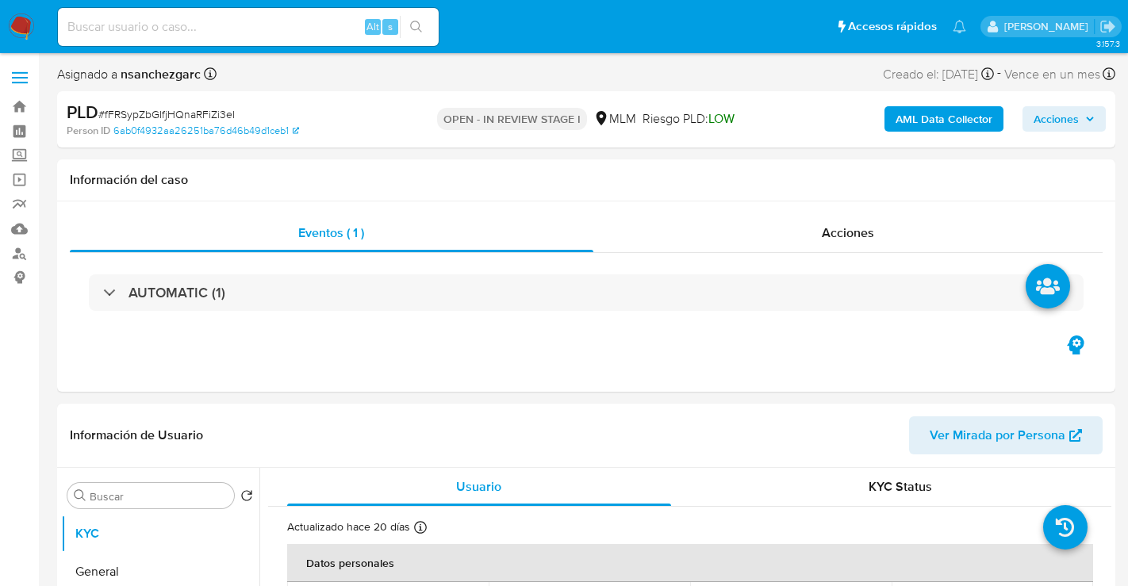
select select "10"
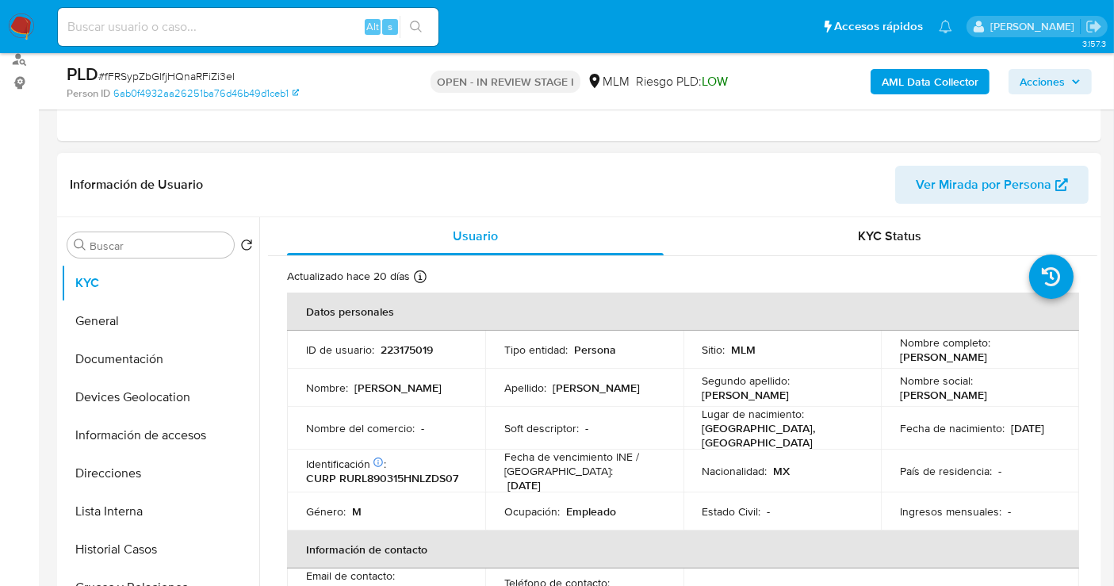
scroll to position [352, 0]
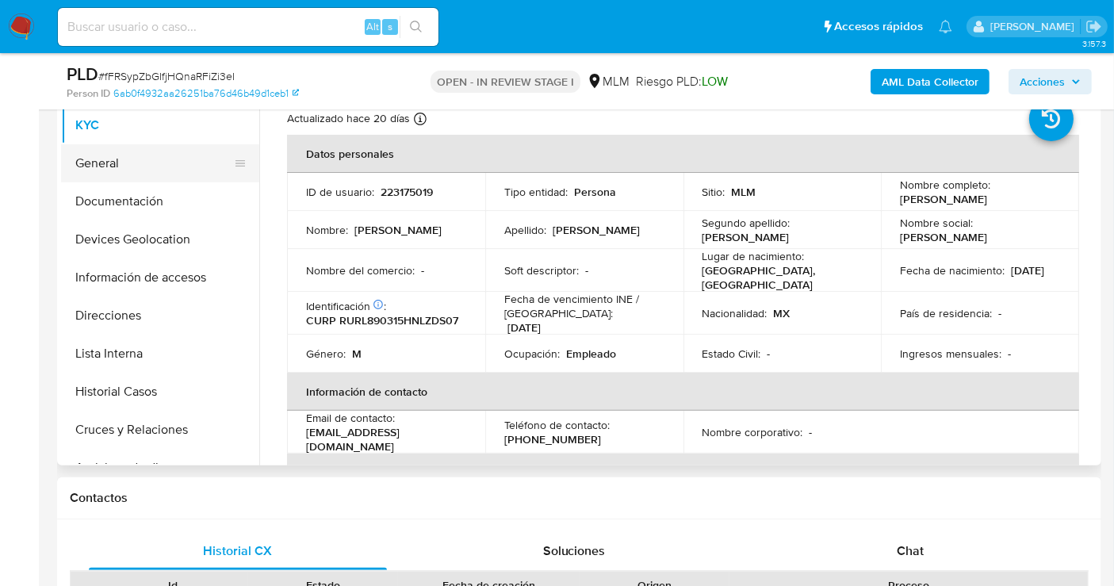
click at [103, 166] on button "General" at bounding box center [154, 163] width 186 height 38
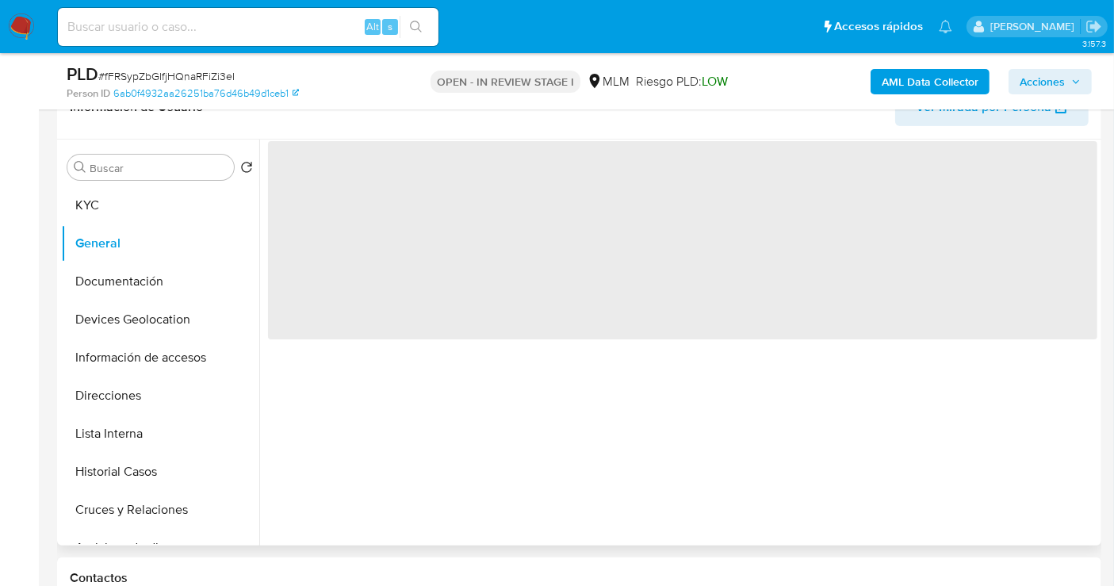
scroll to position [264, 0]
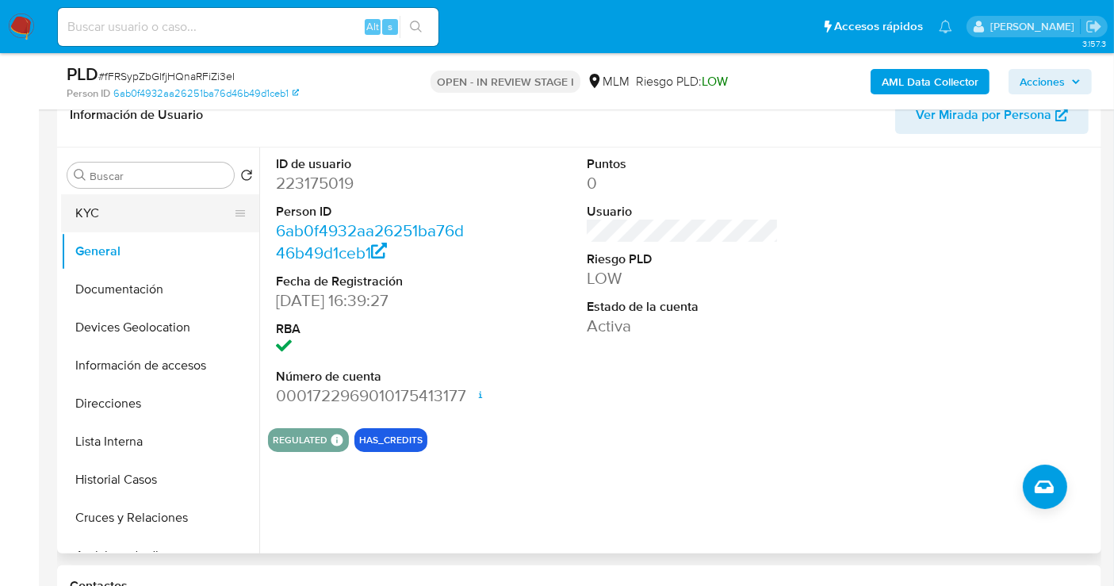
click at [102, 205] on button "KYC" at bounding box center [154, 213] width 186 height 38
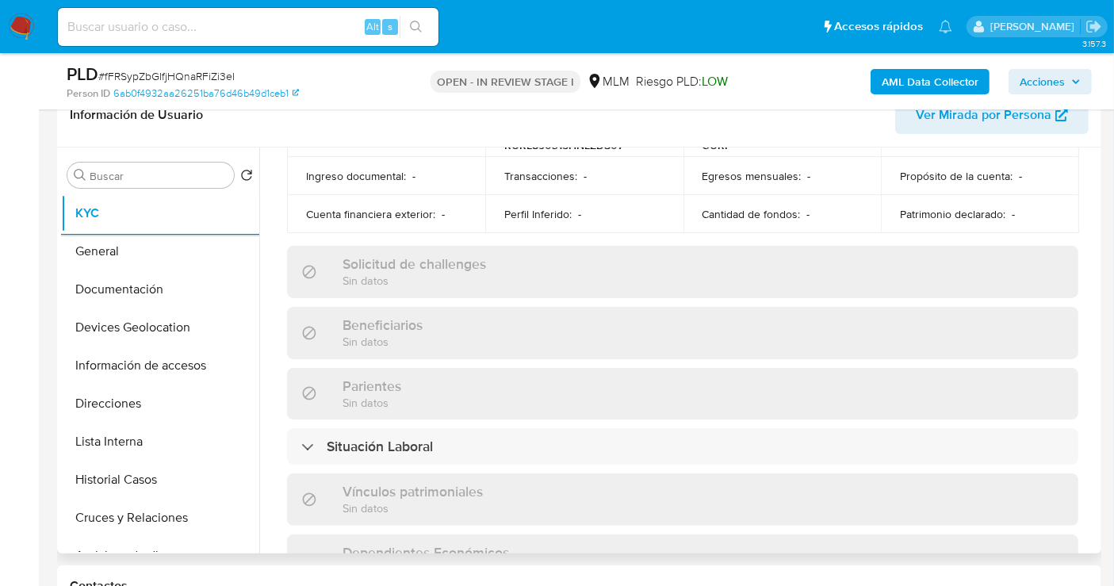
scroll to position [1001, 0]
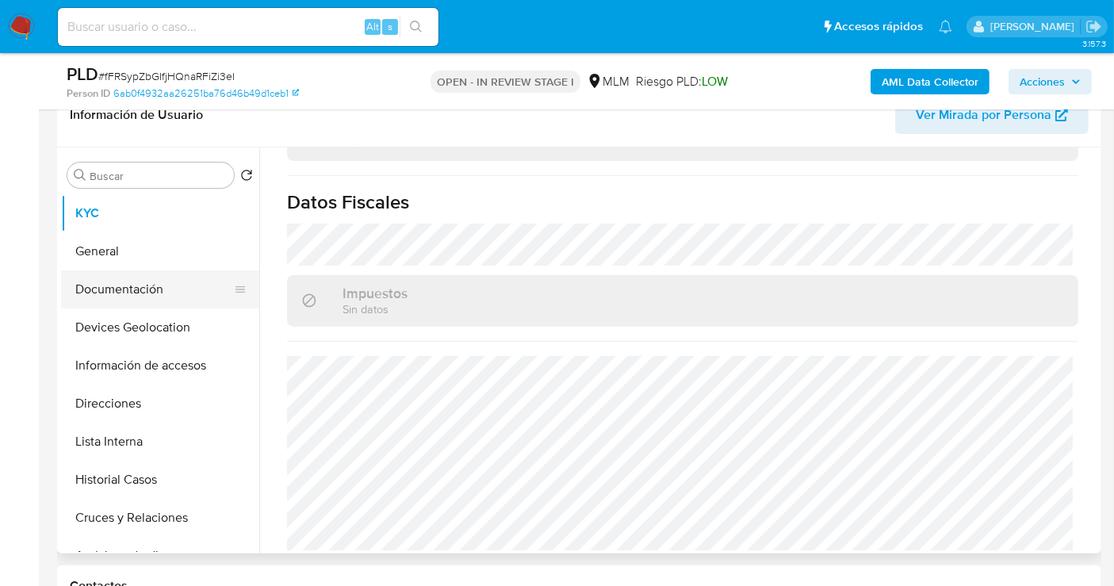
click at [122, 287] on button "Documentación" at bounding box center [154, 289] width 186 height 38
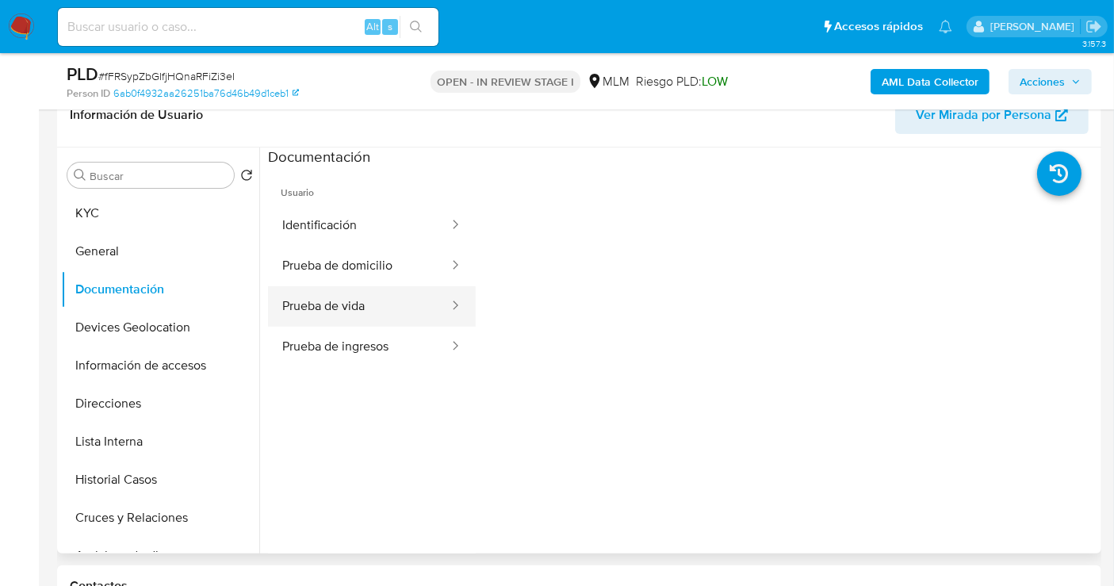
click at [321, 316] on button "Prueba de vida" at bounding box center [359, 306] width 182 height 40
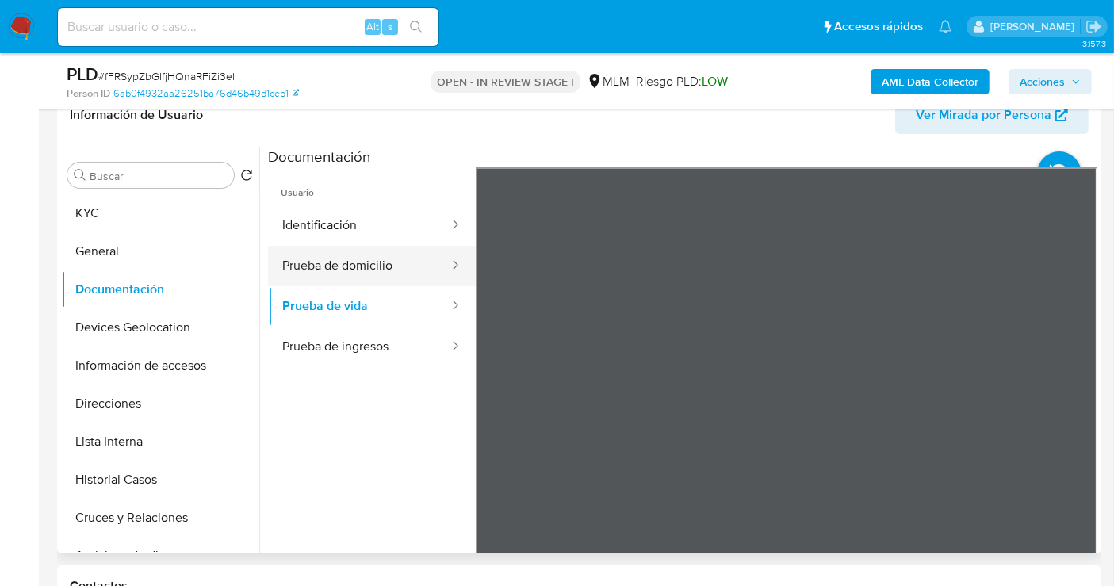
click at [334, 263] on button "Prueba de domicilio" at bounding box center [359, 266] width 182 height 40
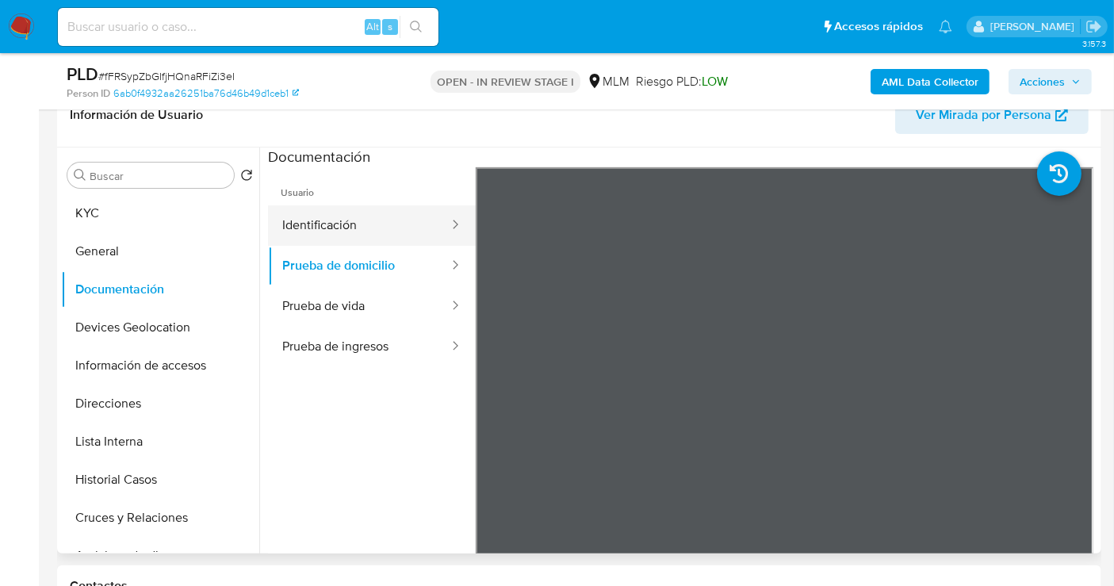
click at [321, 228] on button "Identificación" at bounding box center [359, 225] width 182 height 40
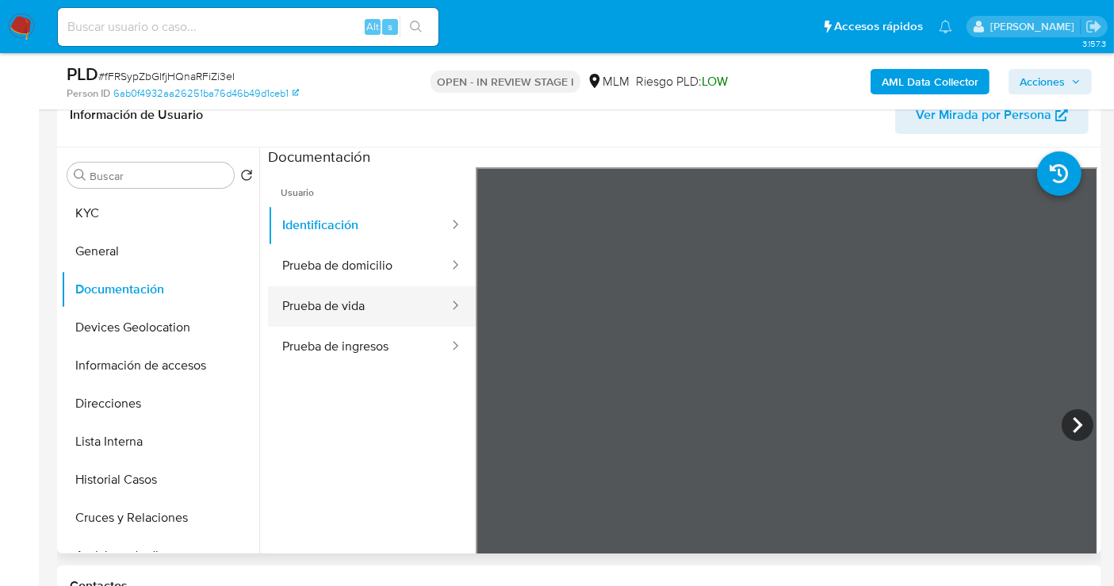
click at [339, 308] on button "Prueba de vida" at bounding box center [359, 306] width 182 height 40
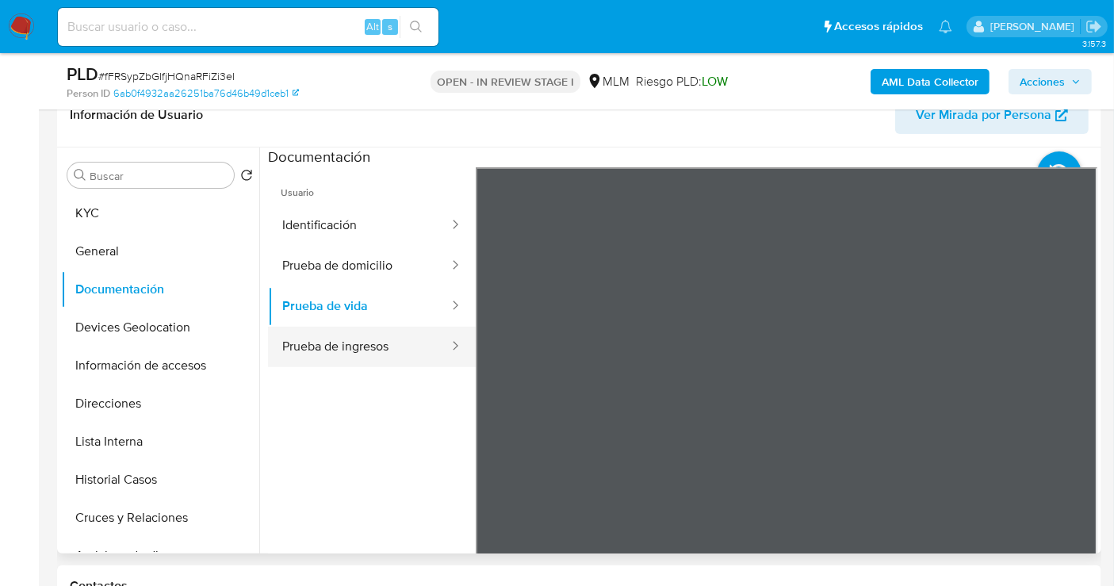
click at [314, 358] on button "Prueba de ingresos" at bounding box center [359, 347] width 182 height 40
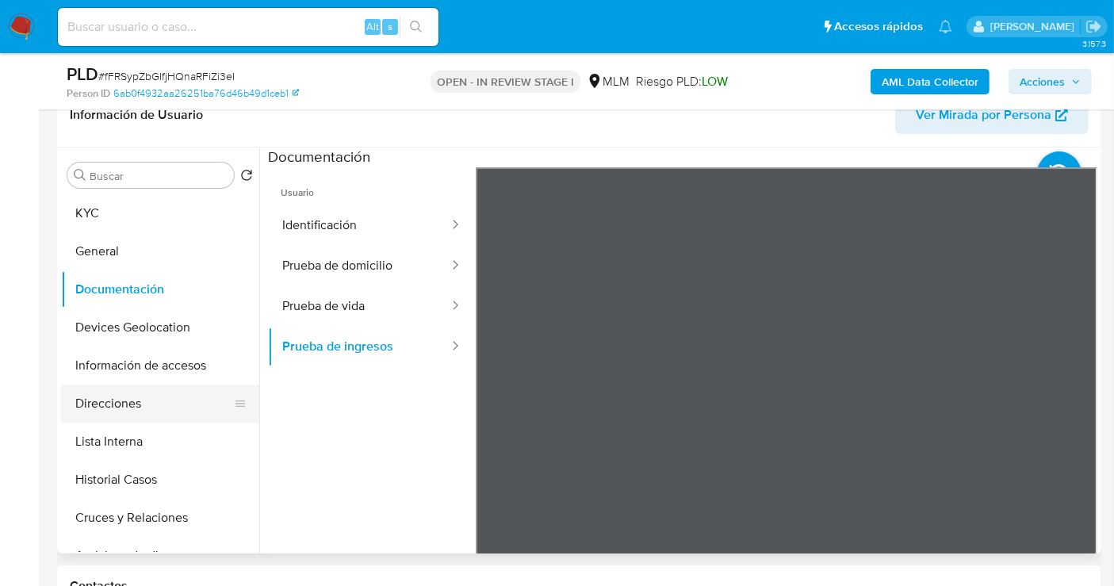
click at [120, 409] on button "Direcciones" at bounding box center [154, 404] width 186 height 38
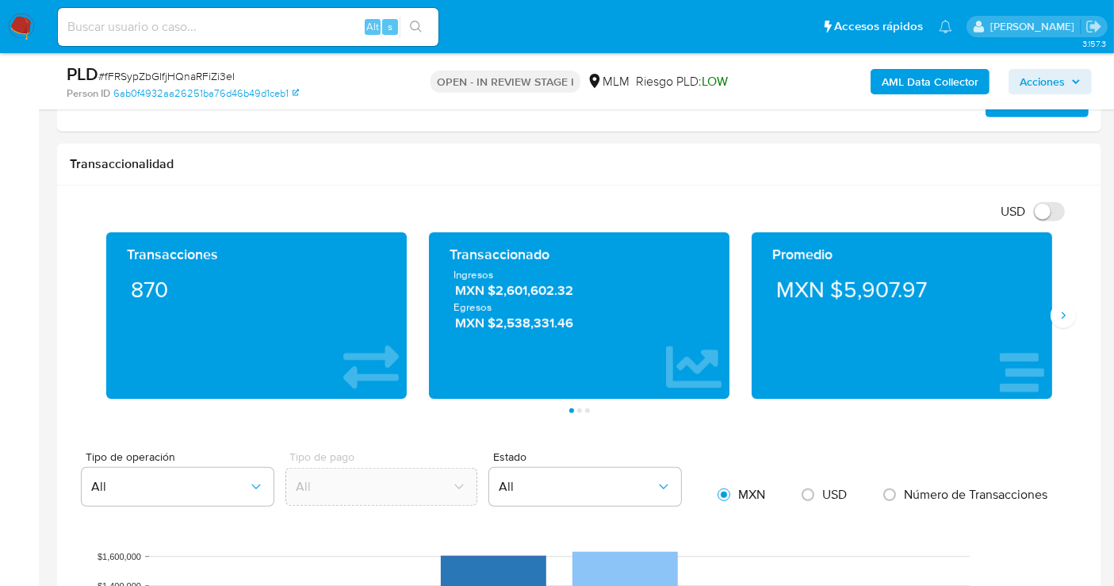
scroll to position [1057, 0]
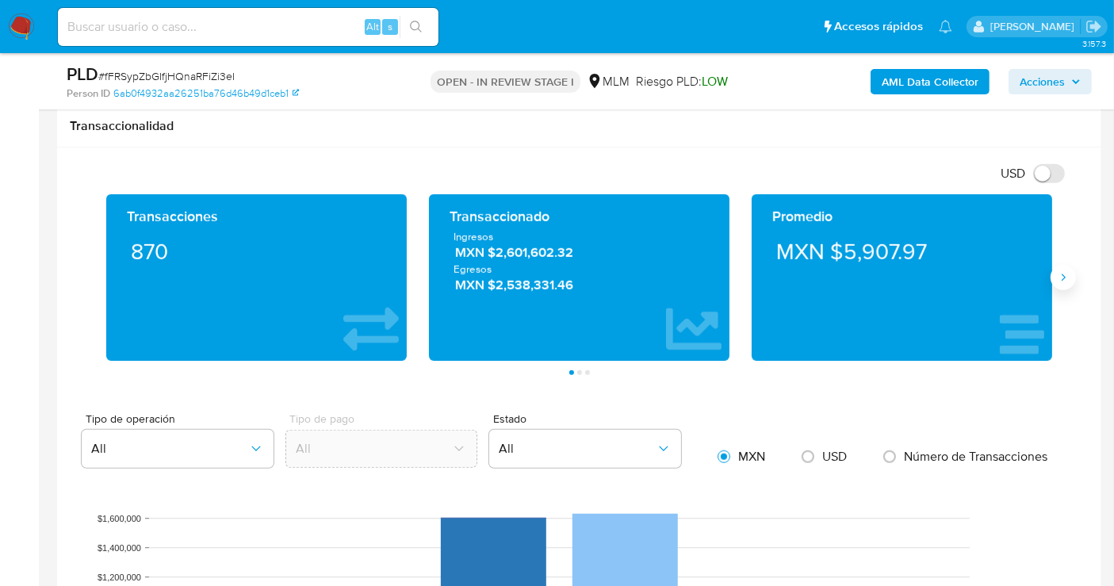
click at [1063, 278] on icon "Siguiente" at bounding box center [1063, 277] width 13 height 13
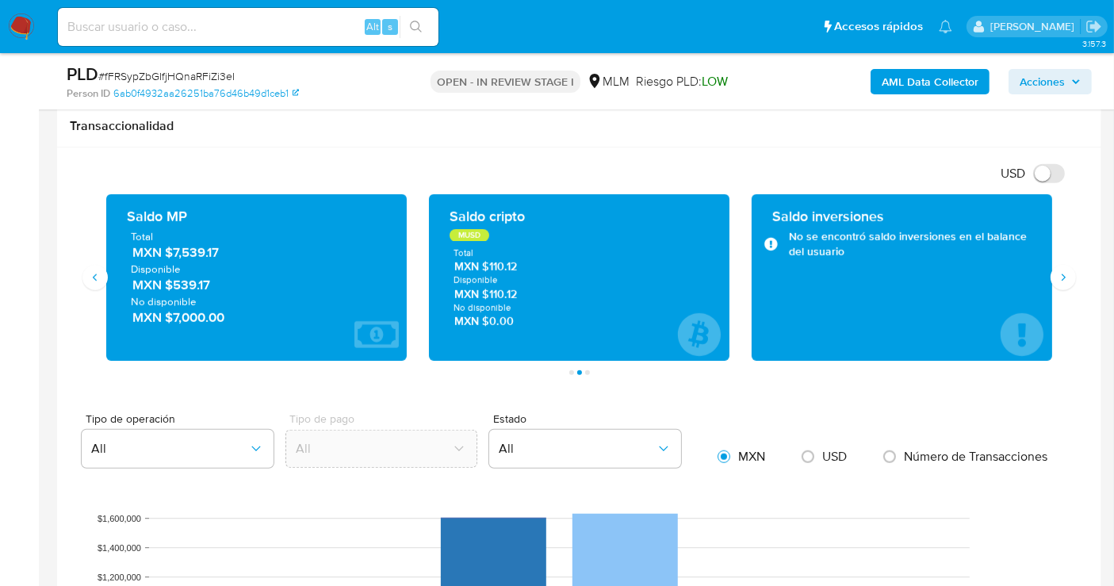
click at [186, 247] on span "MXN $7,539.17" at bounding box center [257, 252] width 250 height 18
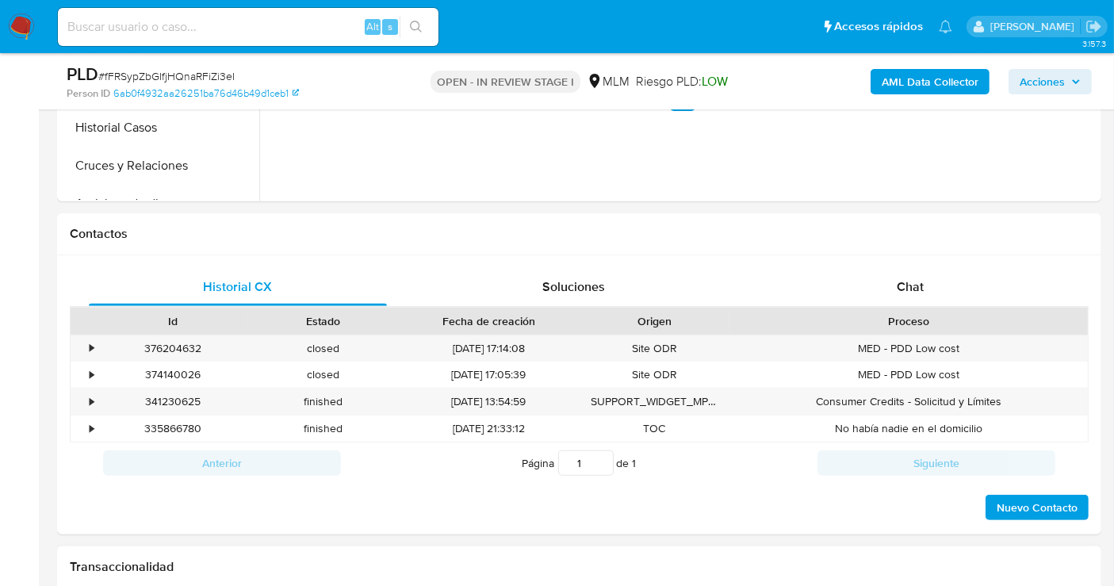
scroll to position [264, 0]
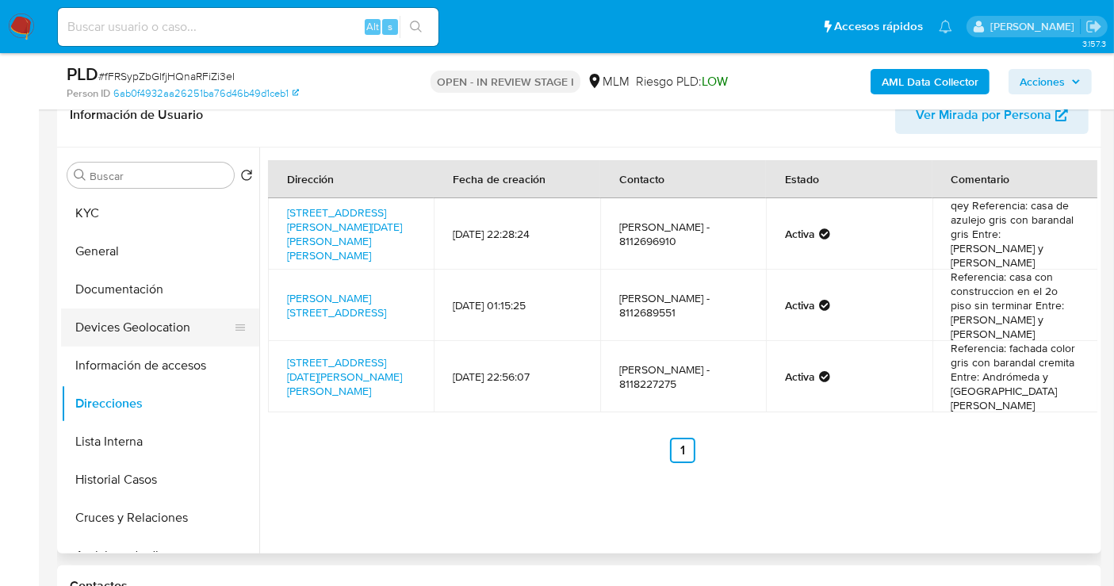
click at [136, 340] on button "Devices Geolocation" at bounding box center [154, 327] width 186 height 38
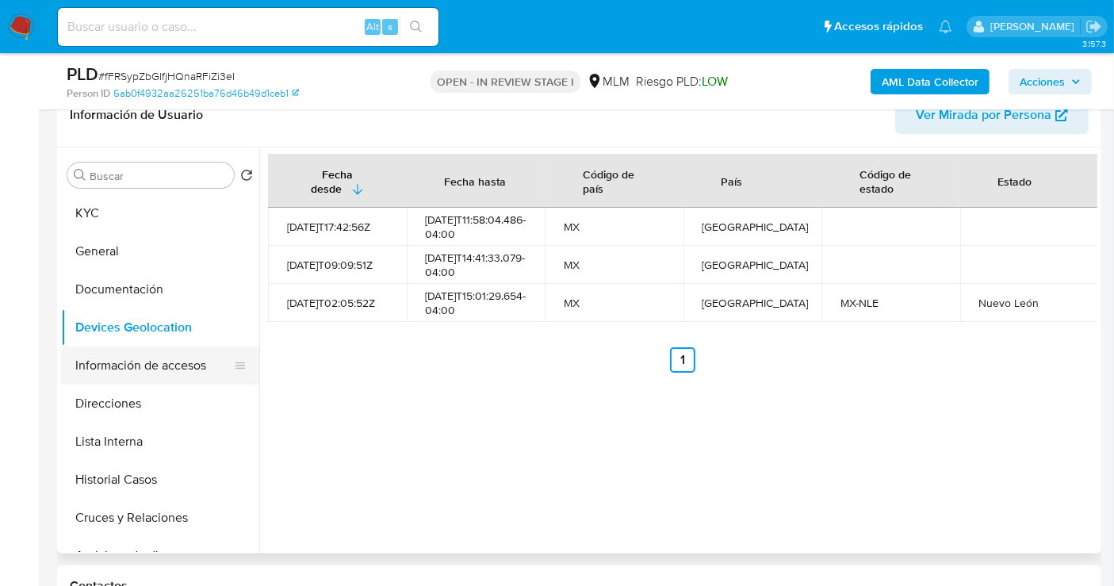
click at [170, 368] on button "Información de accesos" at bounding box center [154, 366] width 186 height 38
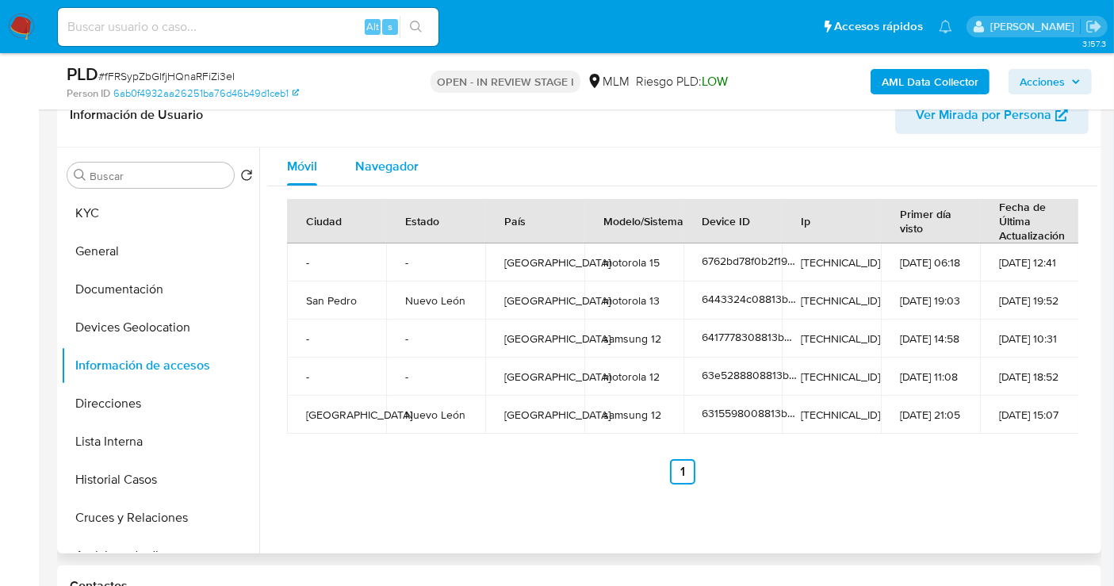
click at [370, 164] on span "Navegador" at bounding box center [386, 166] width 63 height 18
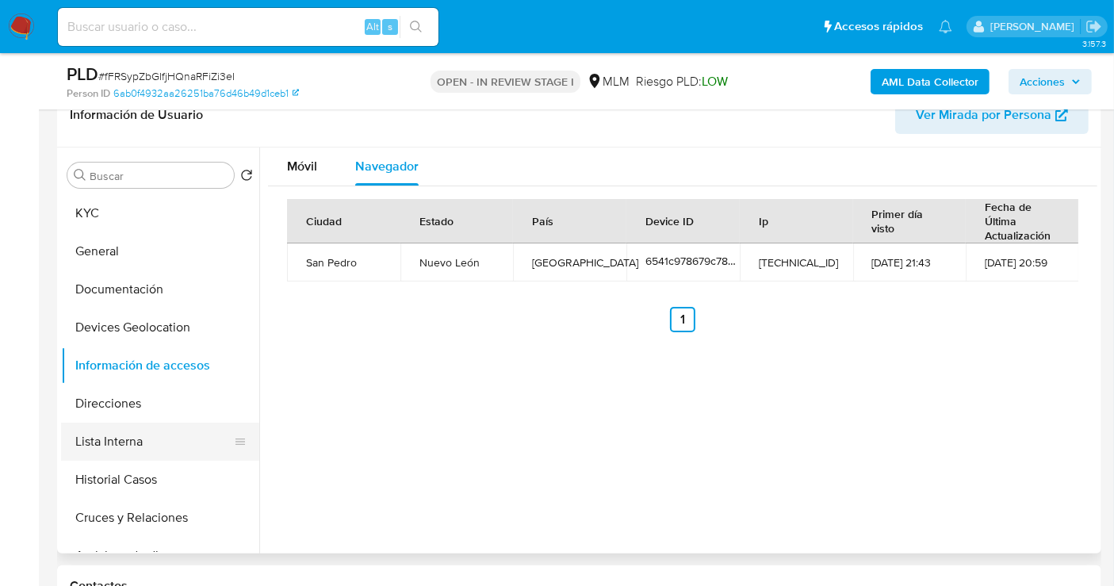
click at [116, 441] on button "Lista Interna" at bounding box center [154, 442] width 186 height 38
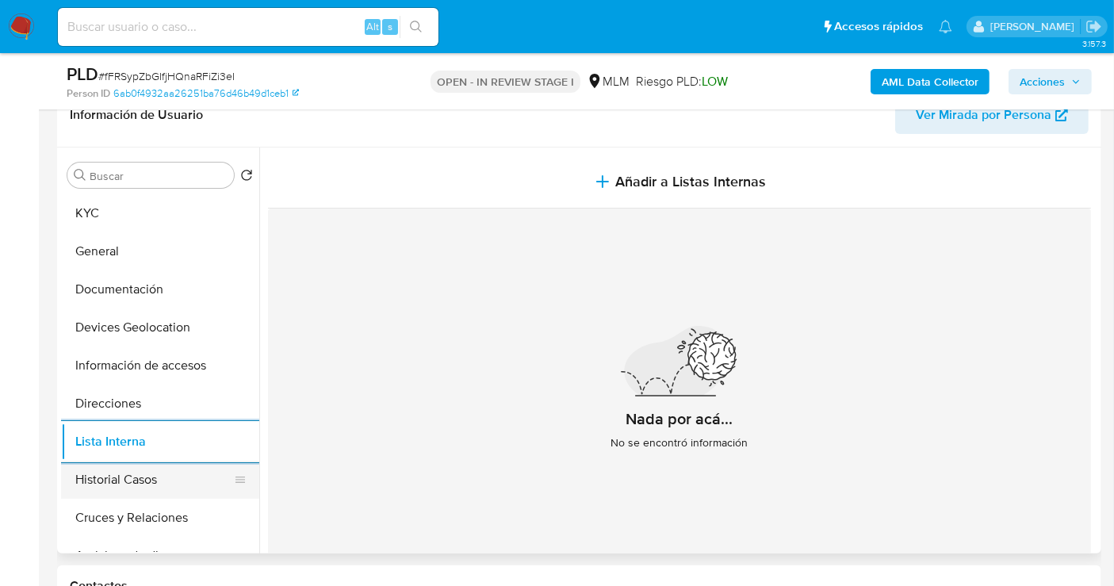
click at [172, 473] on button "Historial Casos" at bounding box center [154, 480] width 186 height 38
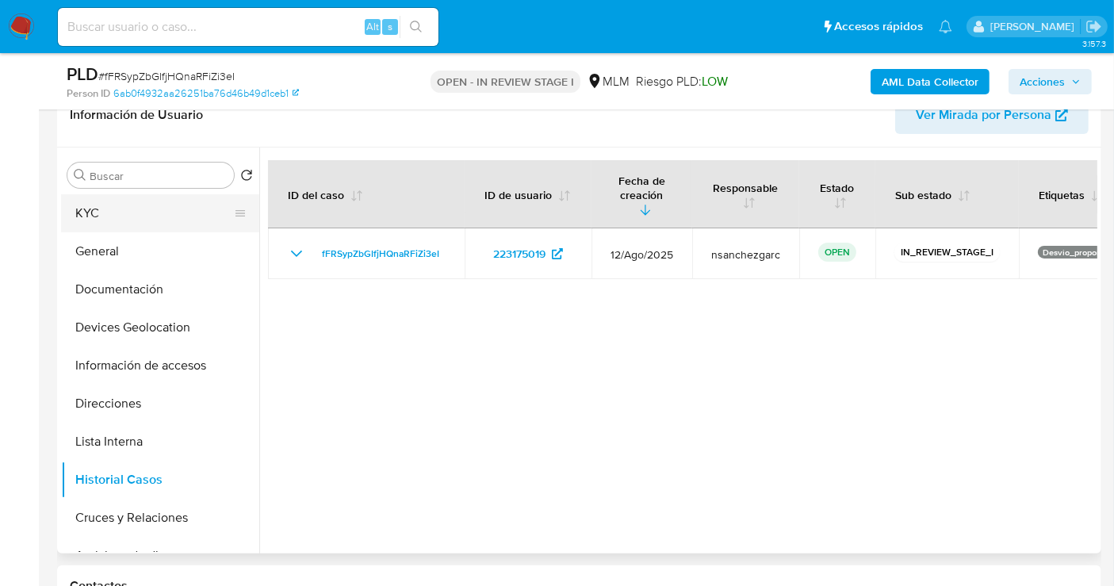
click at [103, 220] on button "KYC" at bounding box center [154, 213] width 186 height 38
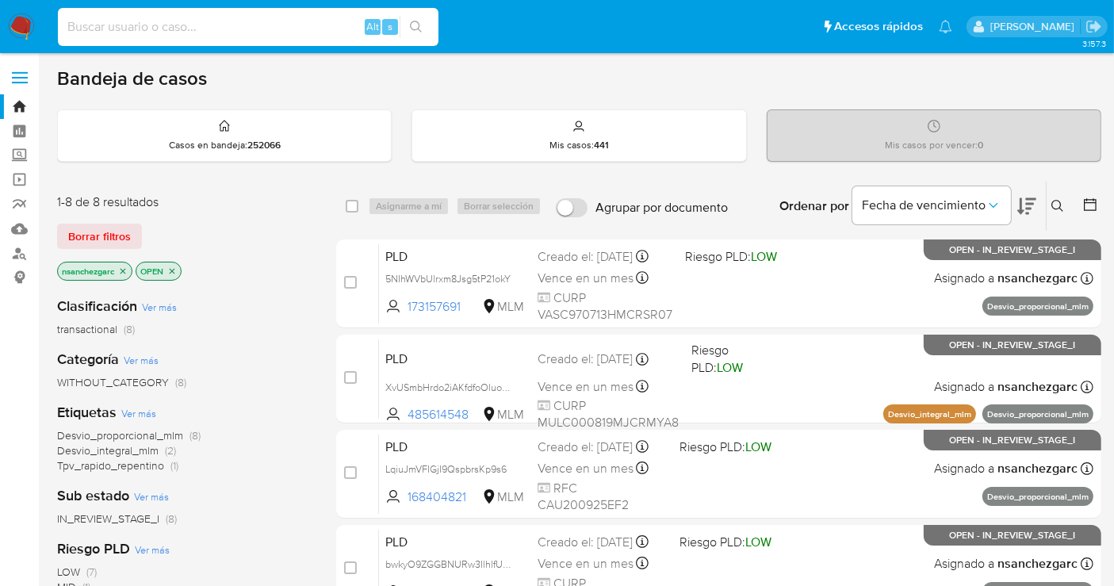
click at [90, 31] on input at bounding box center [248, 27] width 381 height 21
paste input "259049250"
type input "259049250"
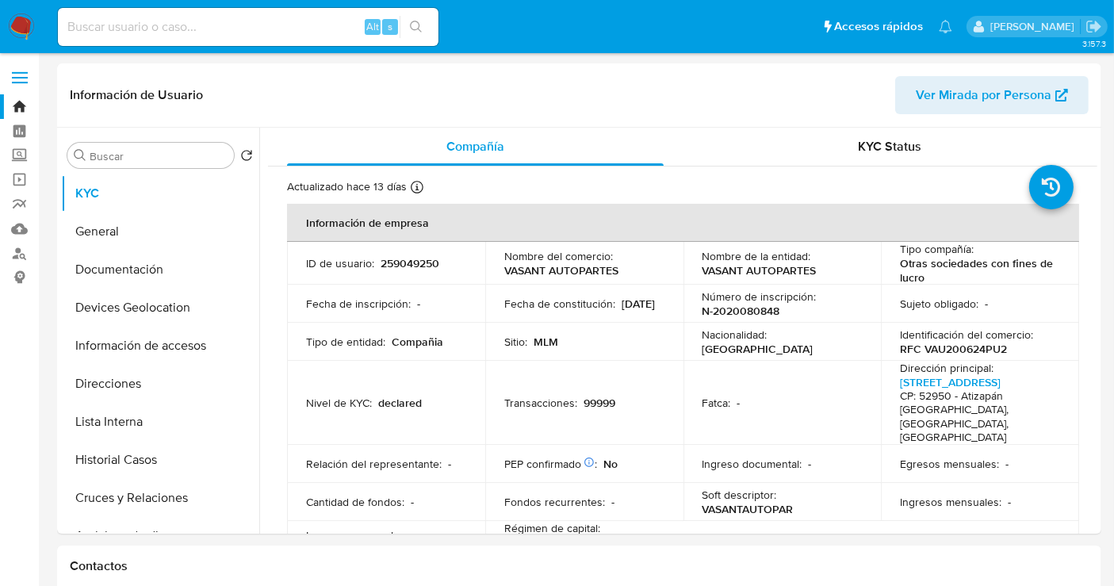
select select "10"
click at [25, 25] on img at bounding box center [21, 26] width 27 height 27
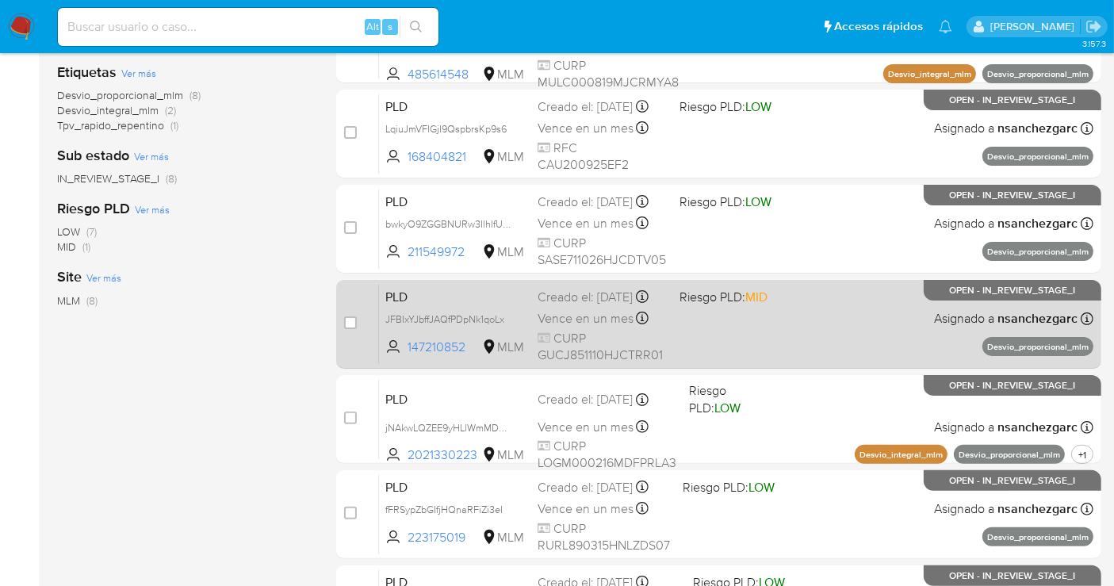
scroll to position [440, 0]
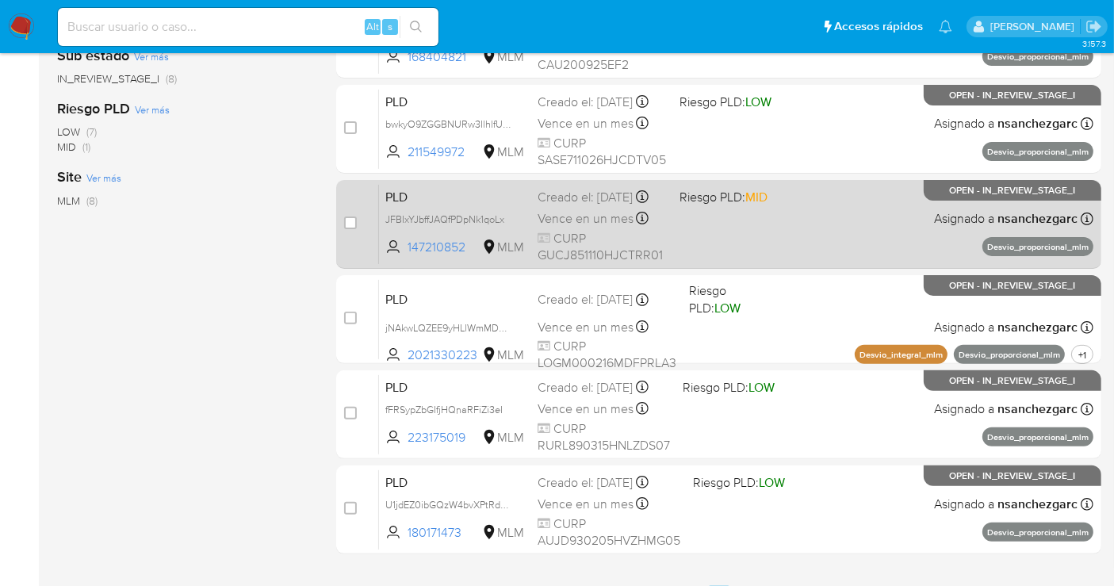
click at [581, 224] on span "Vence en un mes" at bounding box center [586, 218] width 96 height 17
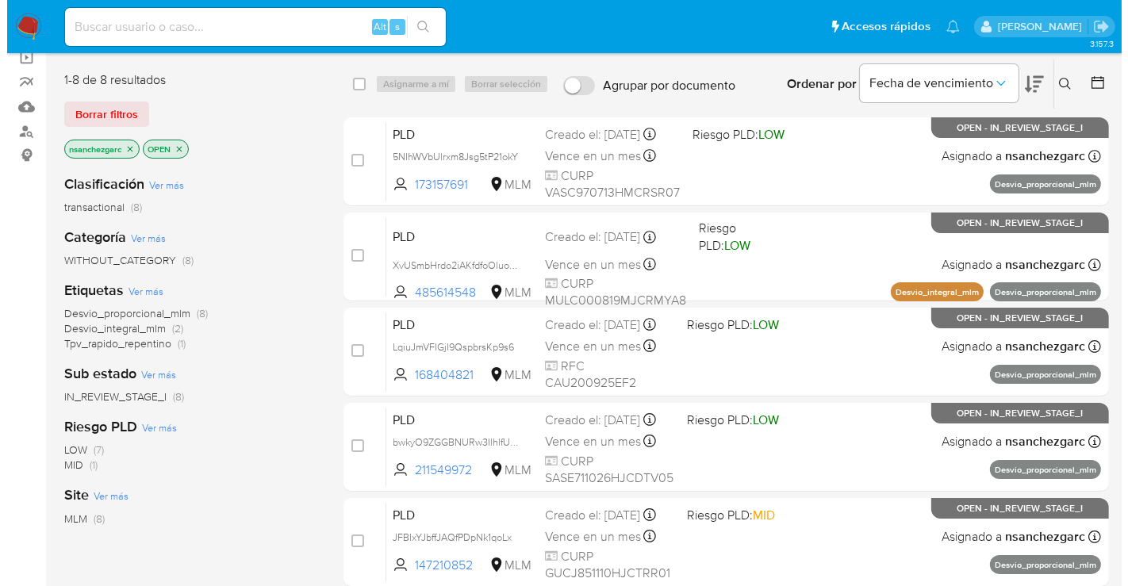
scroll to position [0, 0]
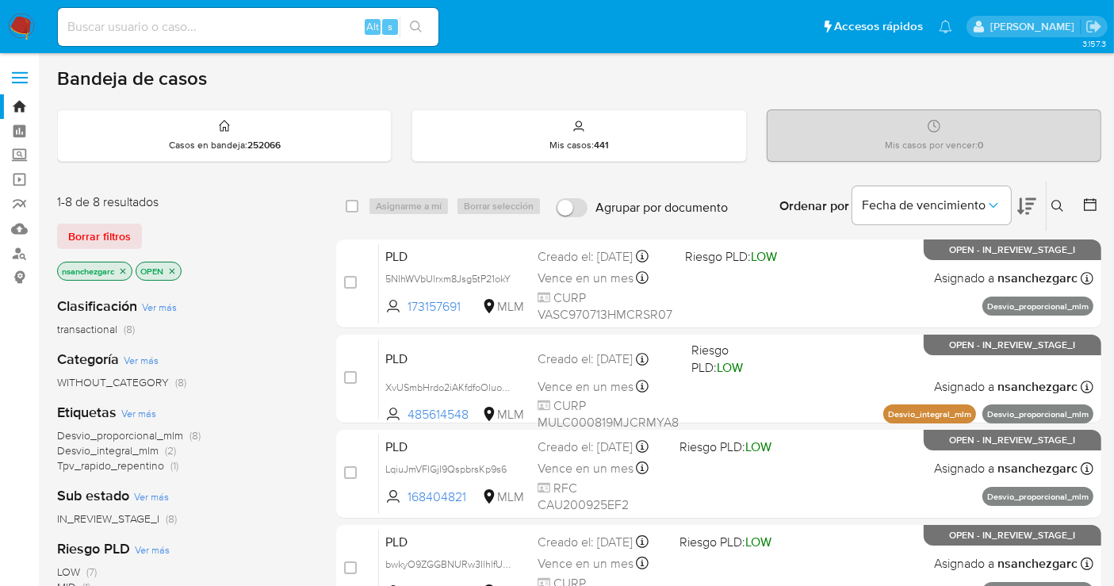
click at [1067, 205] on button at bounding box center [1060, 206] width 26 height 19
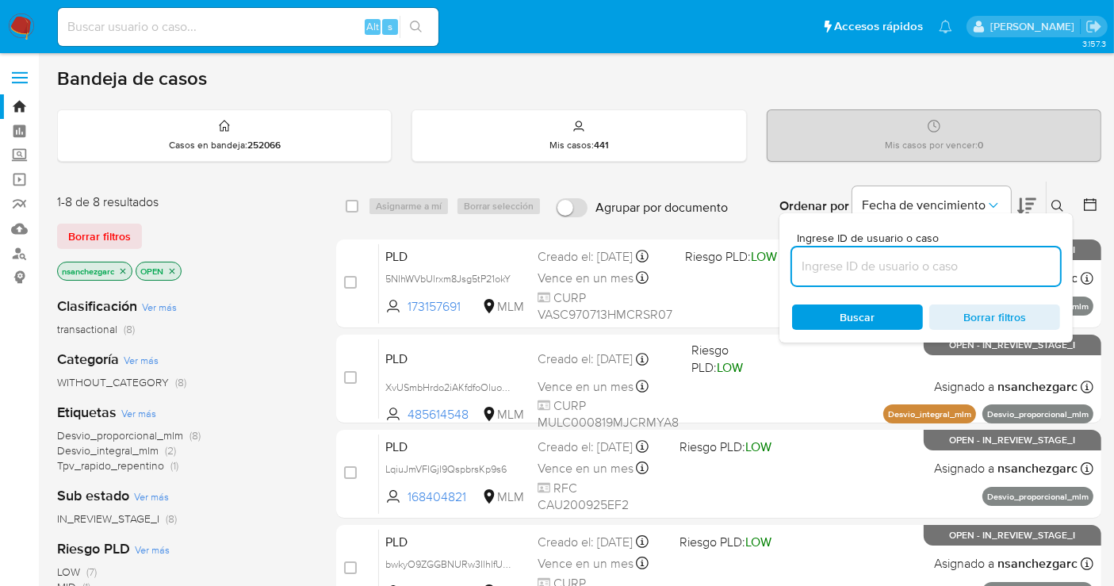
click at [908, 269] on input at bounding box center [926, 266] width 268 height 21
type input "259049250"
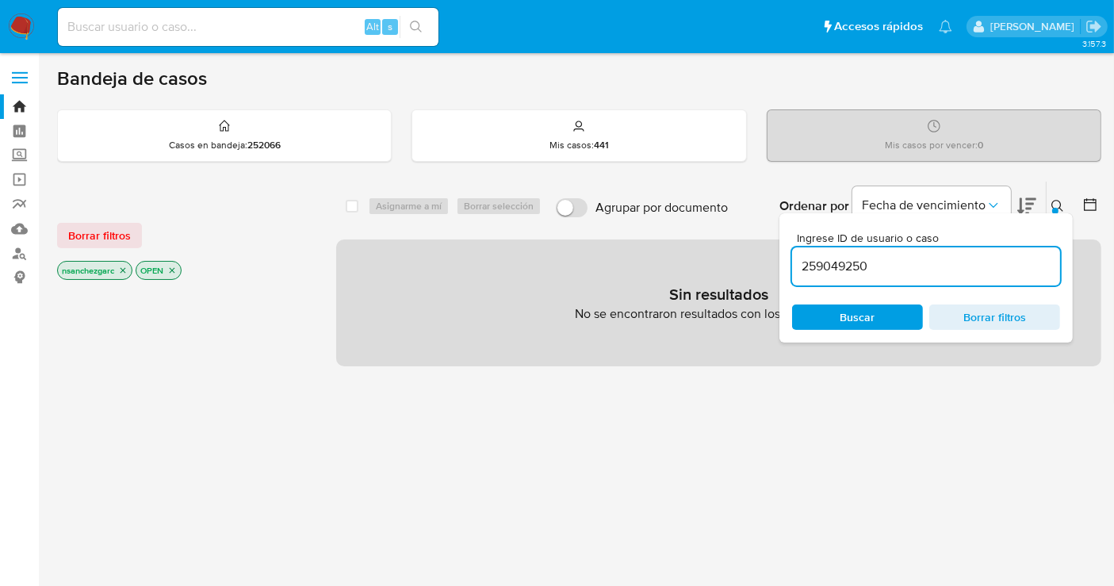
click at [125, 270] on icon "close-filter" at bounding box center [124, 271] width 6 height 6
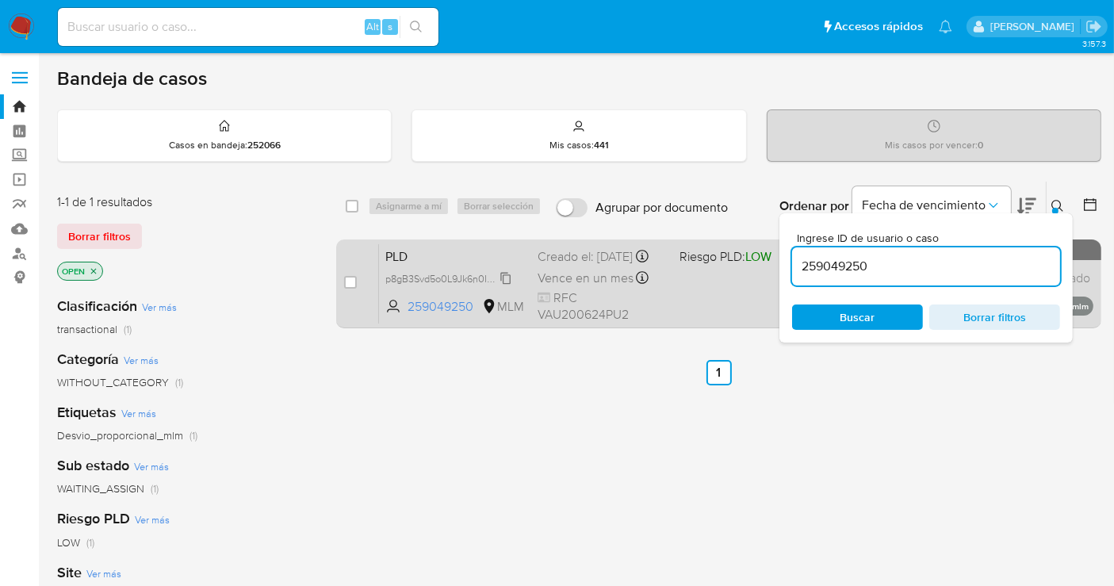
click at [505, 286] on span "p8gB3Svd5o0L9Jk6n0IZD8OG" at bounding box center [452, 277] width 135 height 17
click at [354, 278] on input "checkbox" at bounding box center [350, 282] width 13 height 13
checkbox input "true"
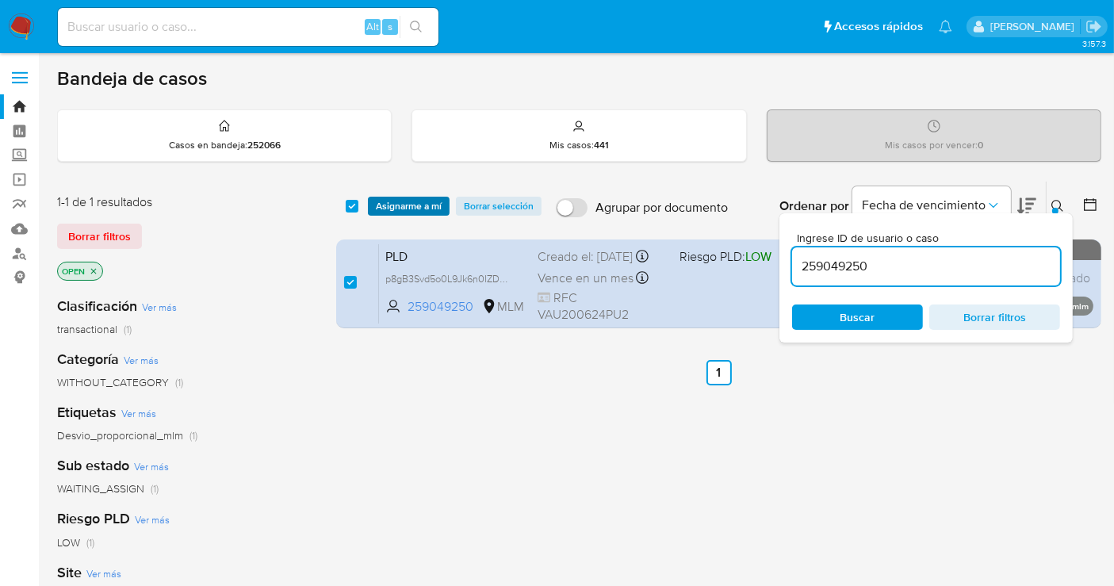
click at [395, 209] on span "Asignarme a mí" at bounding box center [409, 206] width 66 height 16
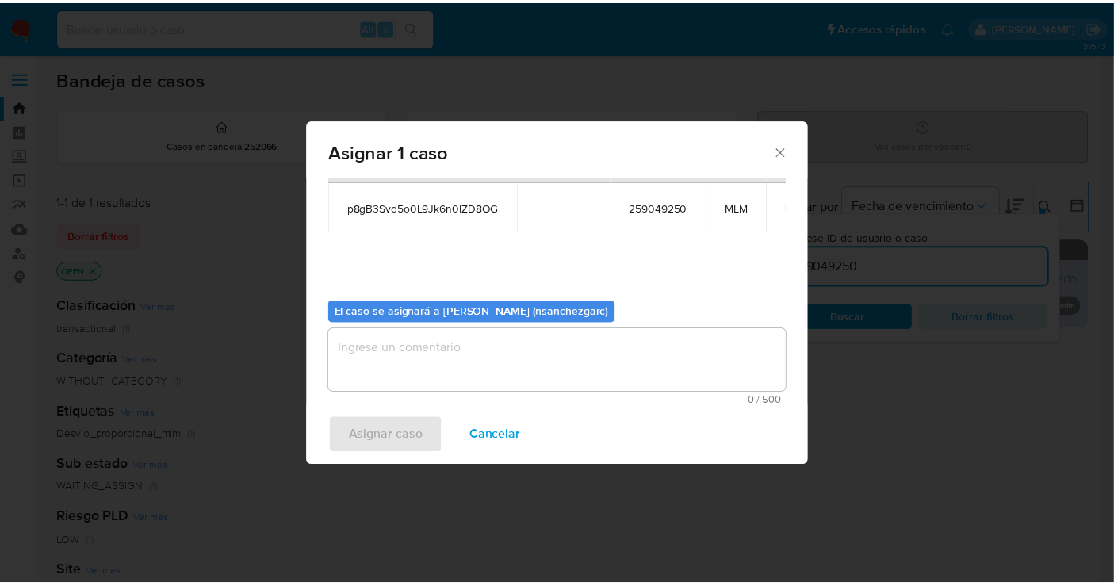
scroll to position [81, 0]
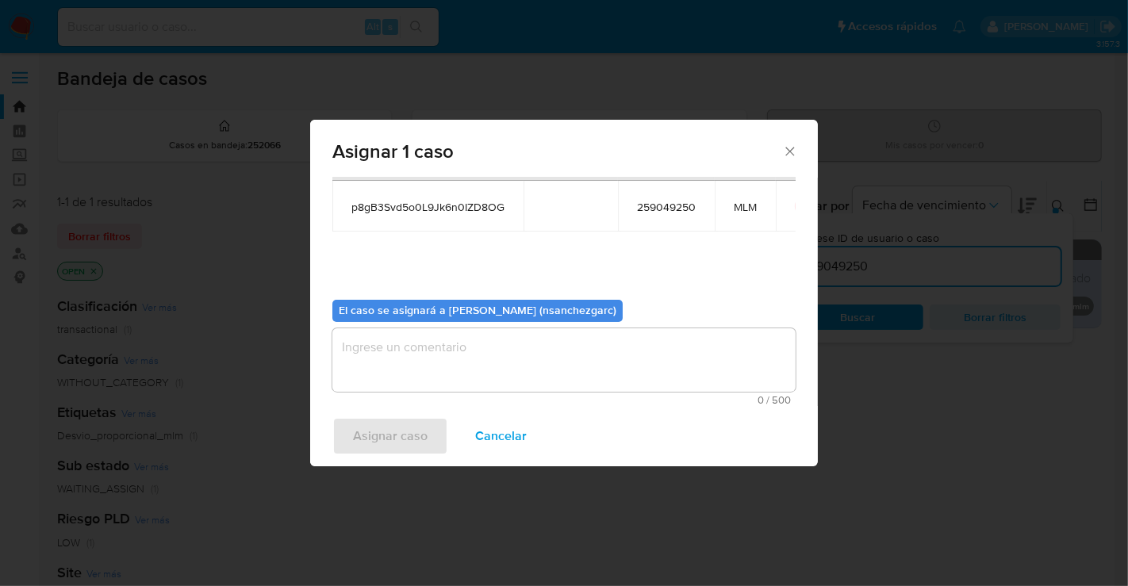
click at [351, 357] on textarea "assign-modal" at bounding box center [563, 359] width 463 height 63
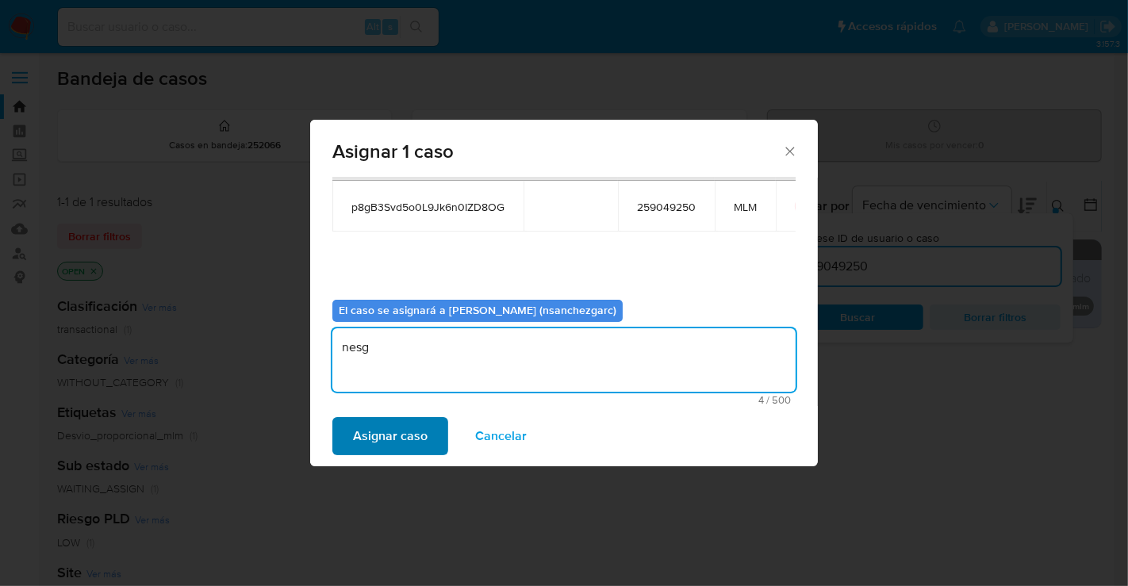
type textarea "nesg"
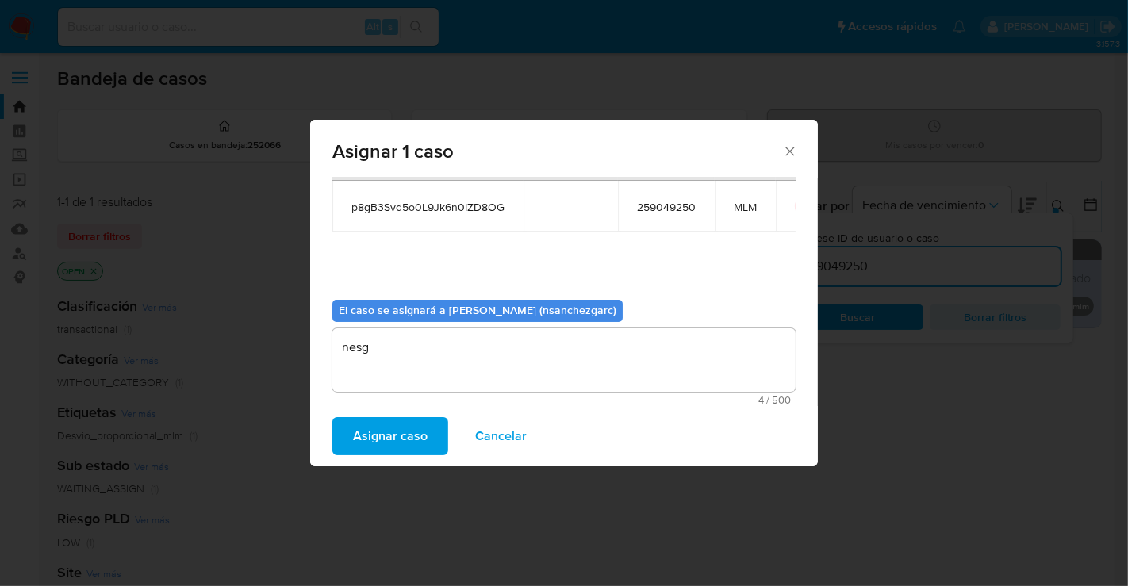
drag, startPoint x: 392, startPoint y: 440, endPoint x: 496, endPoint y: 572, distance: 167.7
click at [393, 440] on span "Asignar caso" at bounding box center [390, 436] width 75 height 35
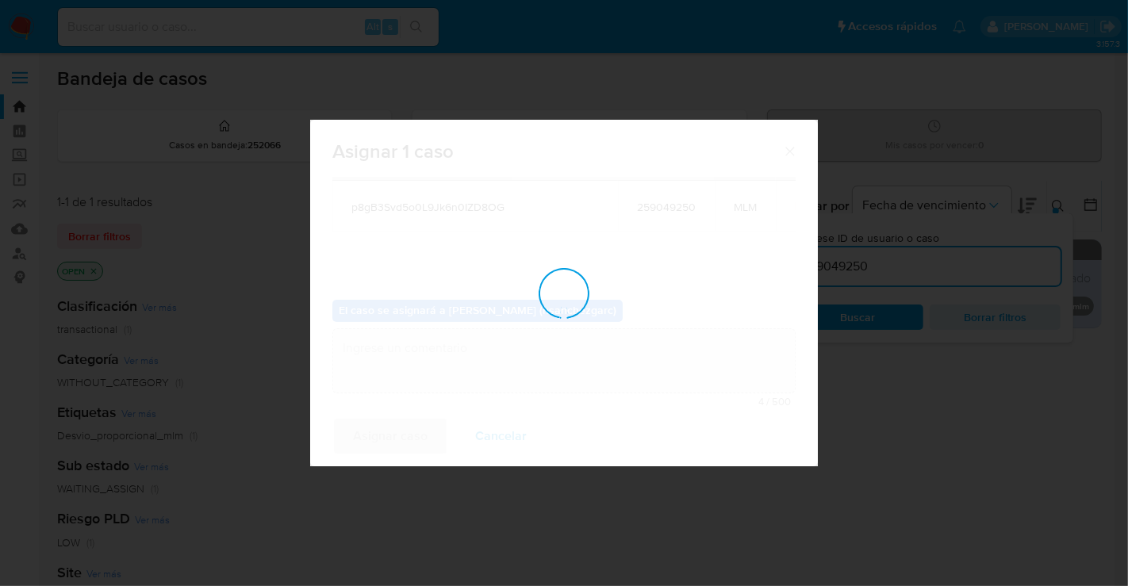
checkbox input "false"
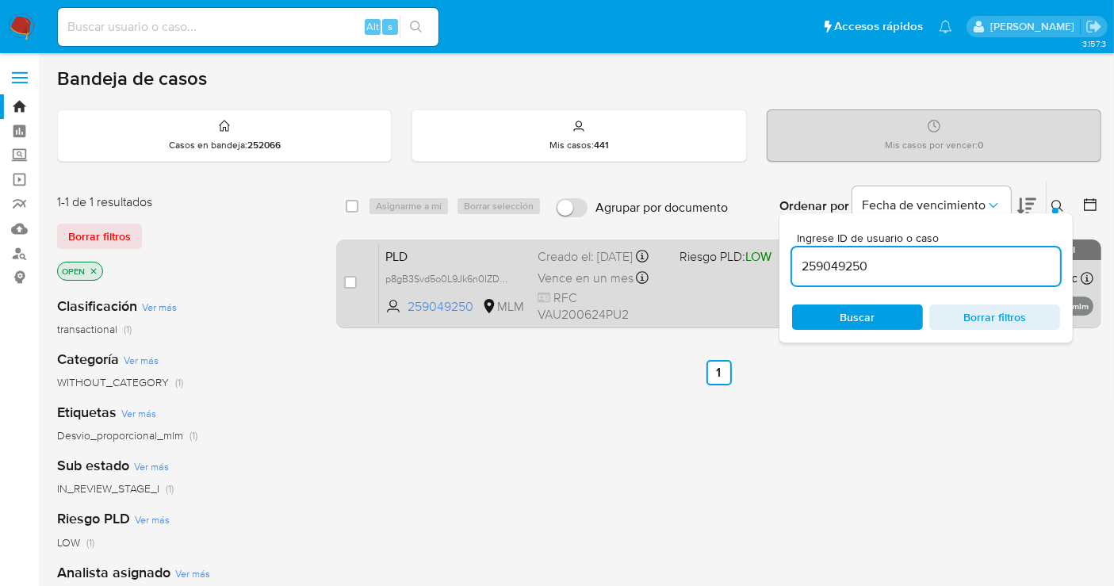
click at [597, 266] on div "Creado el: 12/08/2025 Creado el: 12/08/2025 02:09:59" at bounding box center [602, 256] width 129 height 17
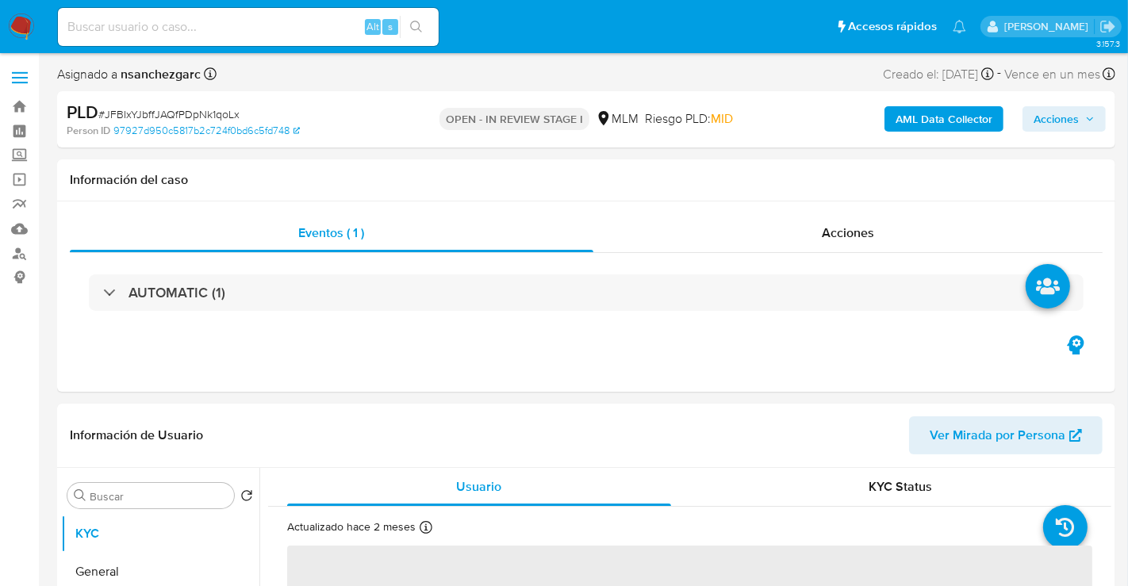
select select "10"
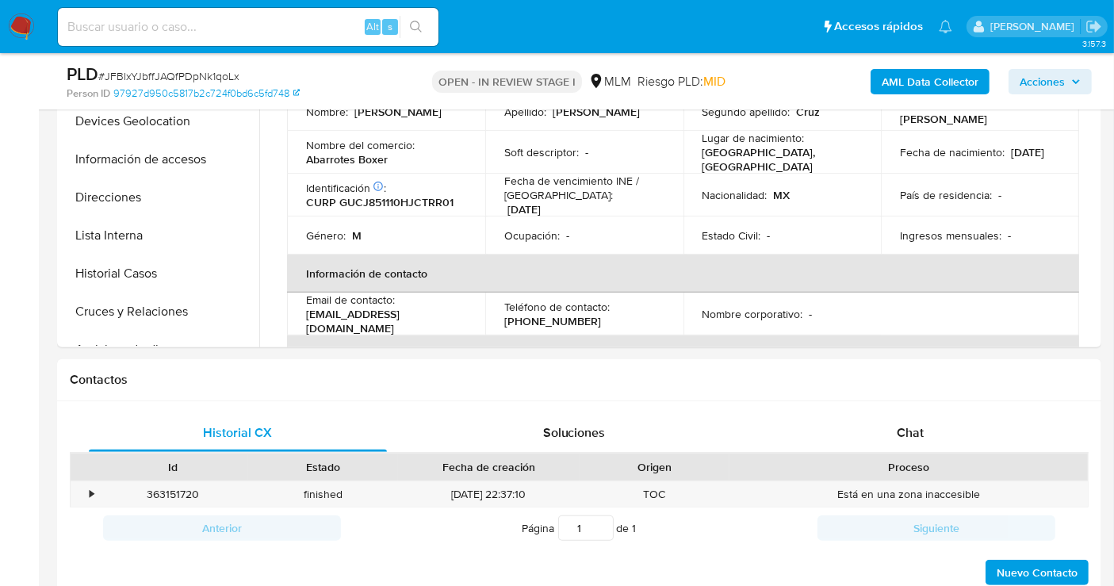
scroll to position [616, 0]
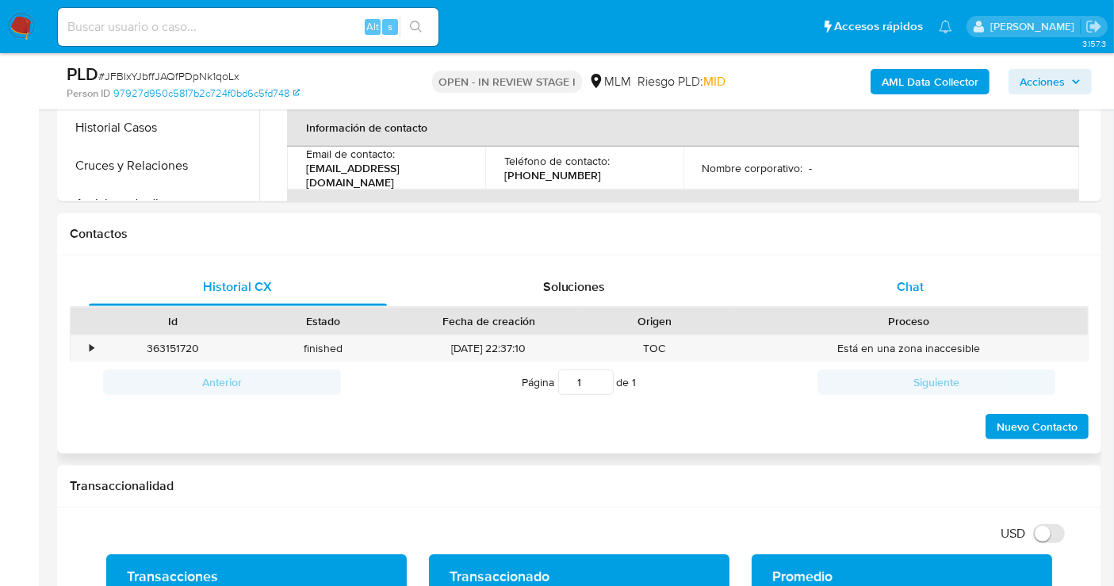
click at [903, 289] on span "Chat" at bounding box center [910, 287] width 27 height 18
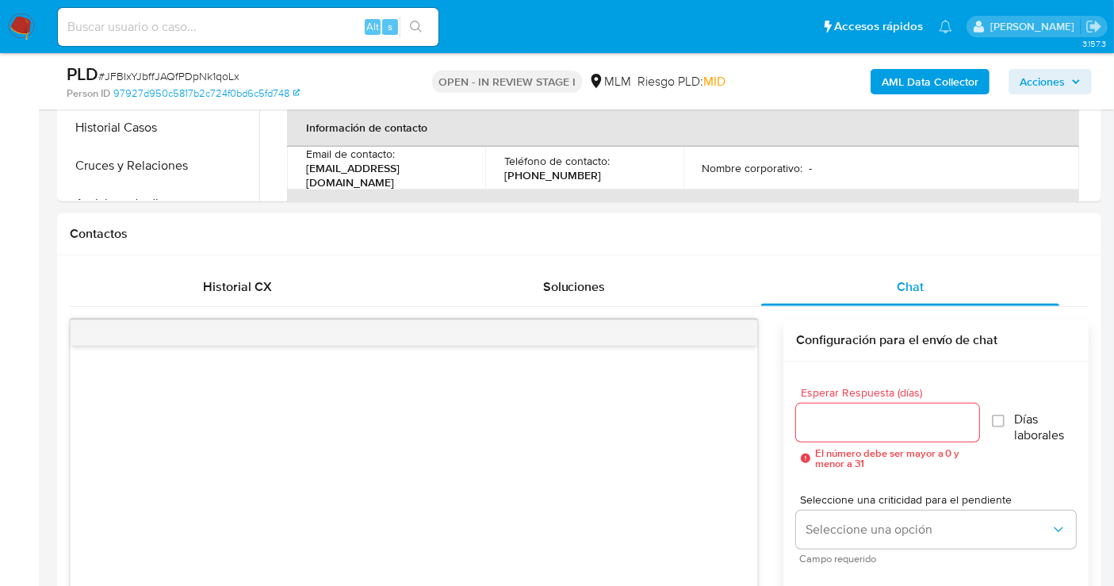
click at [865, 418] on input "Esperar Respuesta (días)" at bounding box center [887, 422] width 183 height 21
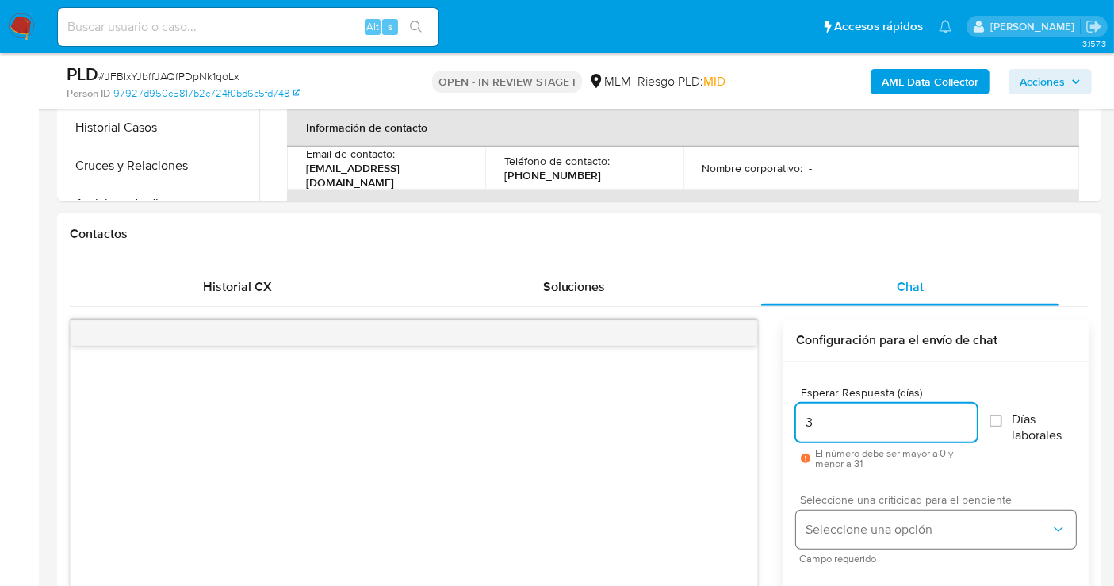
type input "3"
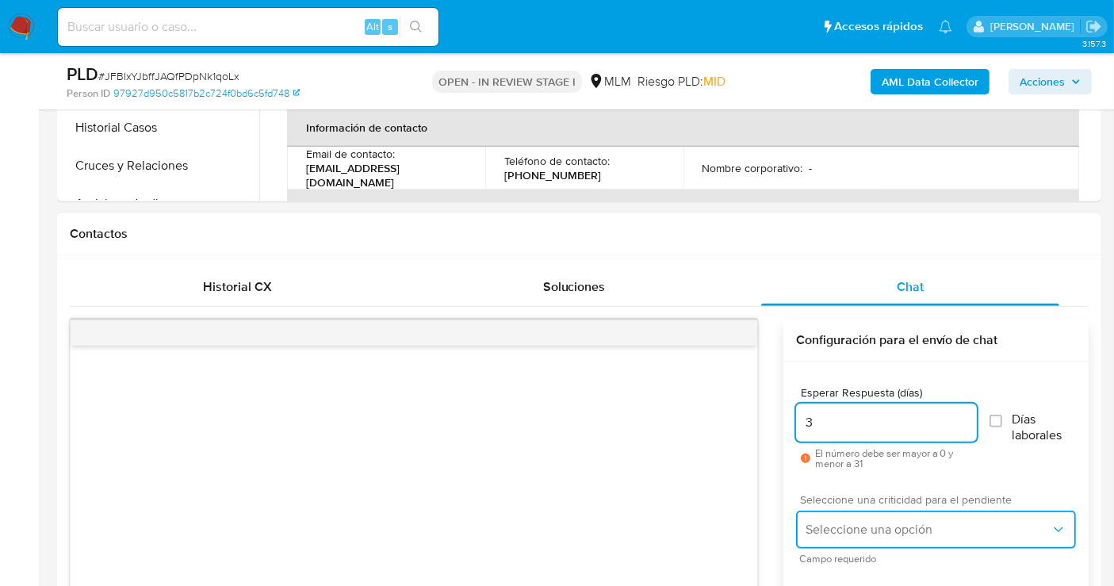
click at [869, 530] on span "Seleccione una opción" at bounding box center [928, 530] width 245 height 16
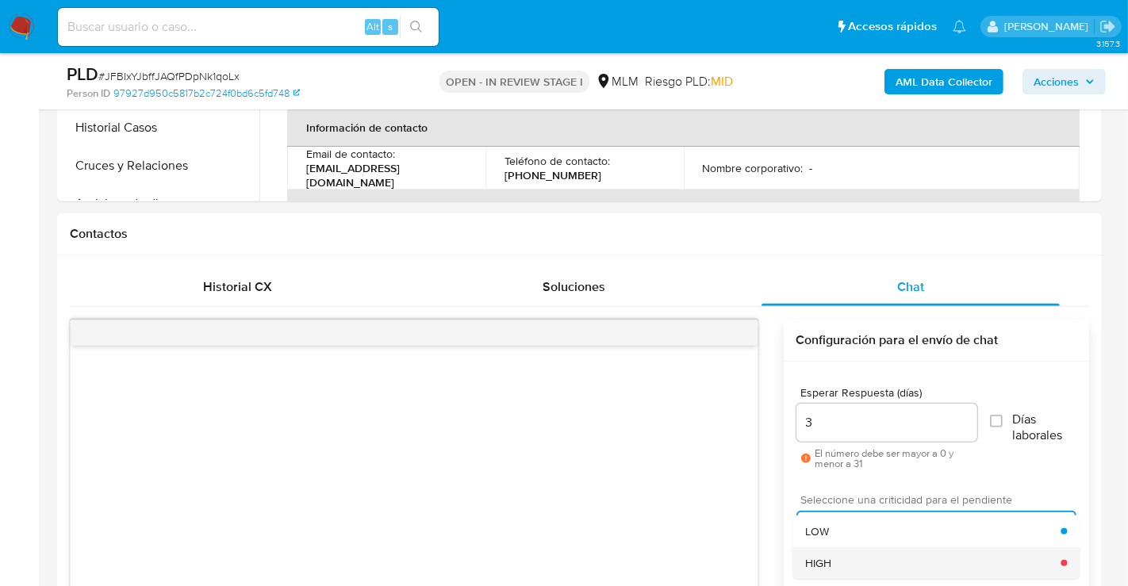
click at [849, 564] on div "HIGH" at bounding box center [932, 563] width 255 height 32
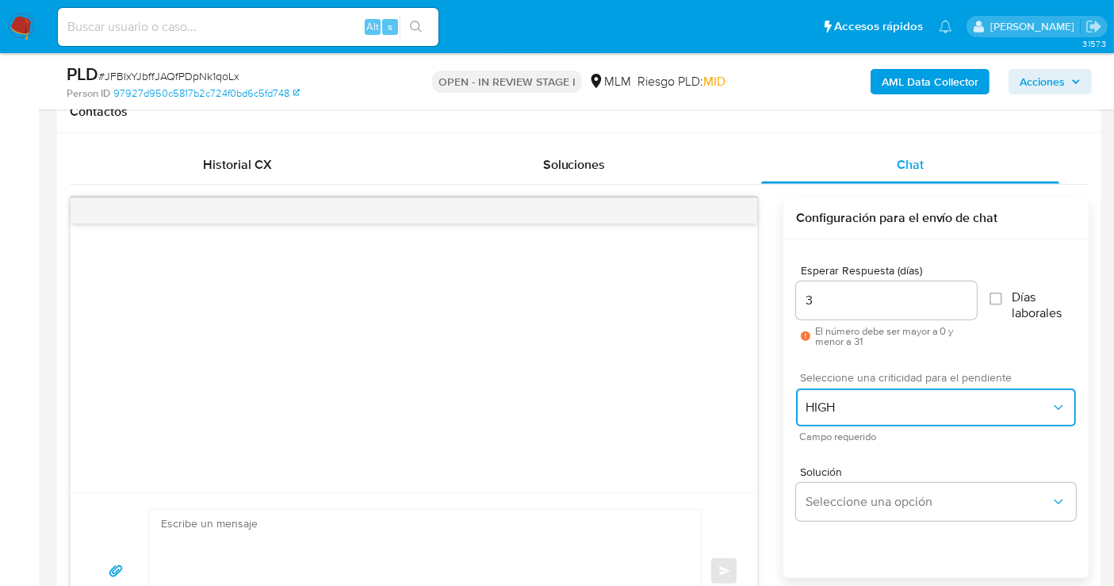
scroll to position [881, 0]
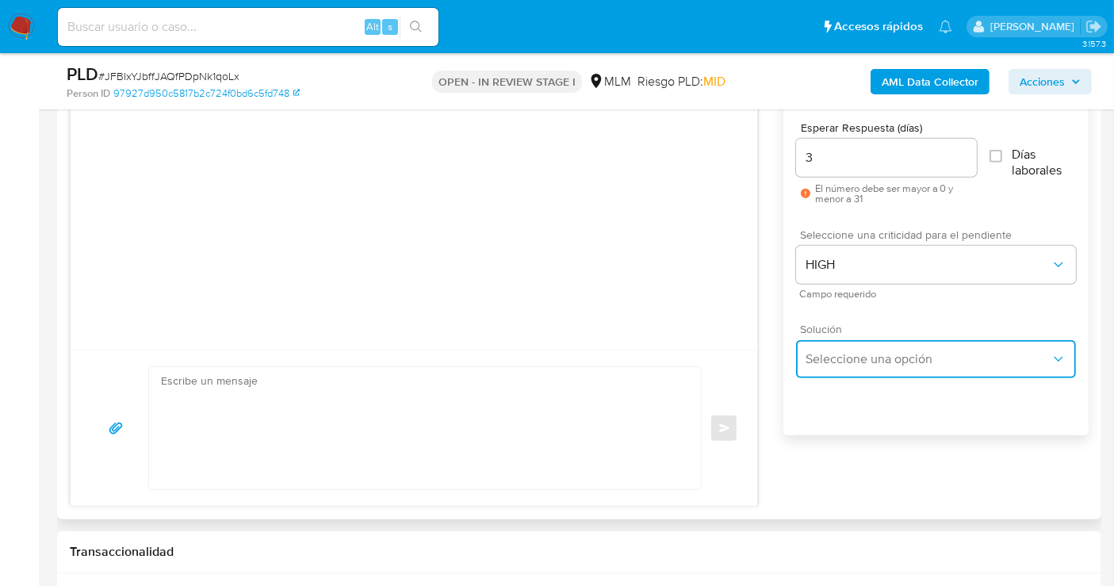
click at [838, 340] on button "Seleccione una opción" at bounding box center [936, 359] width 280 height 38
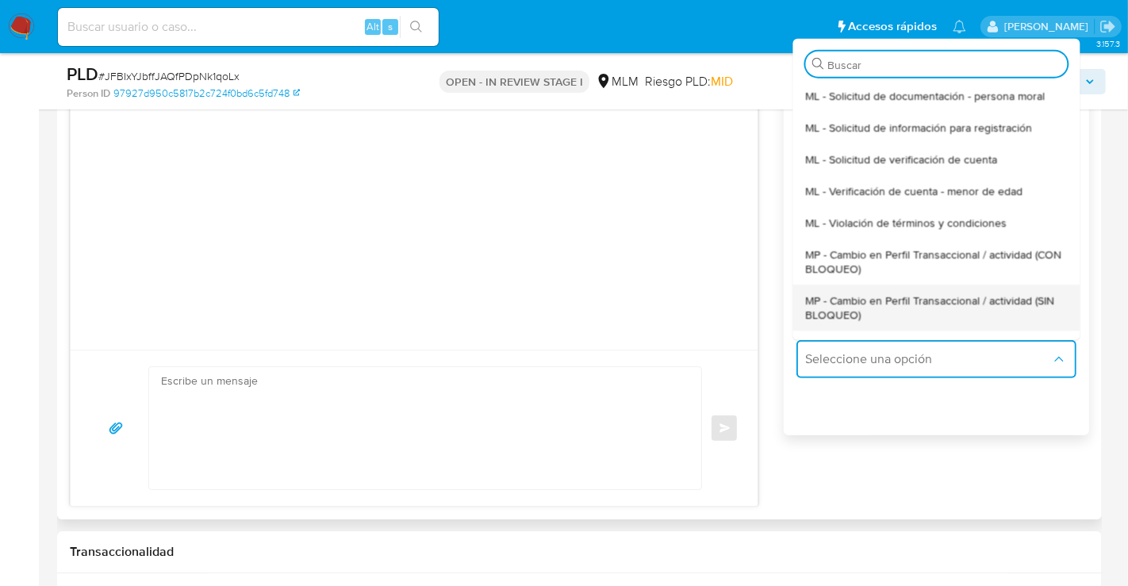
click at [828, 304] on span "MP - Cambio en Perfil Transaccional / actividad (SIN BLOQUEO)" at bounding box center [936, 307] width 262 height 29
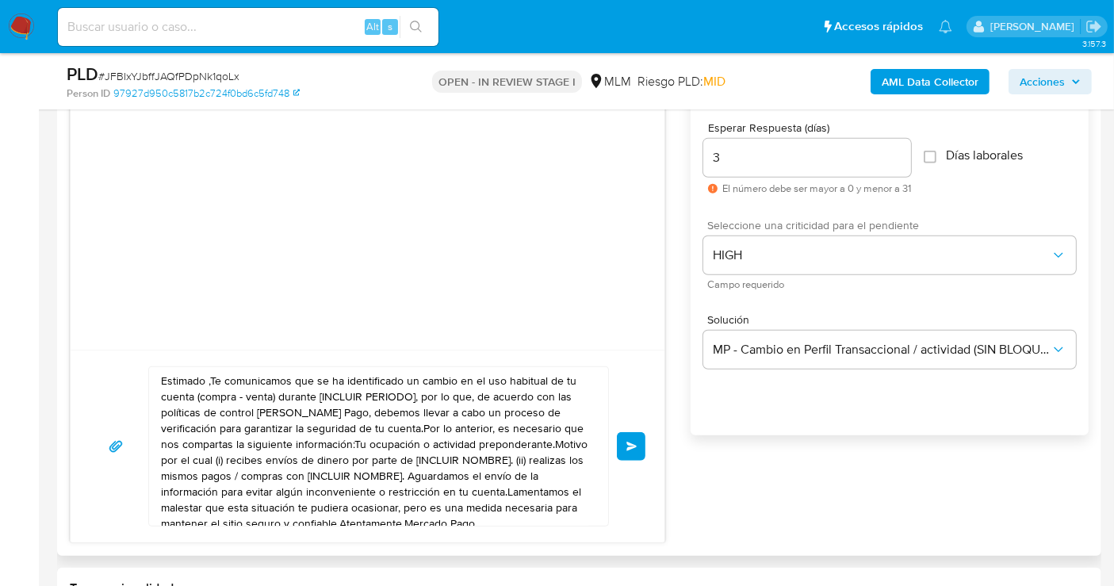
click at [385, 461] on textarea "Estimado ,Te comunicamos que se ha identificado un cambio en el uso habitual de…" at bounding box center [374, 446] width 427 height 159
paste textarea "cliente se ha identificado un cambio en el uso habitual de tu cuenta para garan…"
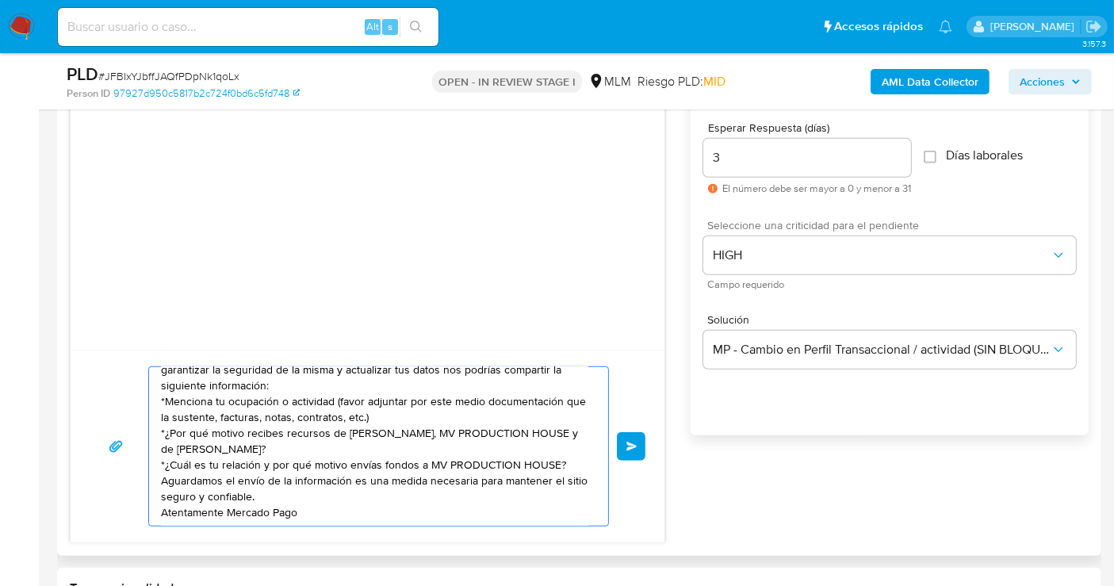
scroll to position [27, 0]
type textarea "Estimado cliente se ha identificado un cambio en el uso habitual de tu cuenta p…"
click at [631, 442] on span "Enviar" at bounding box center [632, 447] width 11 height 10
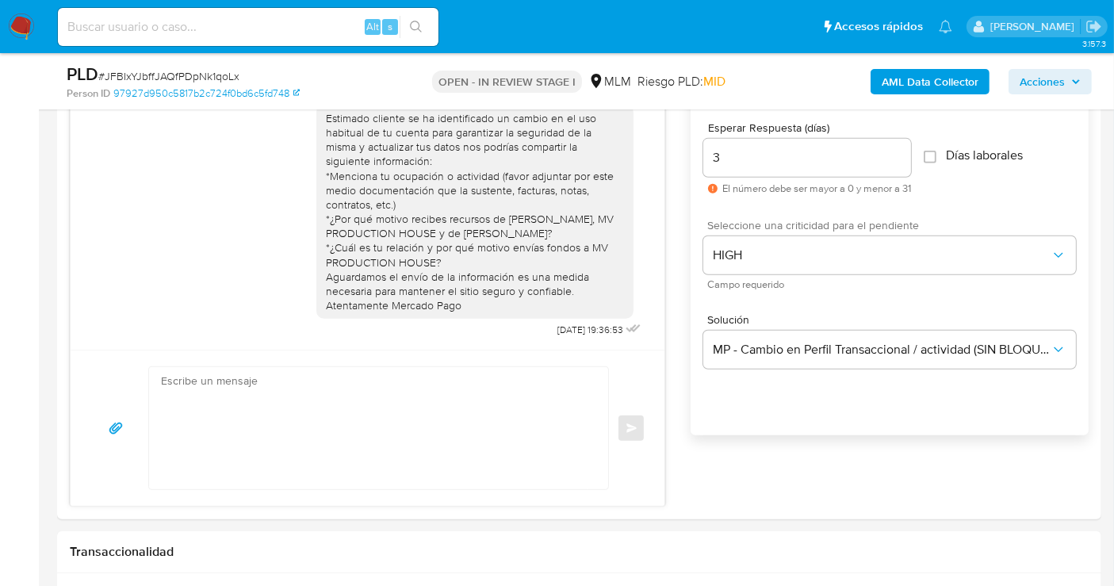
scroll to position [9, 0]
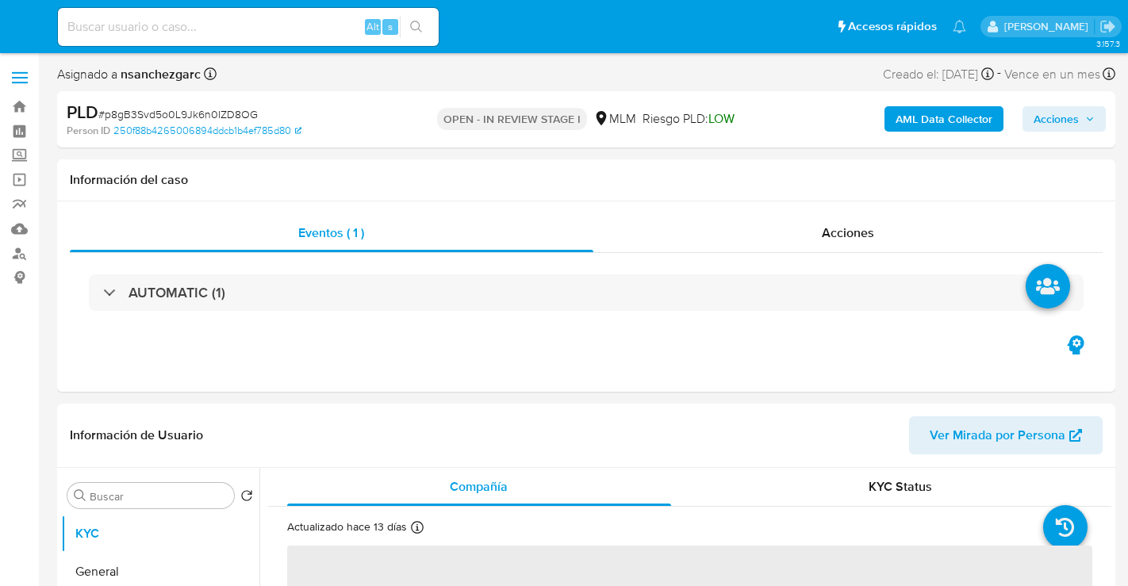
select select "10"
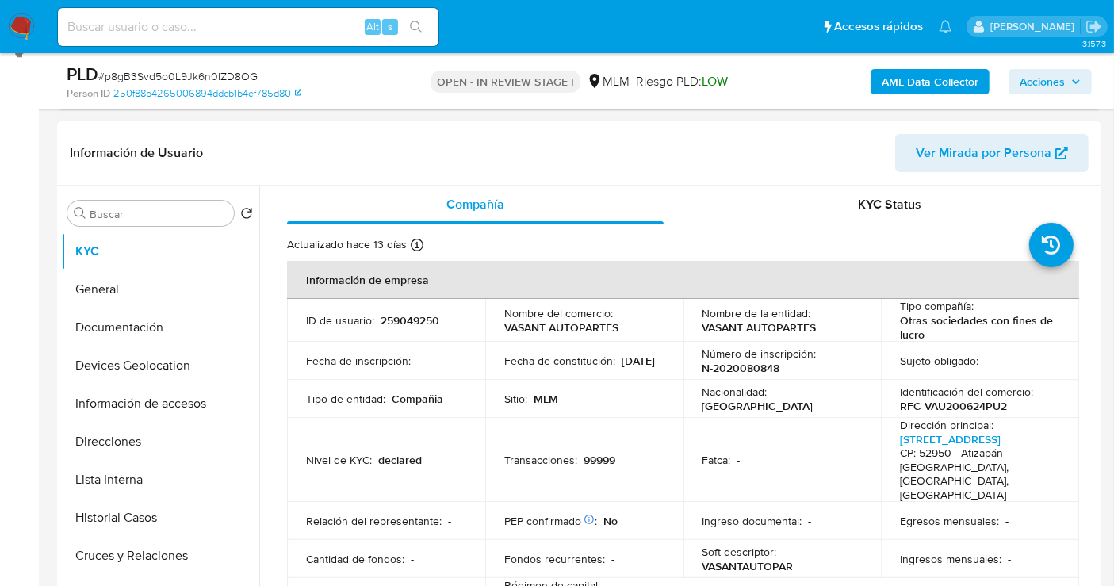
scroll to position [264, 0]
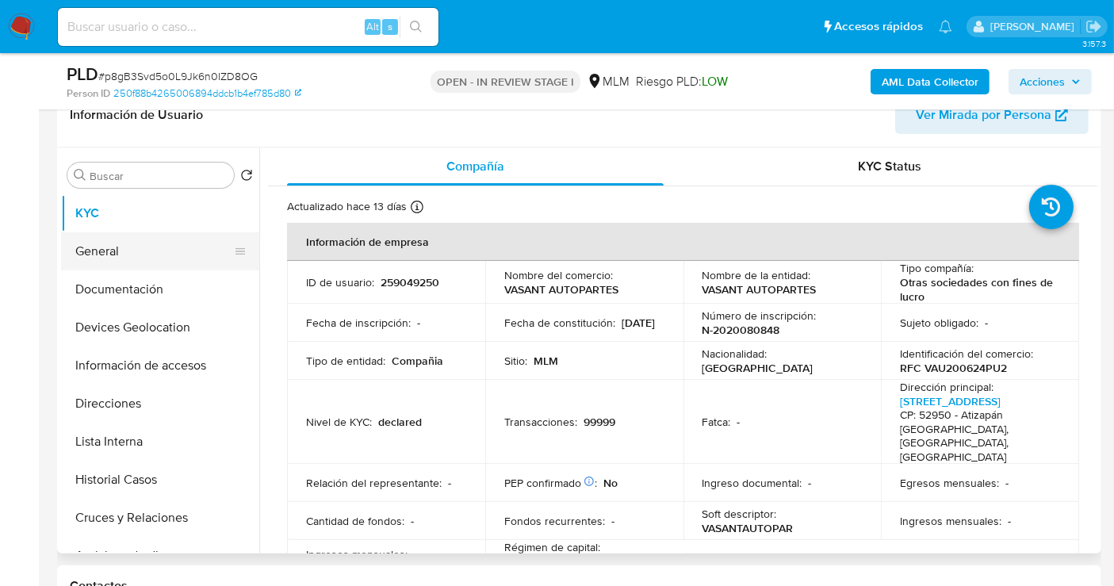
click at [115, 240] on button "General" at bounding box center [154, 251] width 186 height 38
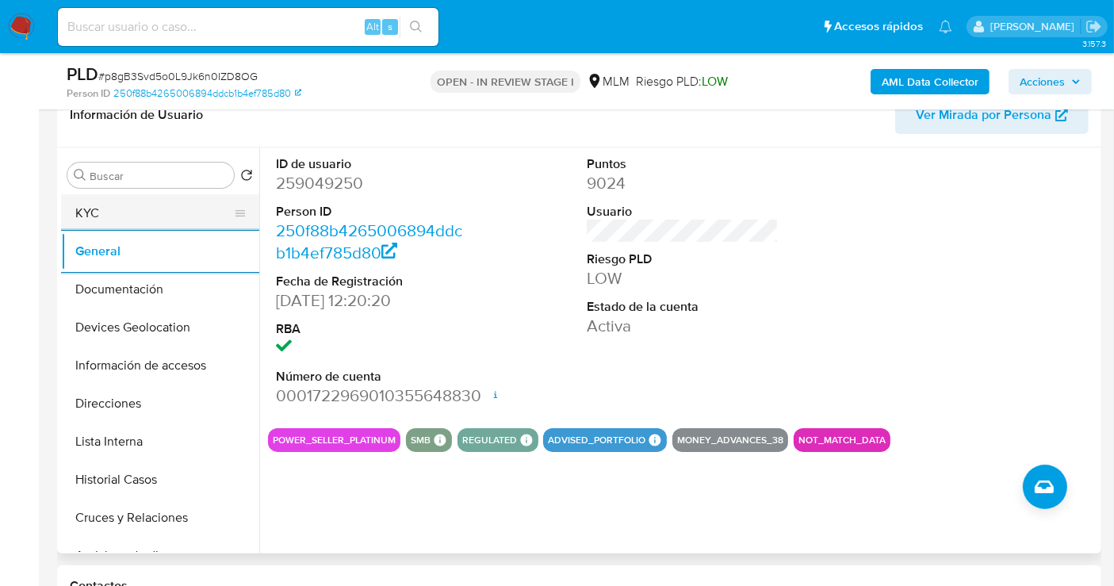
click at [112, 205] on button "KYC" at bounding box center [154, 213] width 186 height 38
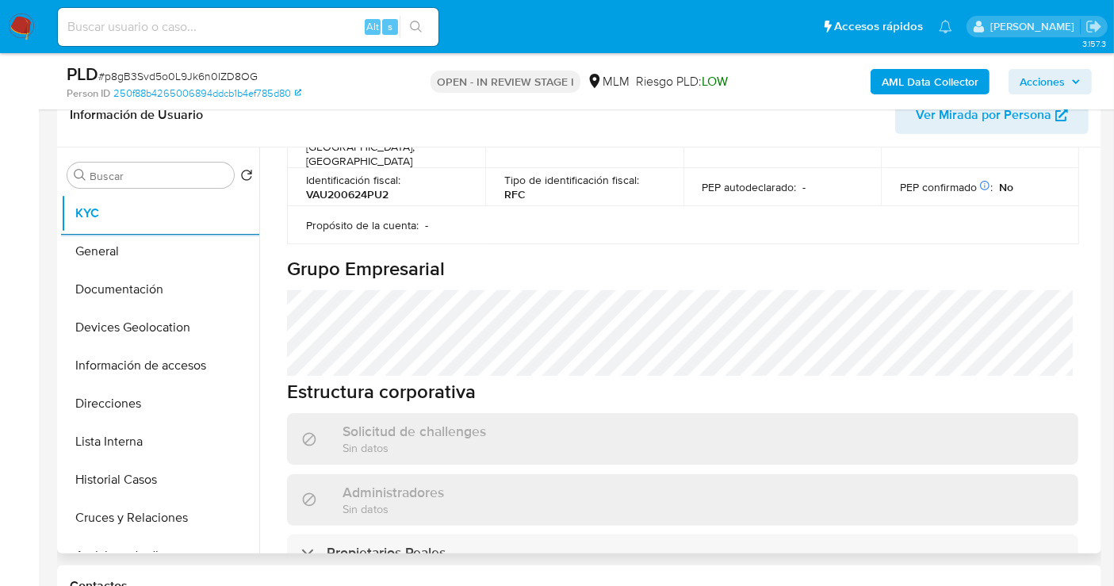
scroll to position [832, 0]
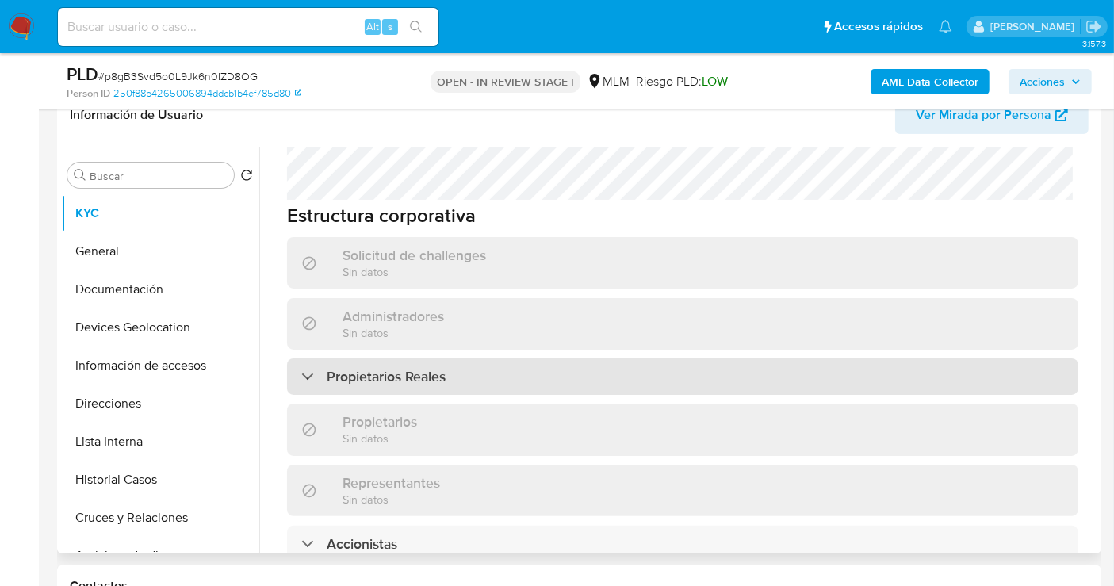
click at [435, 368] on h3 "Propietarios Reales" at bounding box center [386, 376] width 119 height 17
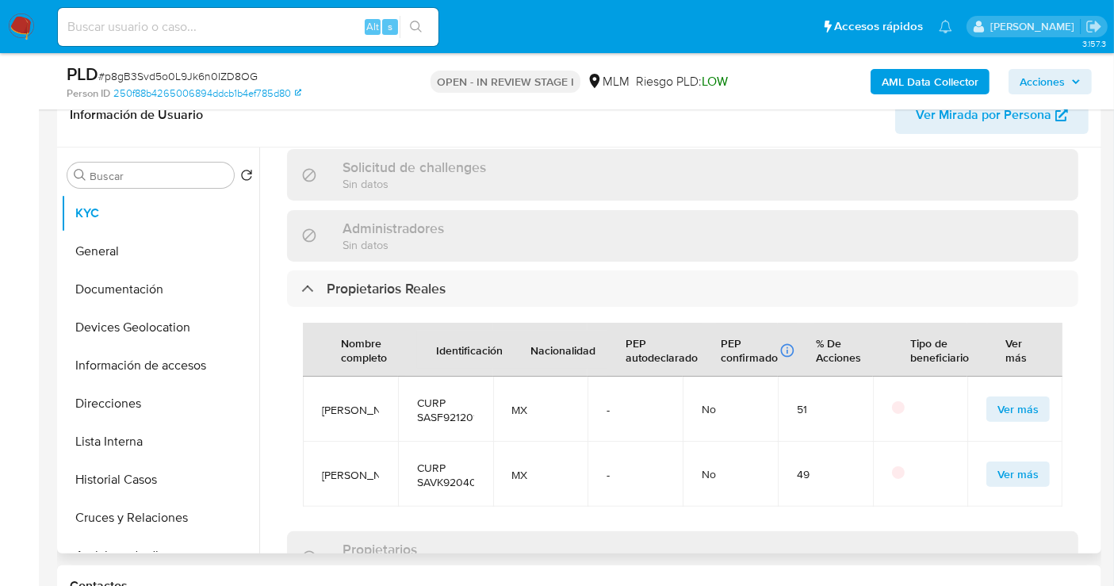
scroll to position [17, 0]
click at [1090, 362] on div "Actualizado [DATE] Creado: [DATE] 22:18:09 Actualizado: [DATE] 19:38:51 Informa…" at bounding box center [683, 179] width 830 height 1826
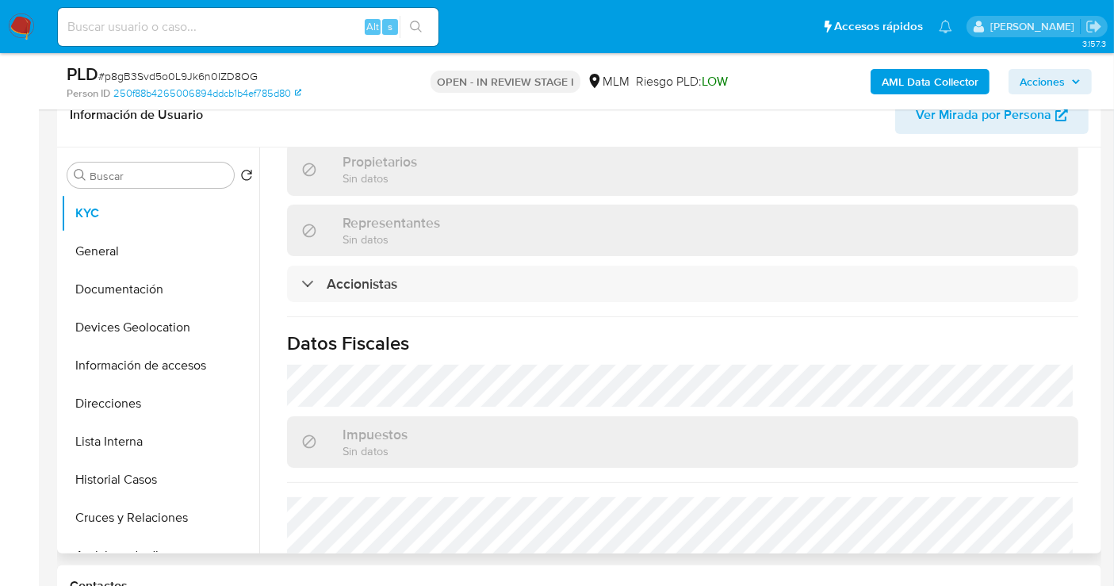
scroll to position [1310, 0]
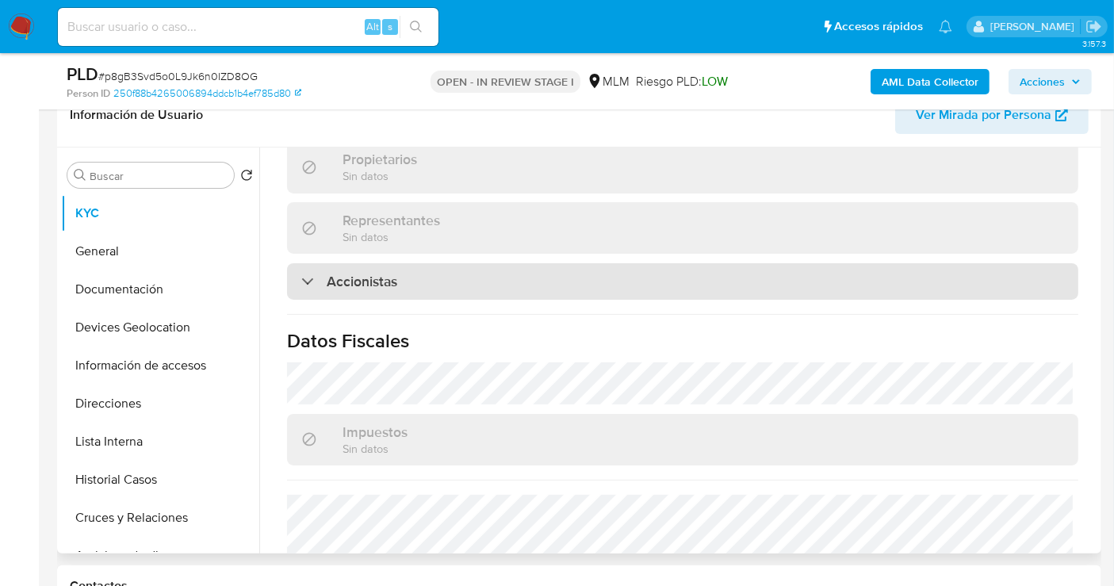
click at [312, 273] on div "Accionistas" at bounding box center [349, 281] width 96 height 17
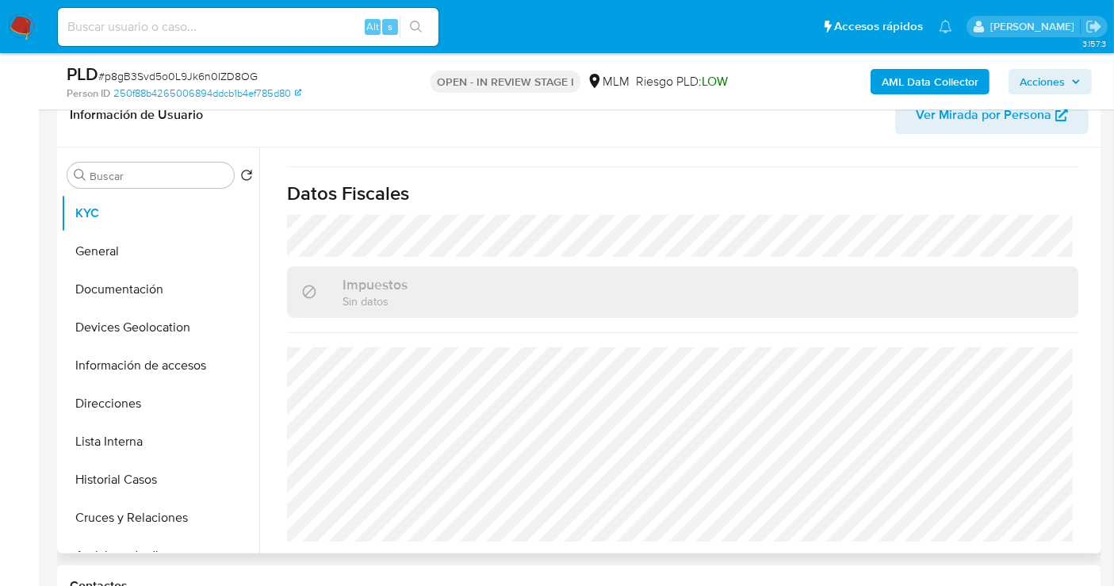
scroll to position [1676, 0]
click at [95, 286] on button "Documentación" at bounding box center [154, 289] width 186 height 38
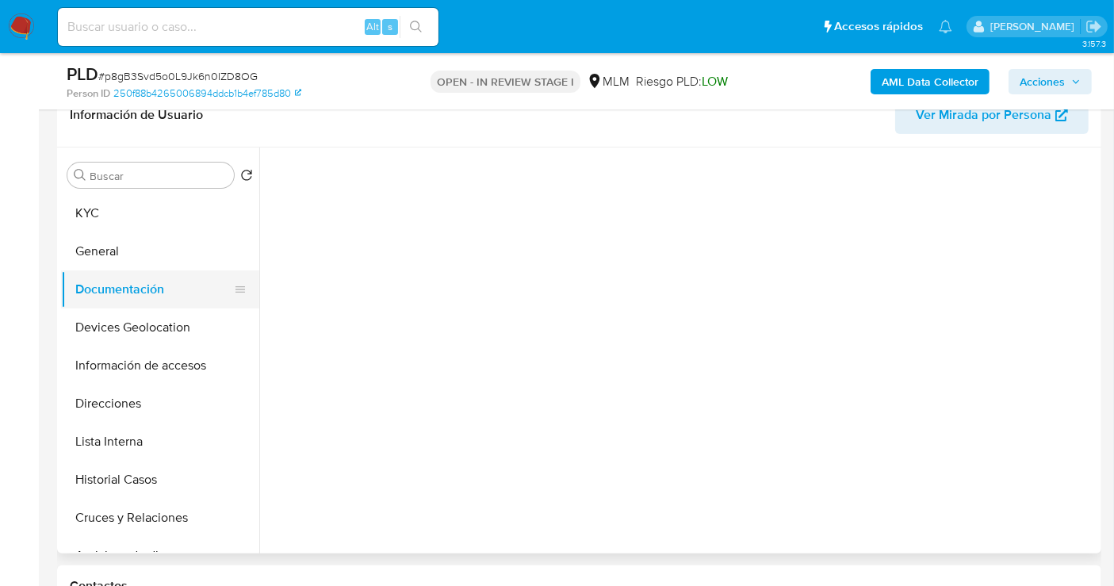
scroll to position [0, 0]
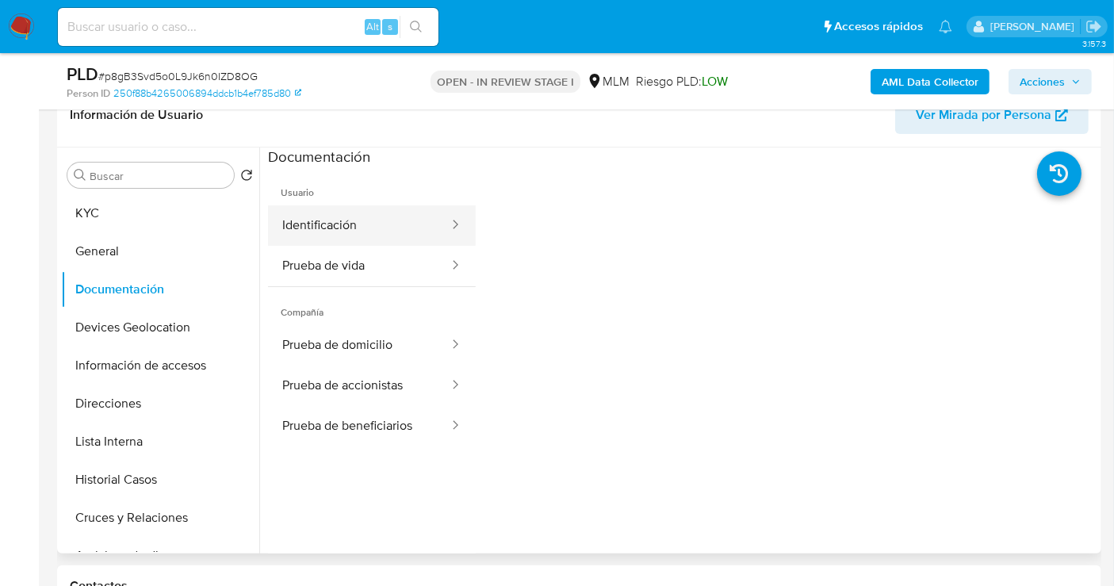
click at [343, 205] on button "Identificación" at bounding box center [359, 225] width 182 height 40
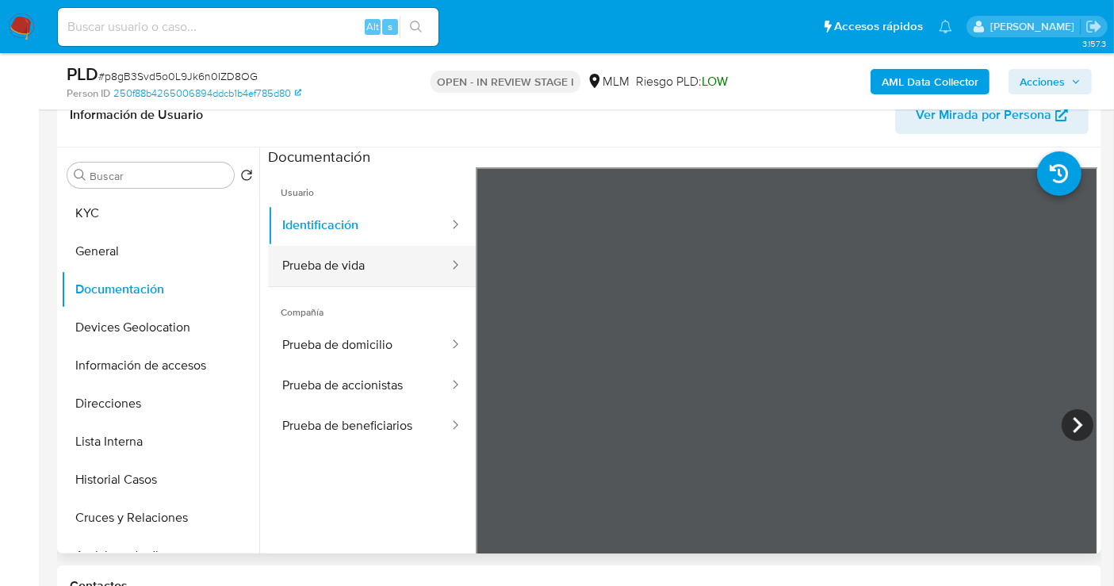
click at [396, 266] on button "Prueba de vida" at bounding box center [359, 266] width 182 height 40
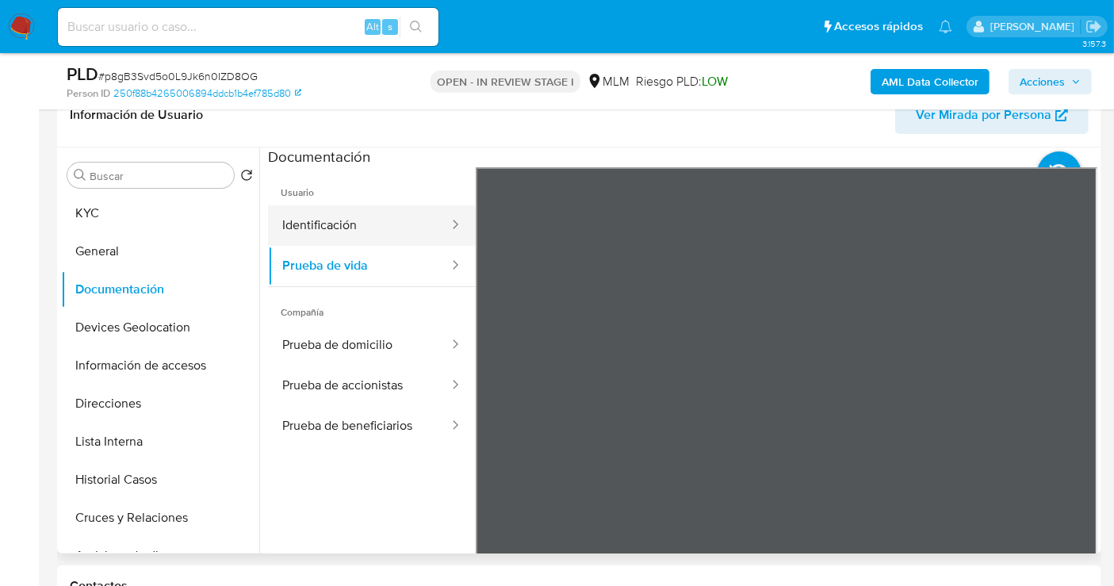
click at [326, 226] on button "Identificación" at bounding box center [359, 225] width 182 height 40
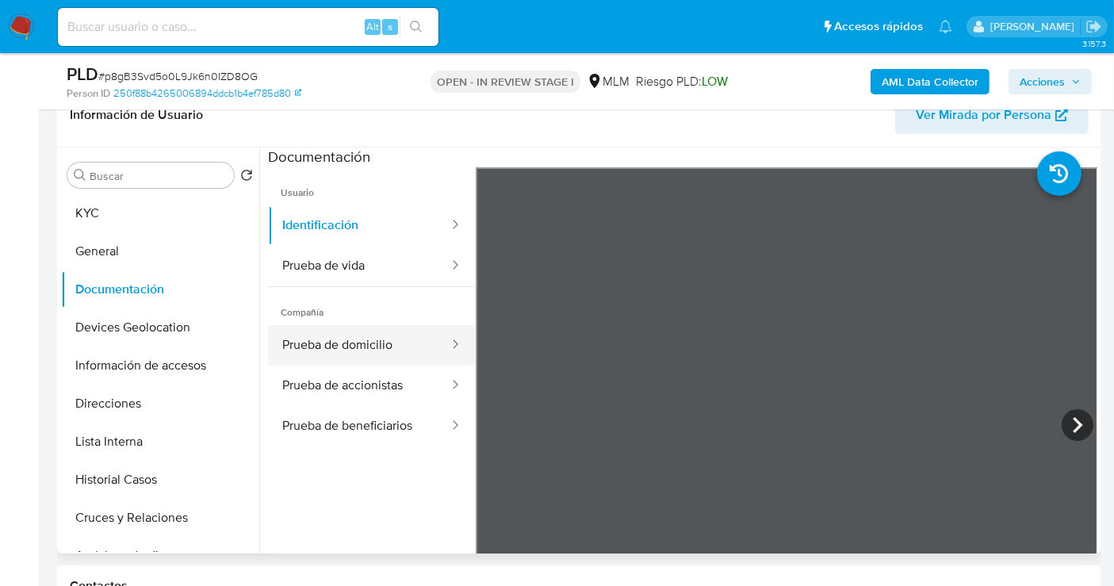
click at [382, 350] on button "Prueba de domicilio" at bounding box center [359, 345] width 182 height 40
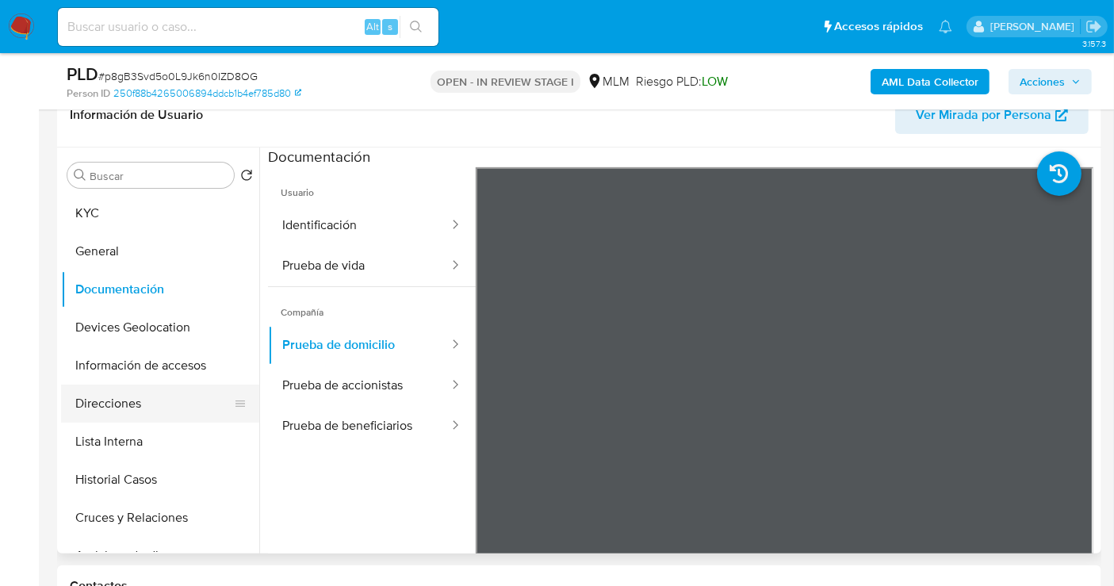
click at [140, 402] on button "Direcciones" at bounding box center [154, 404] width 186 height 38
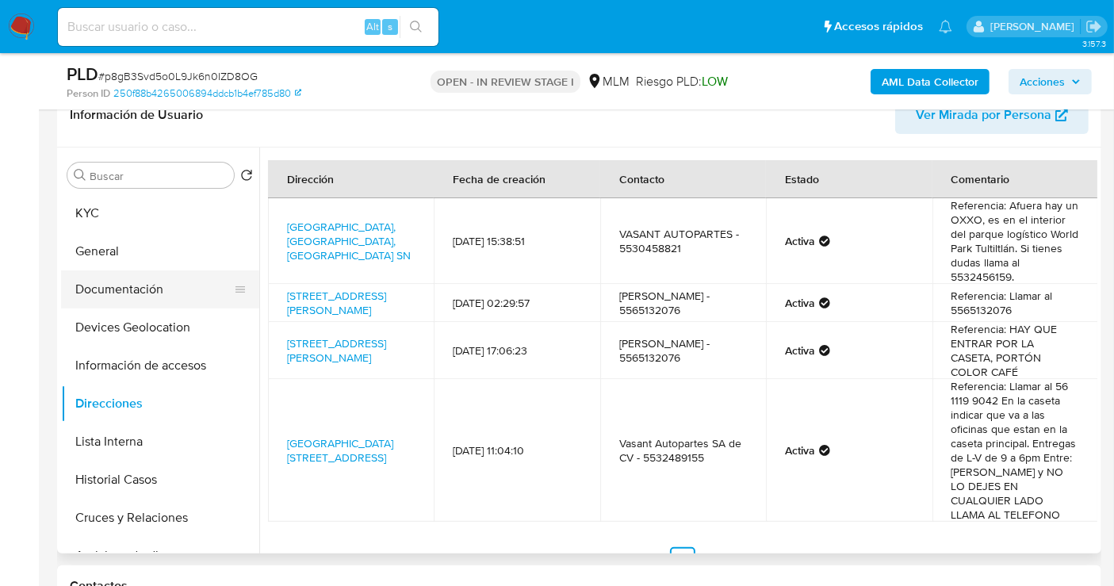
click at [132, 297] on button "Documentación" at bounding box center [154, 289] width 186 height 38
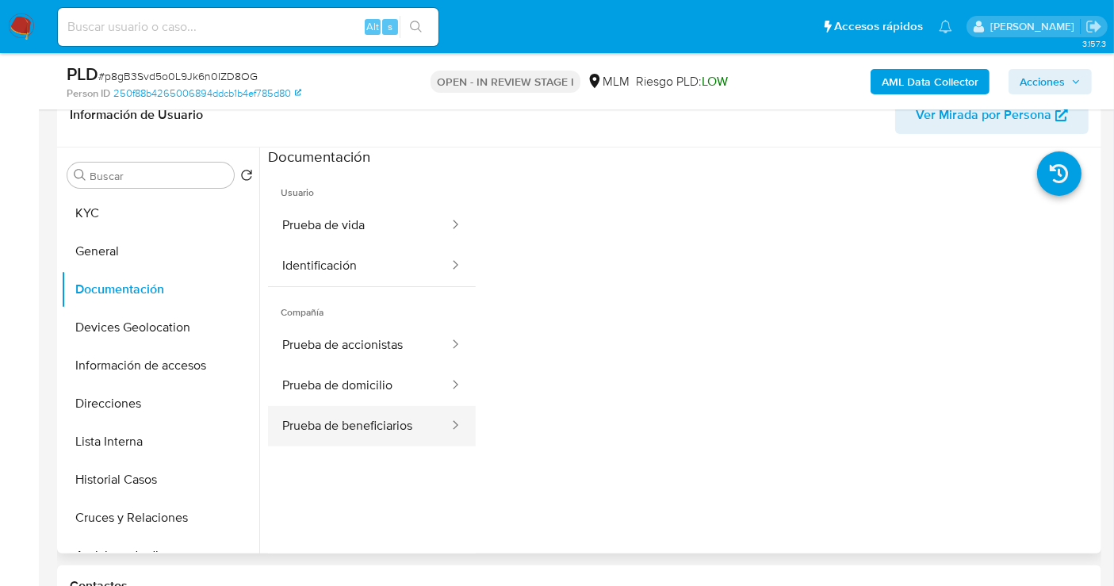
drag, startPoint x: 365, startPoint y: 393, endPoint x: 366, endPoint y: 427, distance: 33.3
click at [376, 441] on ul "Prueba de accionistas Prueba de domicilio Prueba de beneficiarios" at bounding box center [372, 385] width 208 height 121
click at [366, 427] on button "Prueba de beneficiarios" at bounding box center [359, 426] width 182 height 40
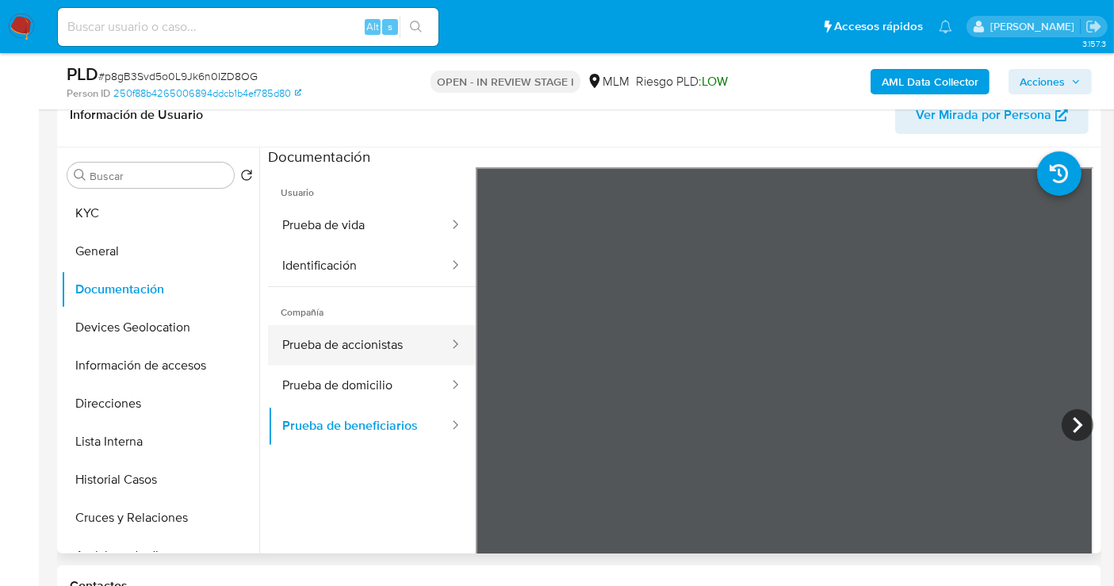
click at [335, 341] on button "Prueba de accionistas" at bounding box center [359, 345] width 182 height 40
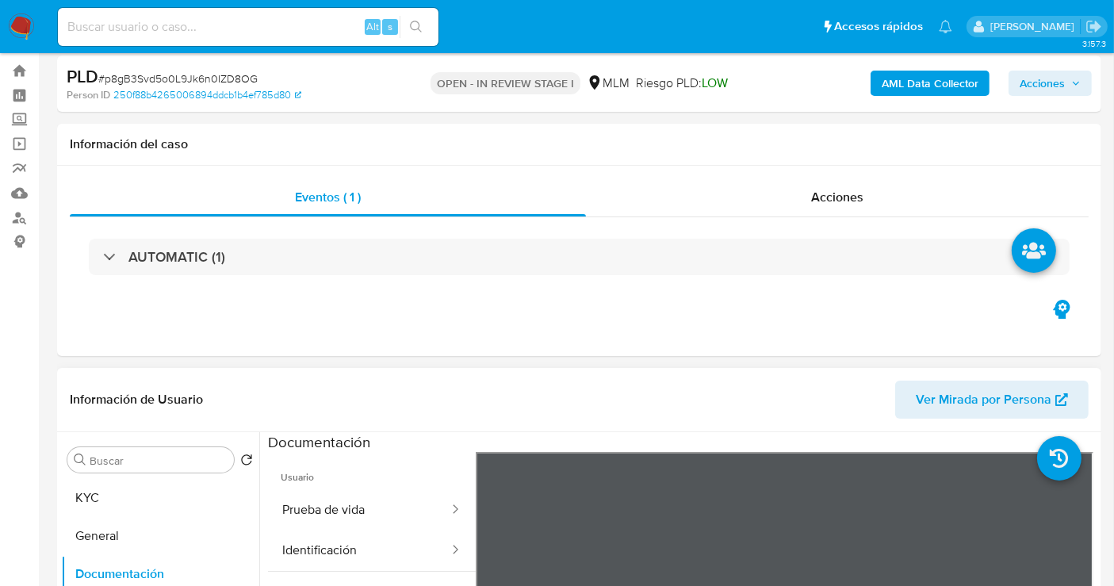
scroll to position [352, 0]
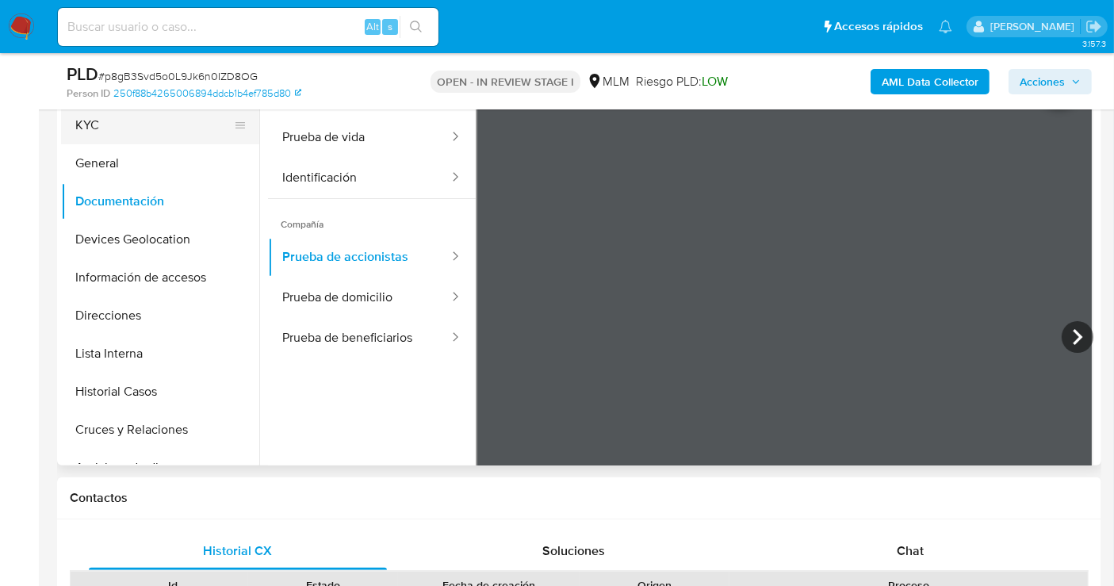
click at [94, 128] on button "KYC" at bounding box center [154, 125] width 186 height 38
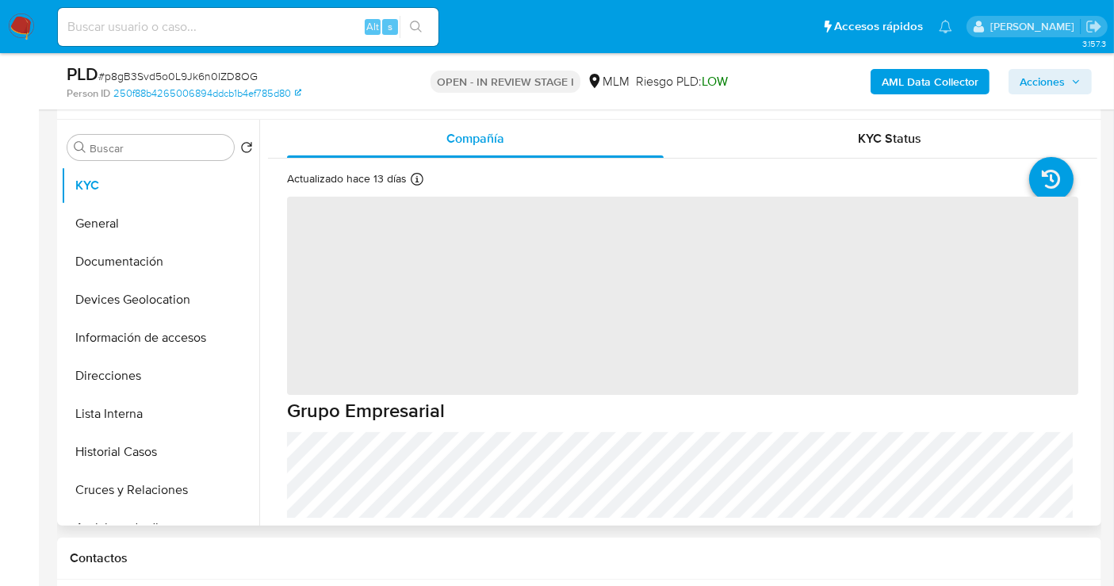
scroll to position [264, 0]
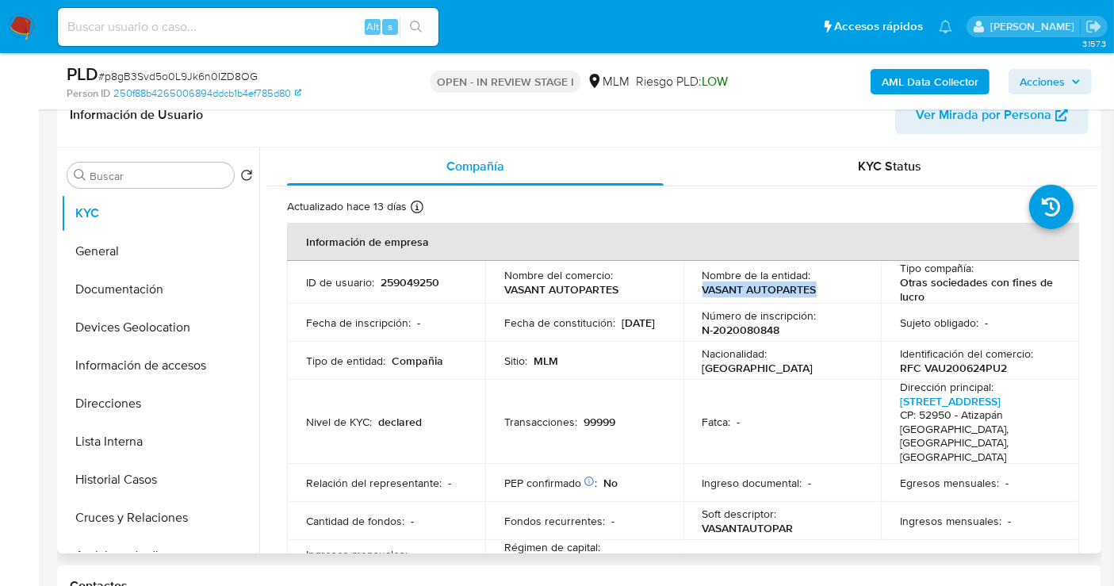
drag, startPoint x: 824, startPoint y: 289, endPoint x: 693, endPoint y: 291, distance: 130.9
click at [693, 291] on td "Nombre de la entidad : VASANT AUTOPARTES" at bounding box center [783, 282] width 198 height 43
copy p "VASANT AUTOPARTES"
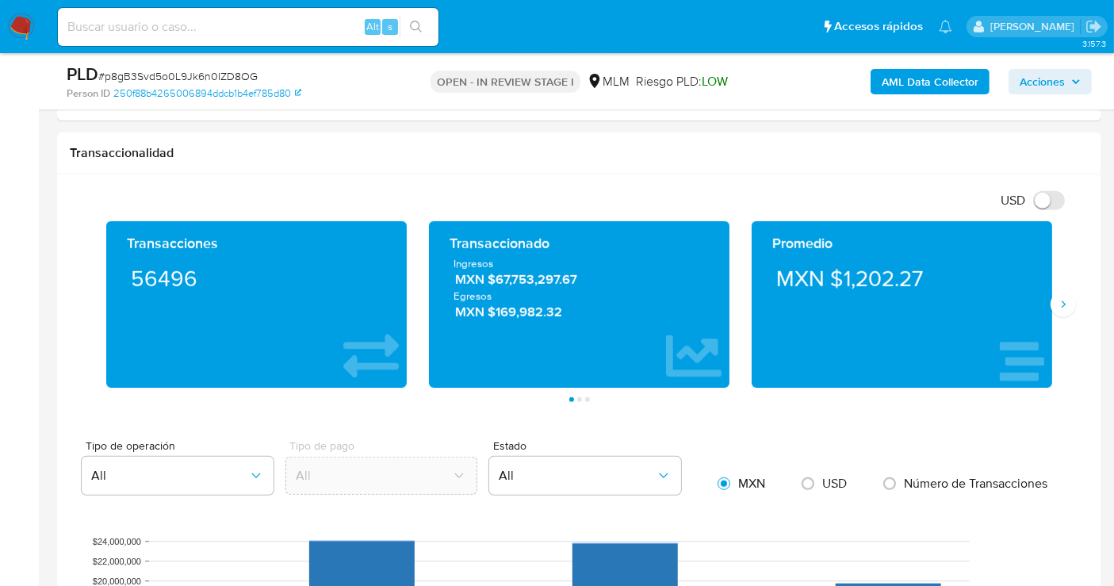
scroll to position [1145, 0]
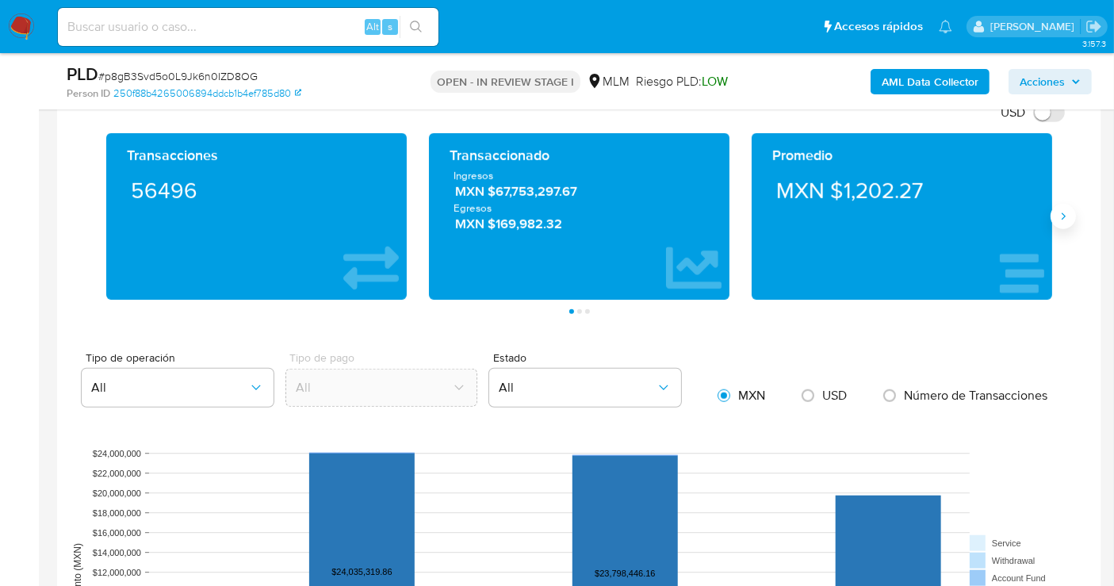
click at [1064, 216] on icon "Siguiente" at bounding box center [1063, 216] width 13 height 13
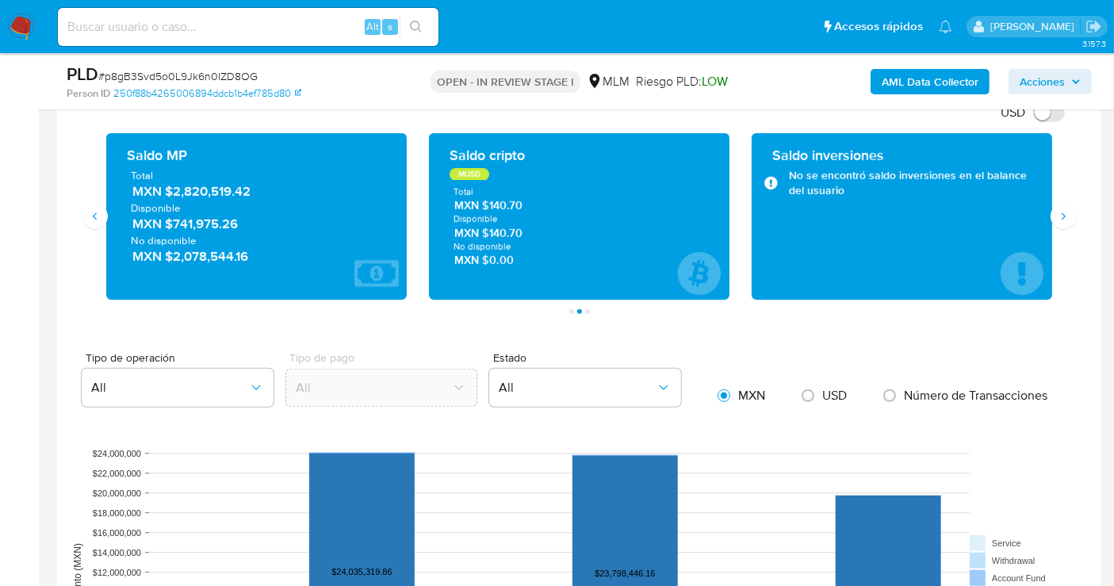
click at [195, 190] on span "MXN $2,820,519.42" at bounding box center [257, 191] width 250 height 18
click at [218, 189] on span "MXN $2,820,519.42" at bounding box center [257, 191] width 250 height 18
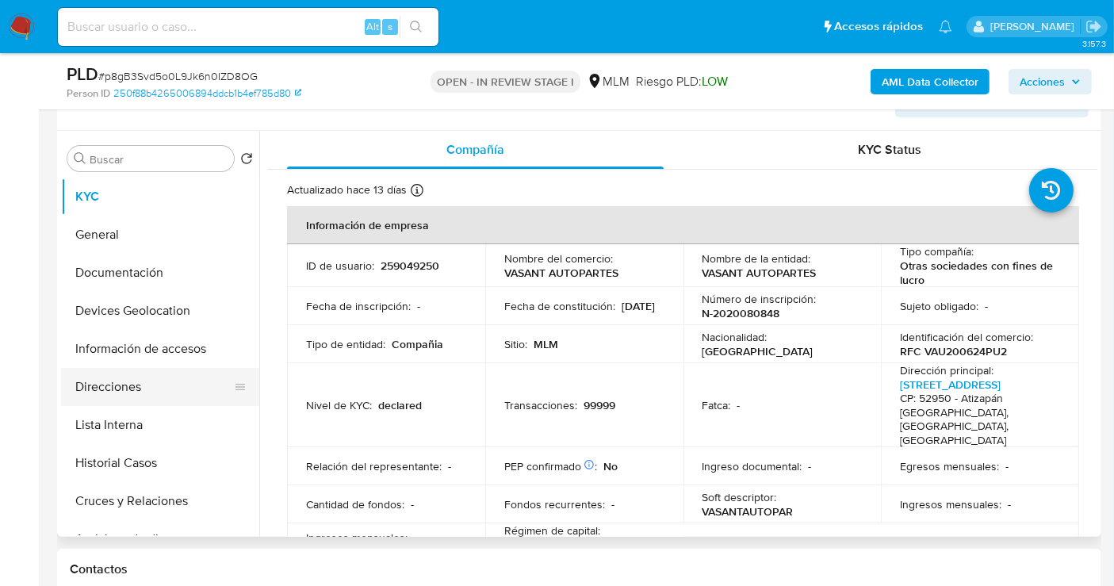
scroll to position [264, 0]
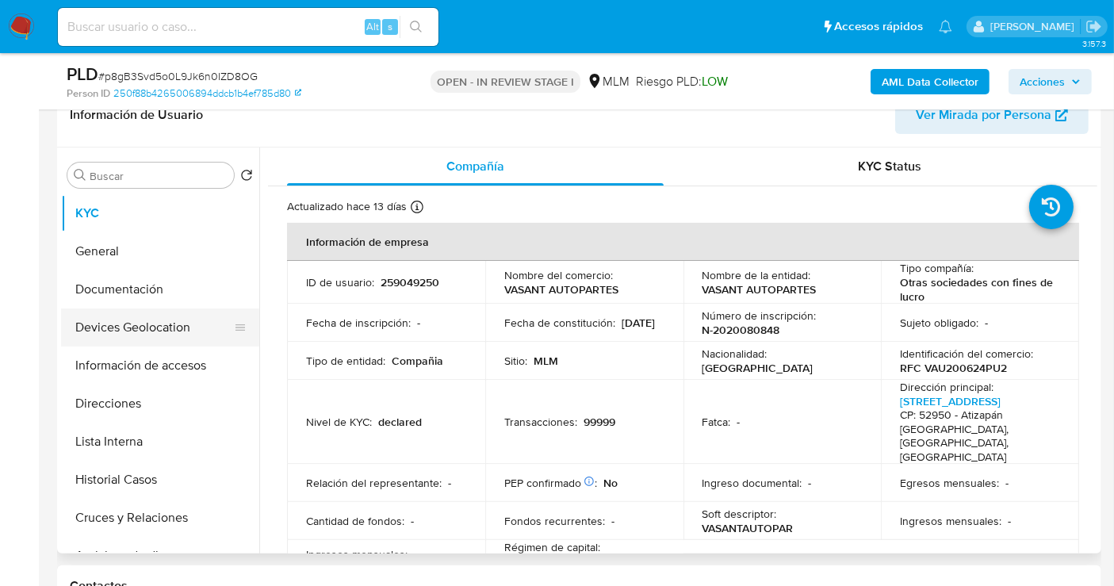
click at [136, 327] on button "Devices Geolocation" at bounding box center [154, 327] width 186 height 38
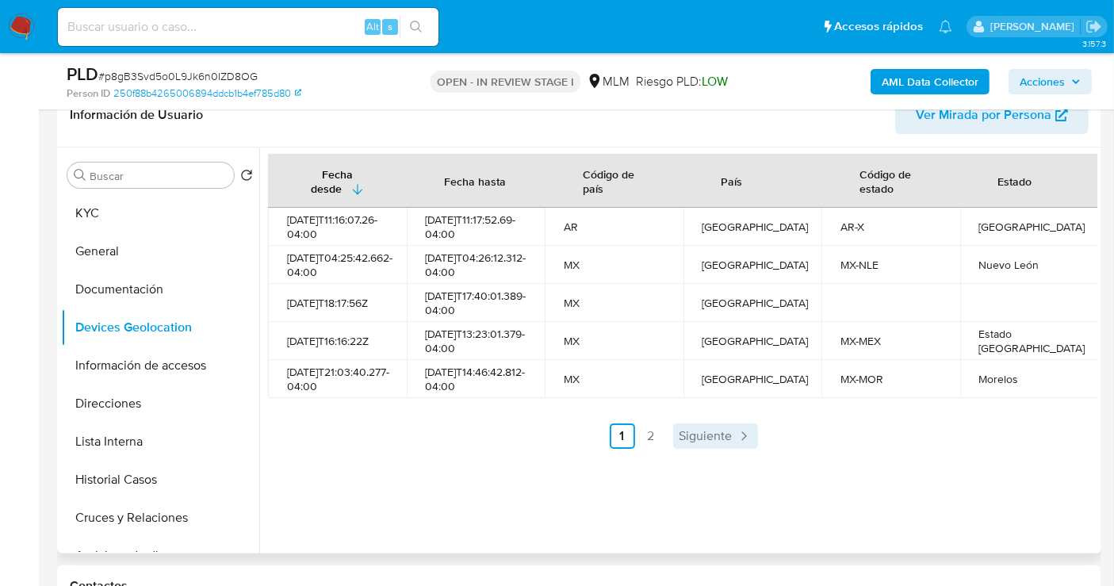
click at [682, 443] on span "Siguiente" at bounding box center [706, 436] width 53 height 13
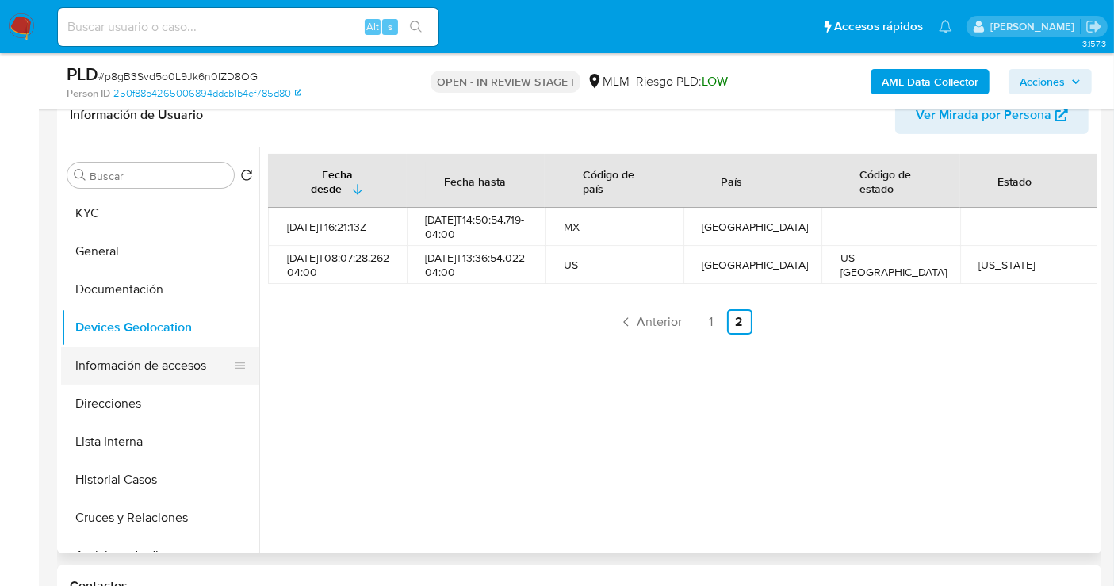
click at [144, 366] on button "Información de accesos" at bounding box center [154, 366] width 186 height 38
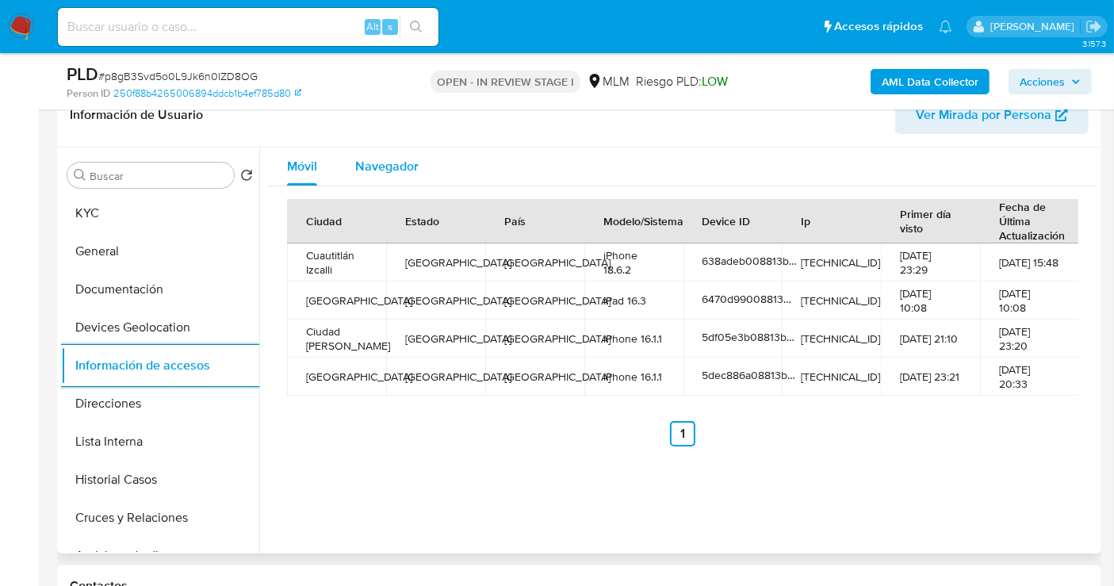
click at [377, 152] on div "Navegador" at bounding box center [386, 167] width 63 height 38
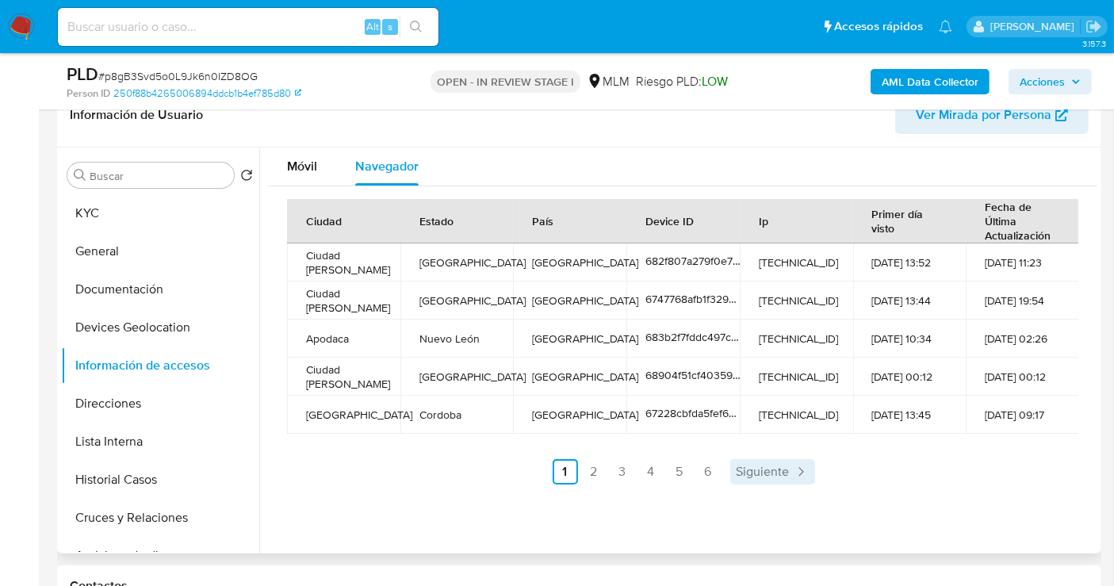
click at [769, 466] on span "Siguiente" at bounding box center [763, 472] width 53 height 13
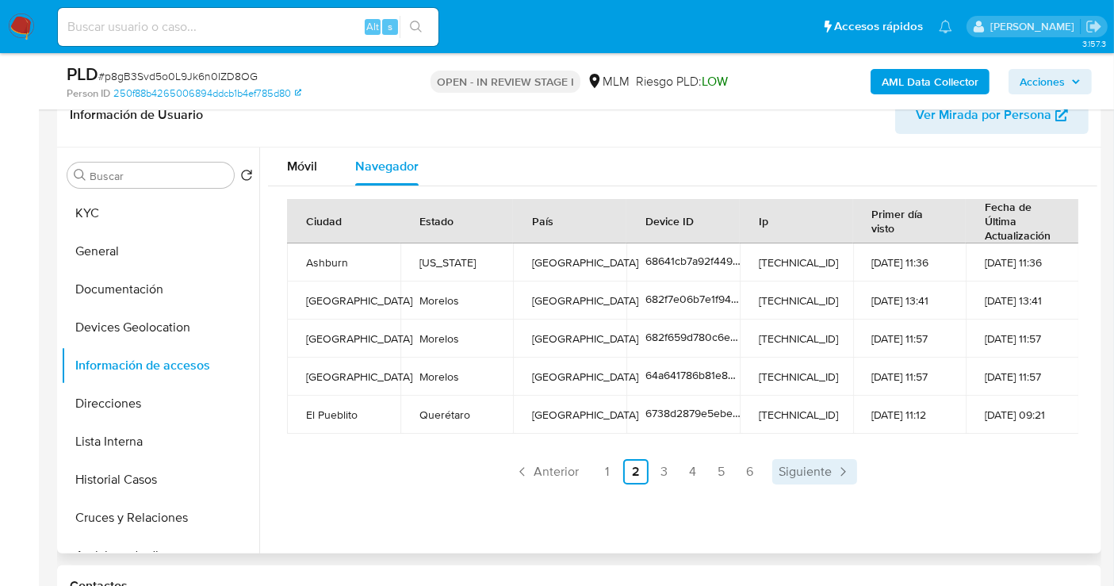
click at [803, 466] on span "Siguiente" at bounding box center [805, 472] width 53 height 13
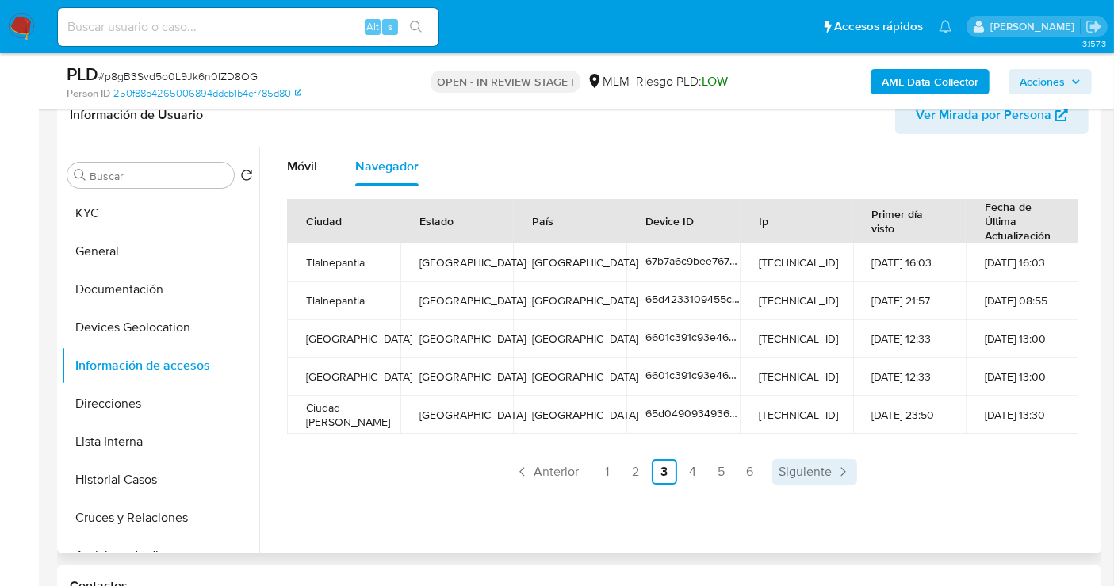
click at [809, 468] on span "Siguiente" at bounding box center [805, 472] width 53 height 13
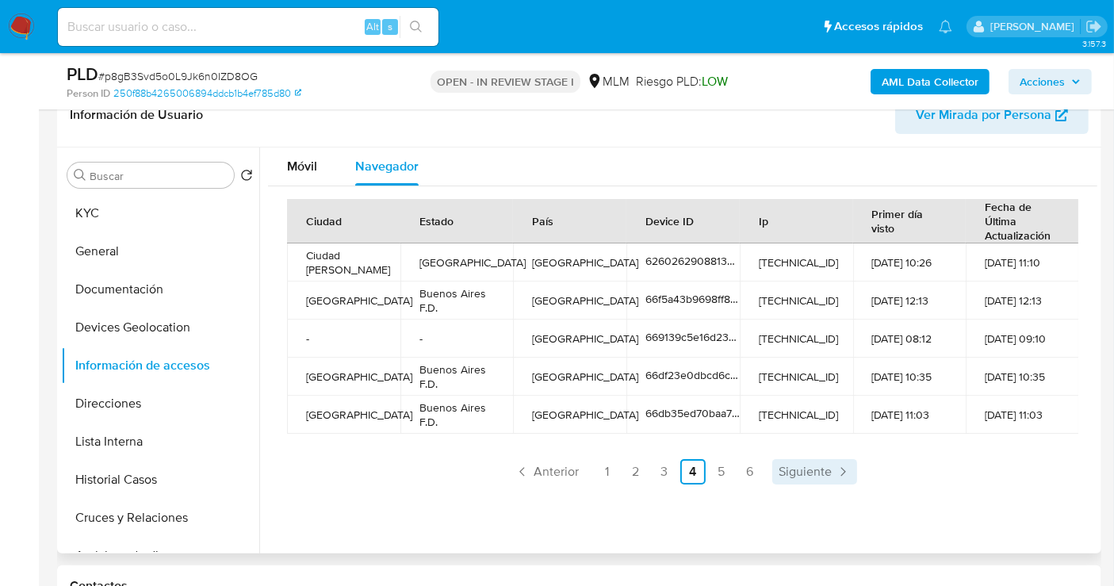
click at [811, 478] on span "Siguiente" at bounding box center [805, 472] width 53 height 13
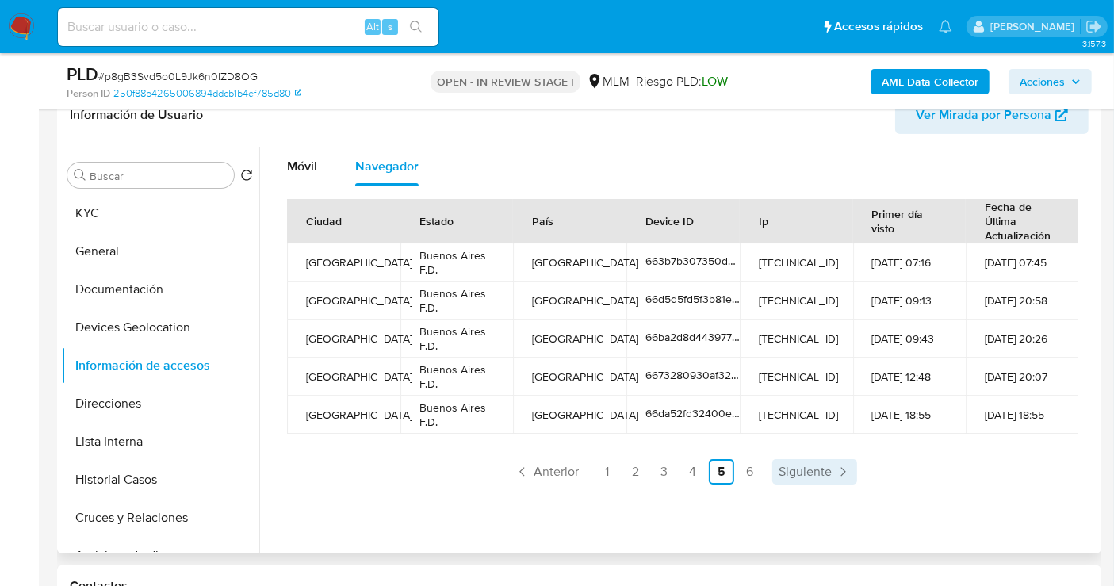
click at [811, 478] on span "Siguiente" at bounding box center [805, 472] width 53 height 13
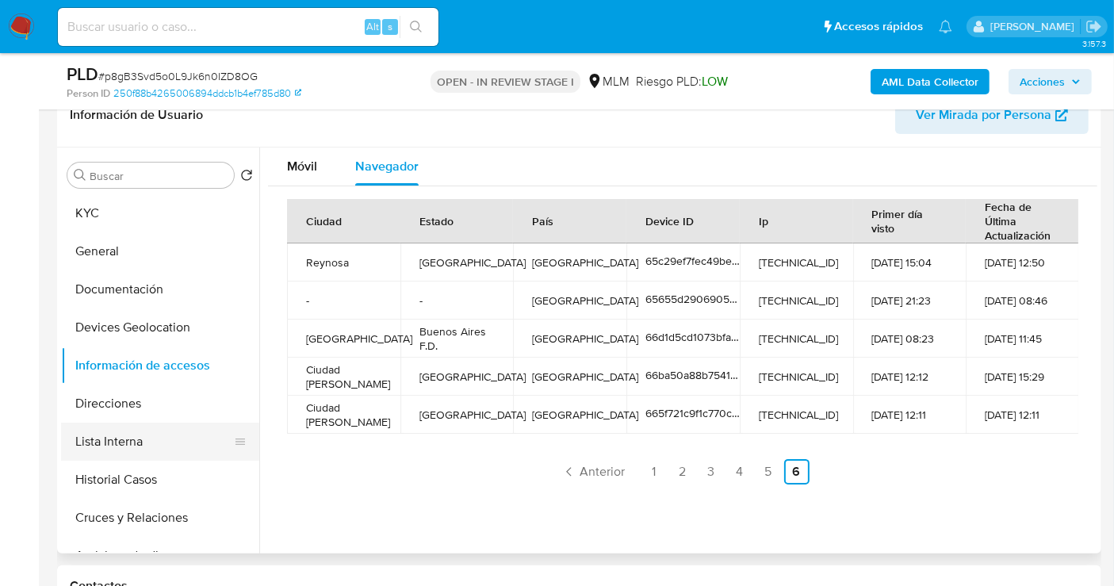
click at [156, 434] on button "Lista Interna" at bounding box center [154, 442] width 186 height 38
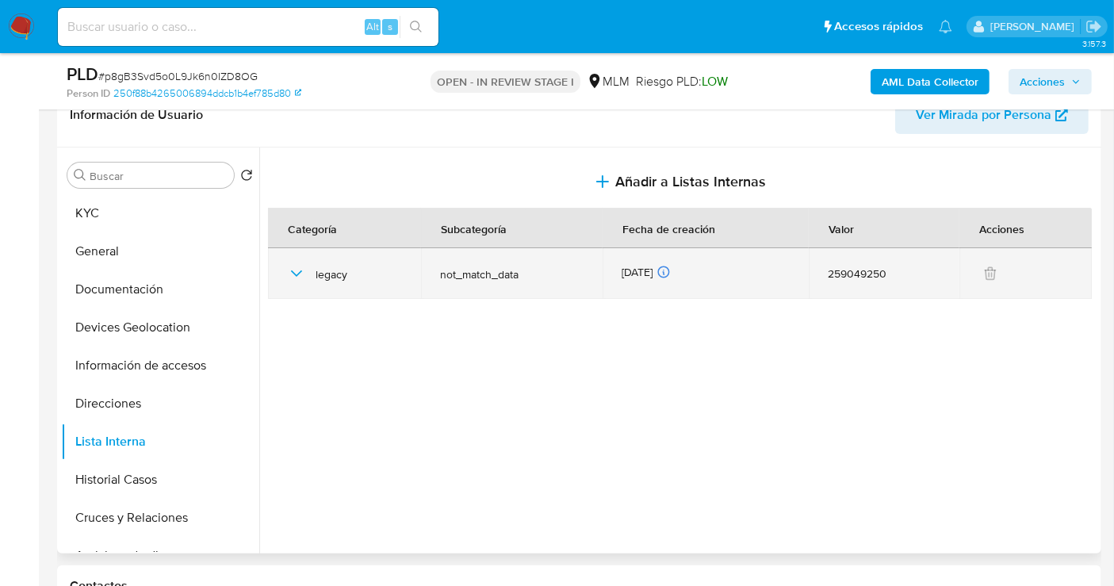
click at [292, 272] on icon "button" at bounding box center [296, 273] width 19 height 19
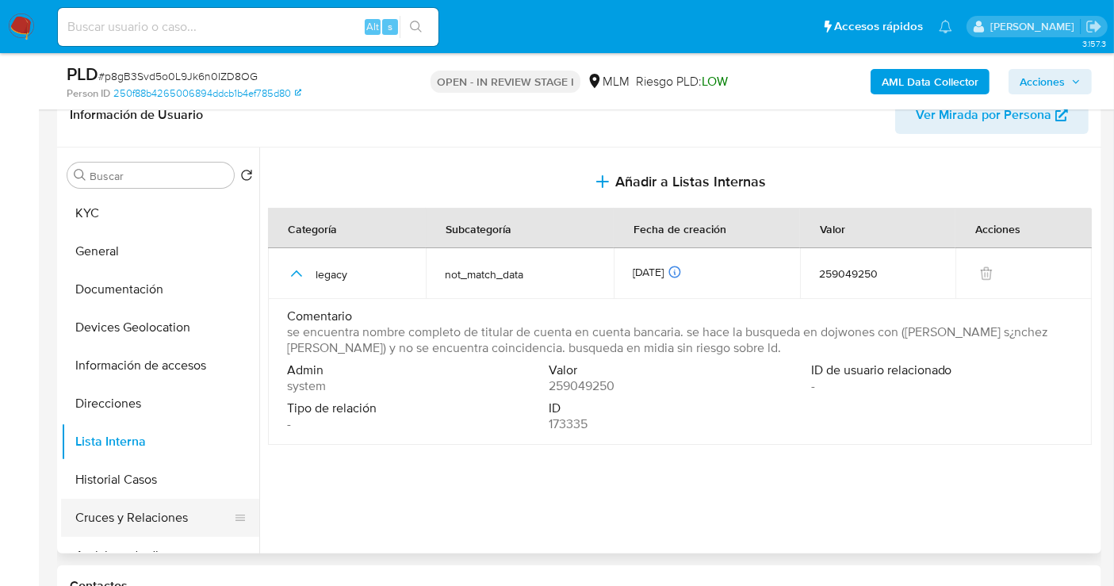
click at [176, 513] on button "Cruces y Relaciones" at bounding box center [154, 518] width 186 height 38
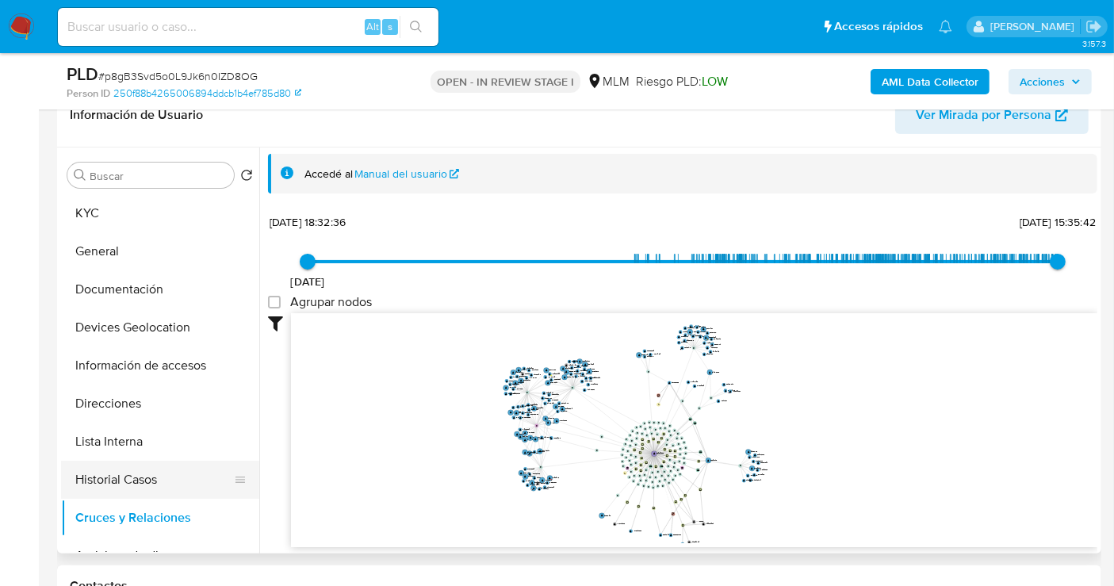
click at [140, 477] on button "Historial Casos" at bounding box center [154, 480] width 186 height 38
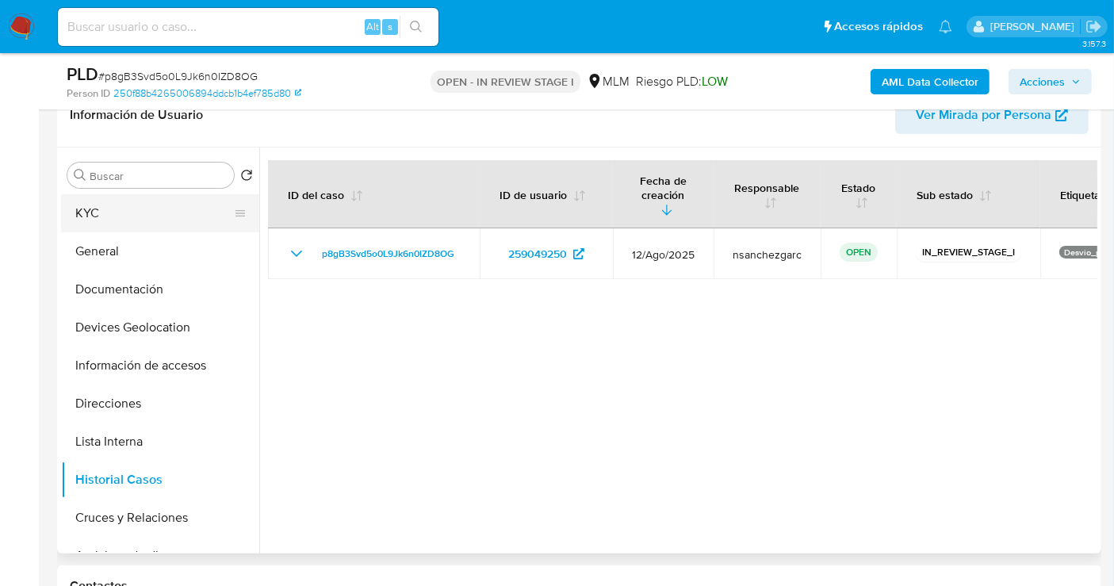
click at [97, 208] on button "KYC" at bounding box center [154, 213] width 186 height 38
